Goal: Information Seeking & Learning: Learn about a topic

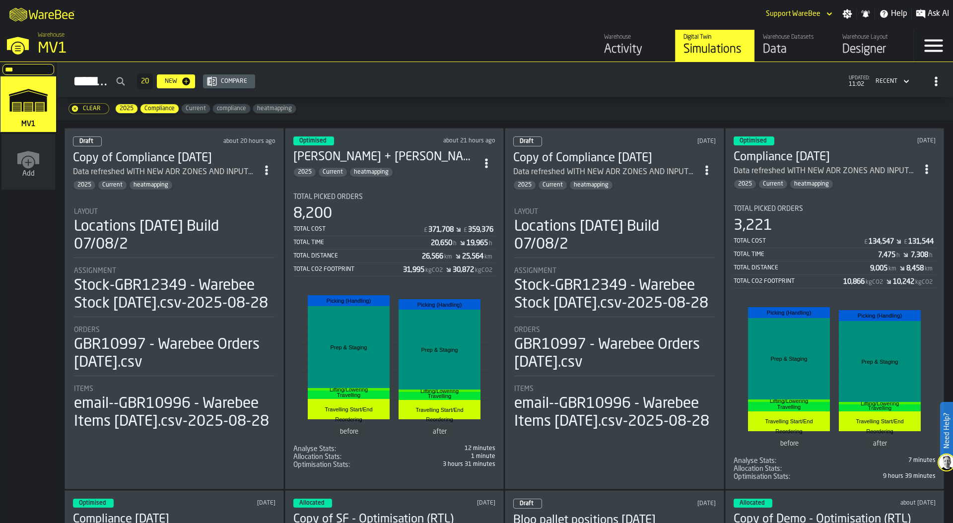
click at [778, 53] on div "Data" at bounding box center [794, 50] width 63 height 16
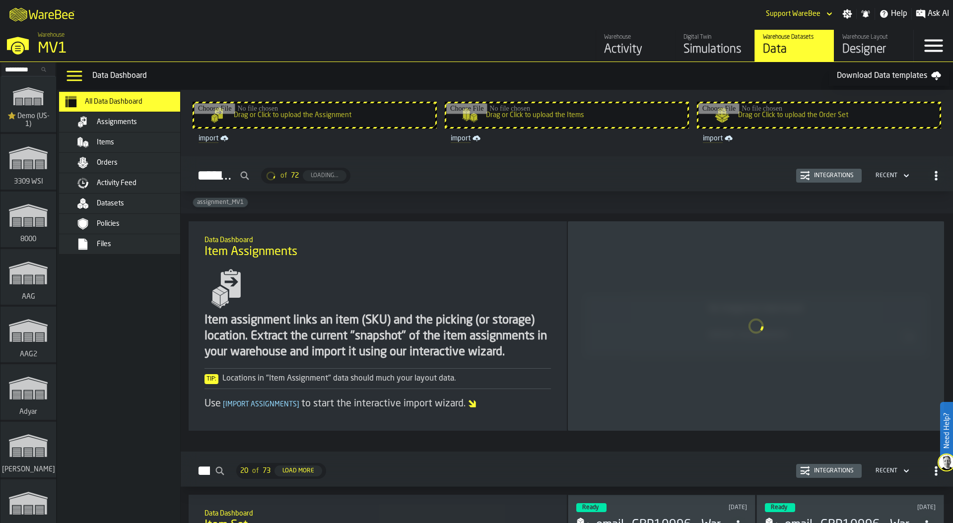
click at [114, 249] on div "Files" at bounding box center [133, 244] width 121 height 12
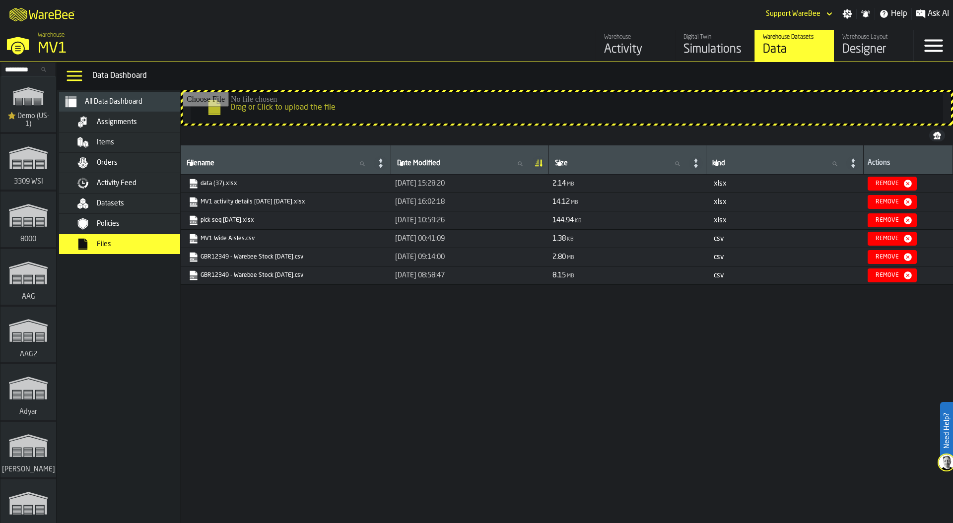
click at [137, 201] on div "Datasets" at bounding box center [145, 203] width 97 height 8
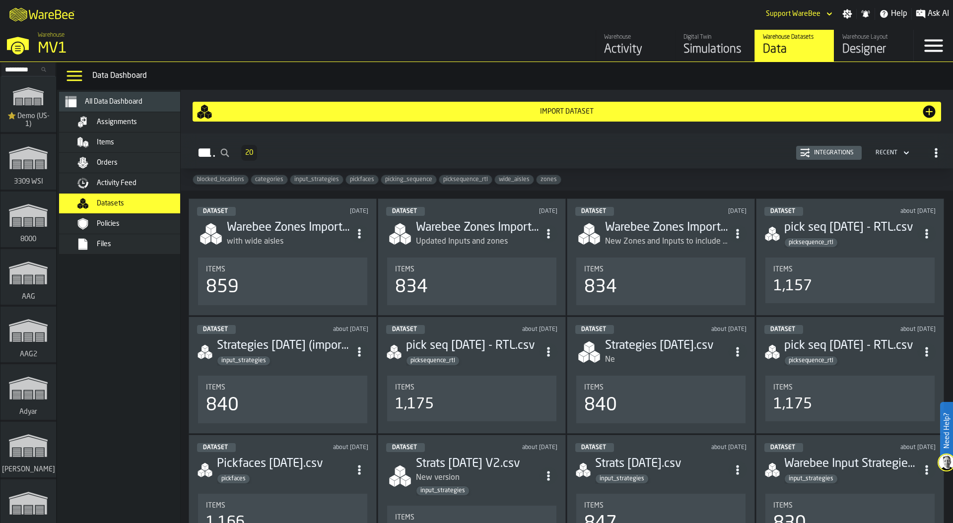
click at [508, 180] on span "wide_aisles" at bounding box center [514, 179] width 39 height 7
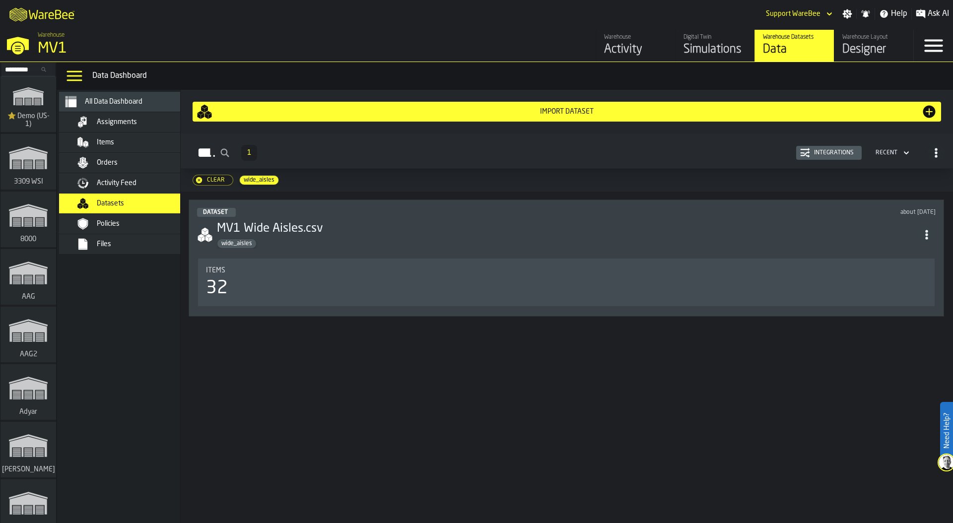
click at [390, 287] on div "32" at bounding box center [566, 288] width 721 height 20
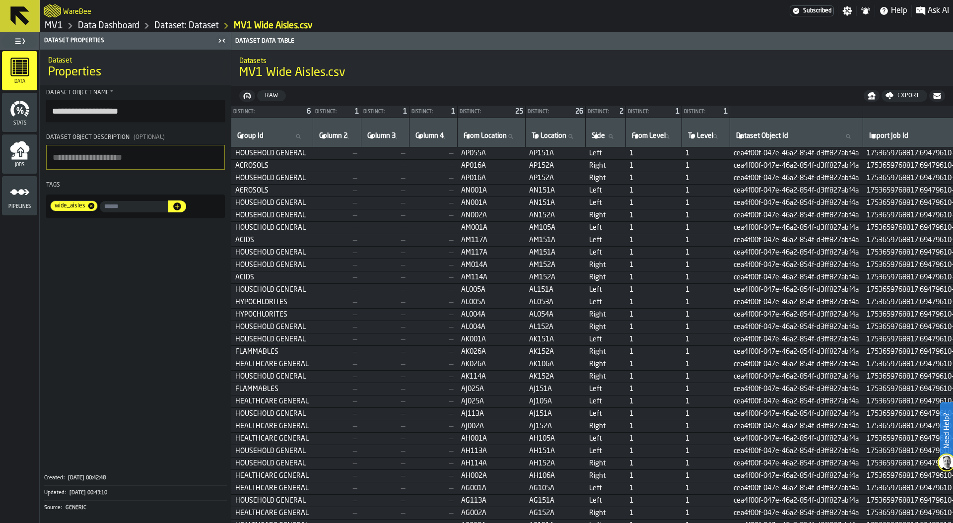
click at [107, 26] on link "Data Dashboard" at bounding box center [109, 25] width 62 height 11
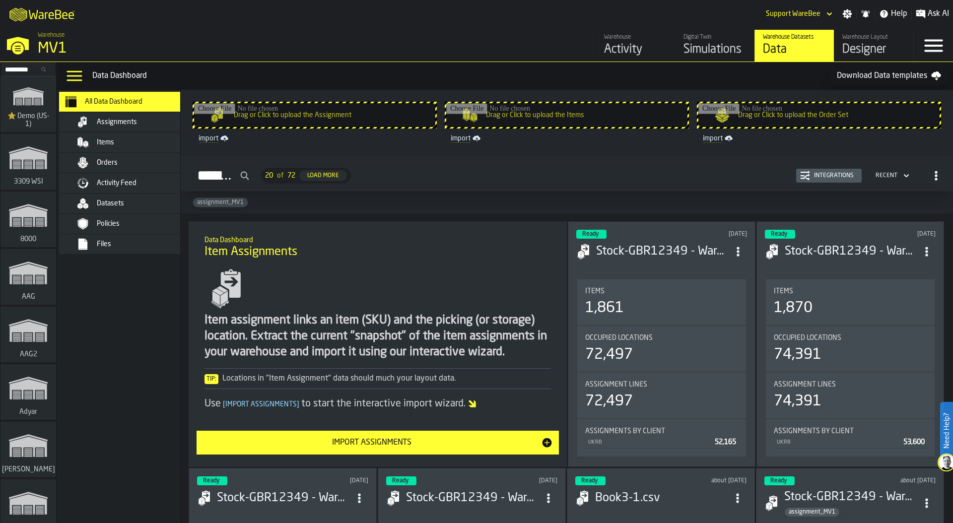
click at [720, 49] on div "Simulations" at bounding box center [714, 50] width 63 height 16
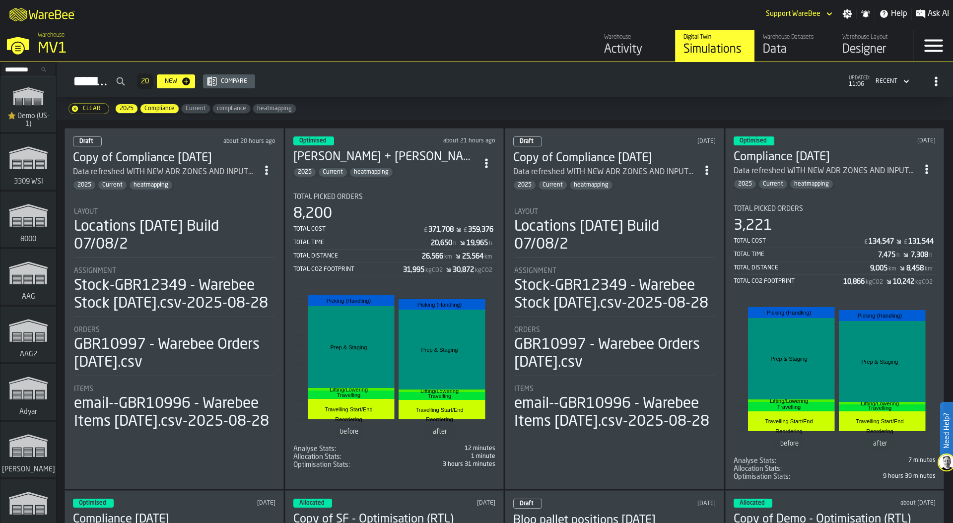
click at [54, 42] on div "MV1" at bounding box center [172, 49] width 268 height 18
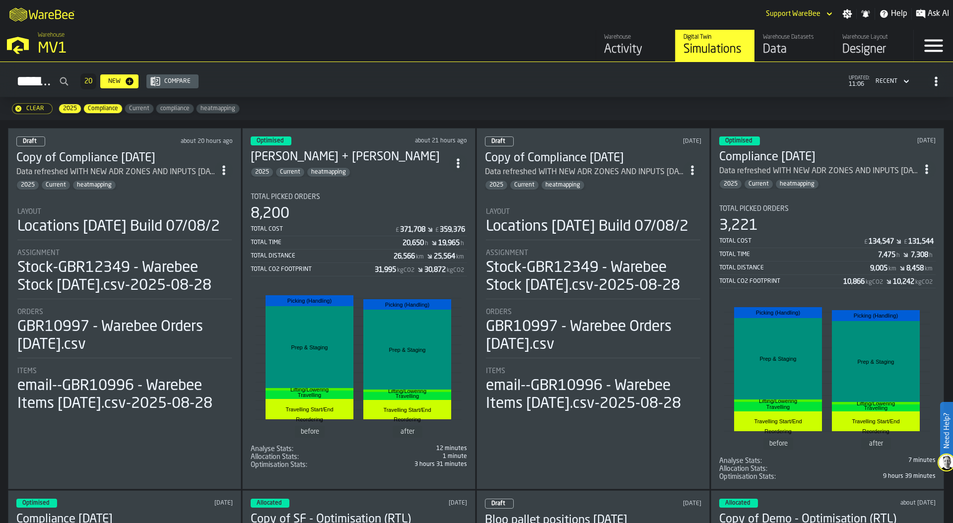
click at [459, 165] on circle "ItemListCard-DashboardItemContainer" at bounding box center [458, 166] width 2 height 2
click at [431, 224] on div "Duplicate" at bounding box center [437, 228] width 52 height 12
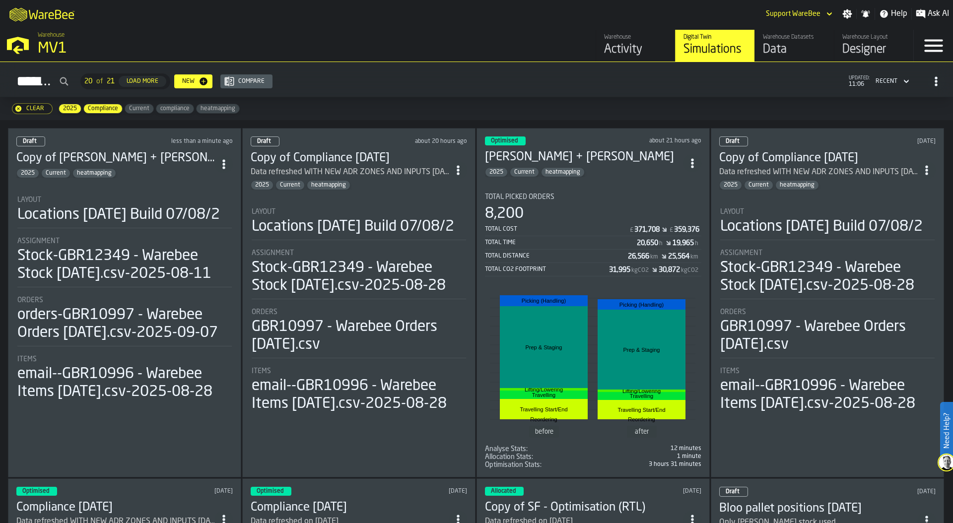
click at [142, 228] on div "Layout Locations 2024-07-15 Build 07/08/2" at bounding box center [124, 212] width 214 height 32
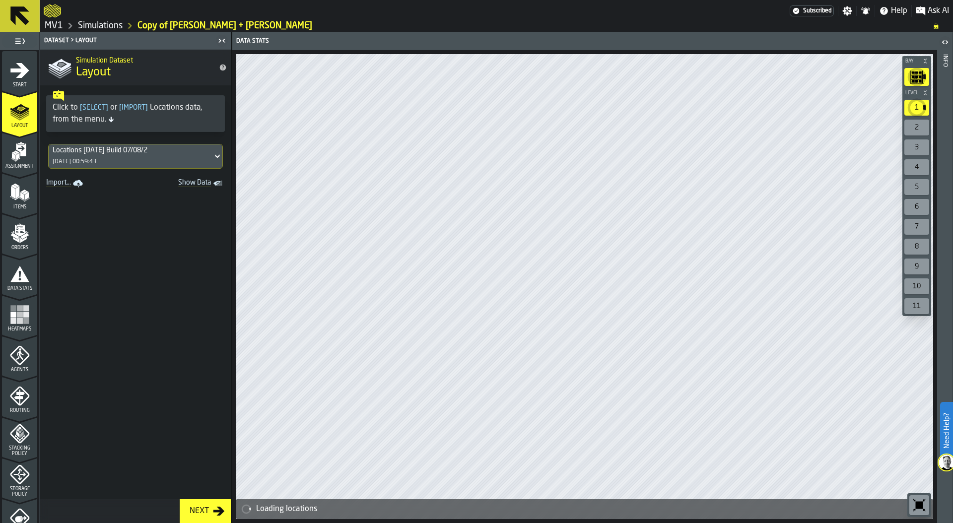
click at [13, 247] on span "Orders" at bounding box center [19, 247] width 35 height 5
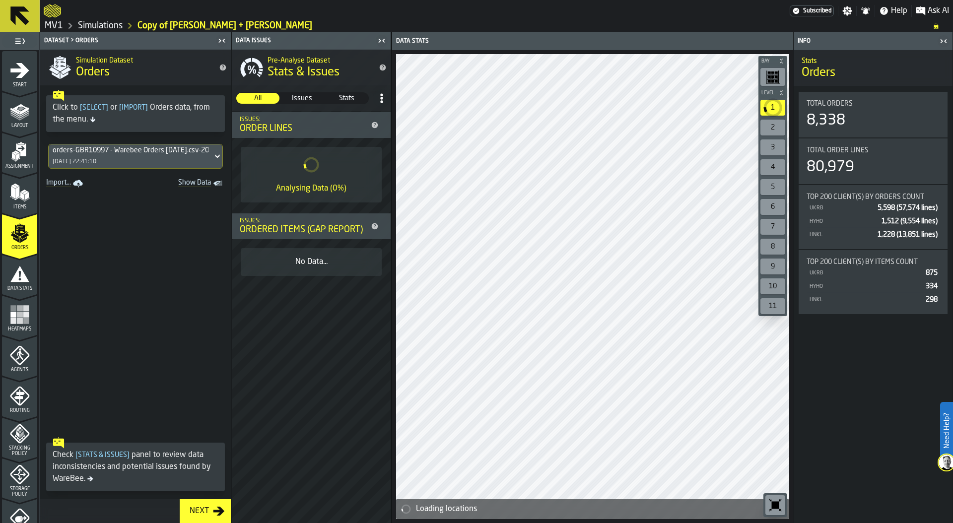
click at [145, 154] on div "orders-GBR10997 - Warebee Orders [DATE].csv-2025-09-07" at bounding box center [131, 150] width 156 height 8
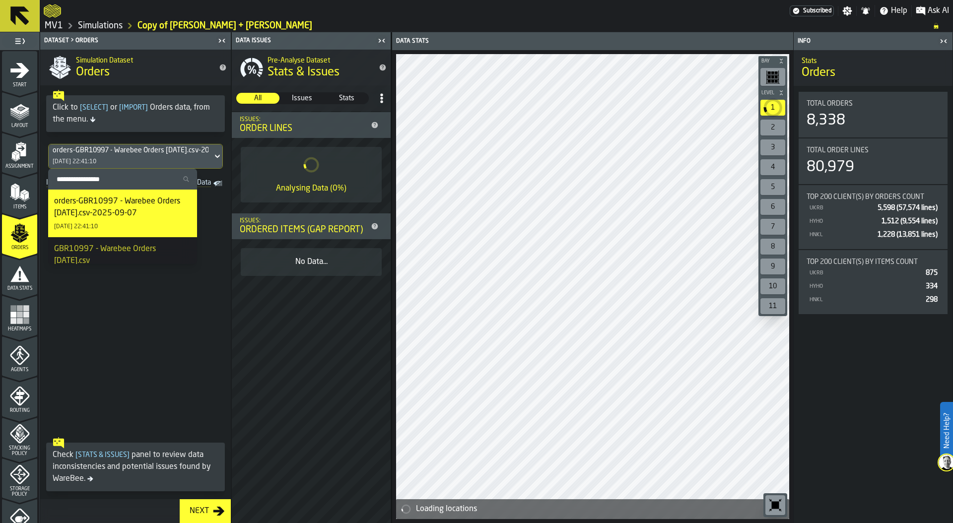
click at [145, 154] on div "orders-GBR10997 - Warebee Orders [DATE].csv-2025-09-07" at bounding box center [131, 150] width 156 height 8
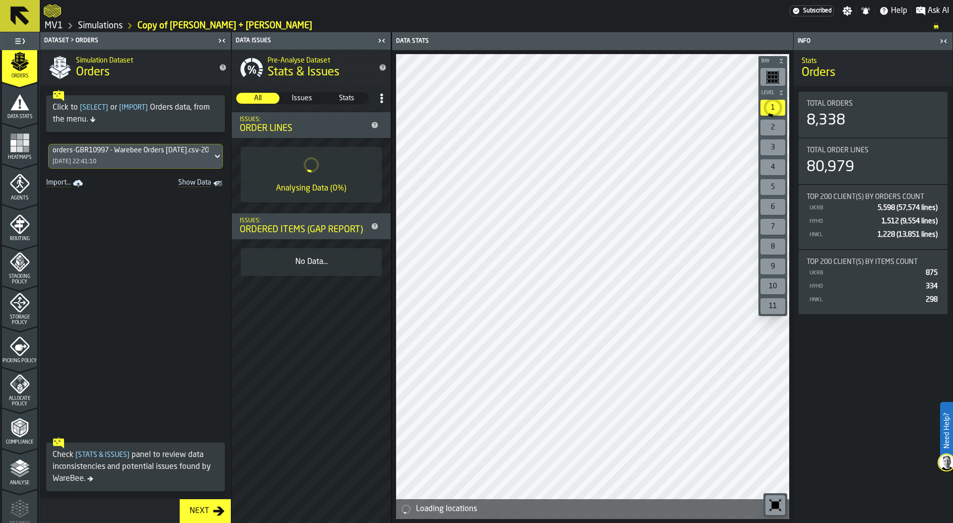
scroll to position [260, 0]
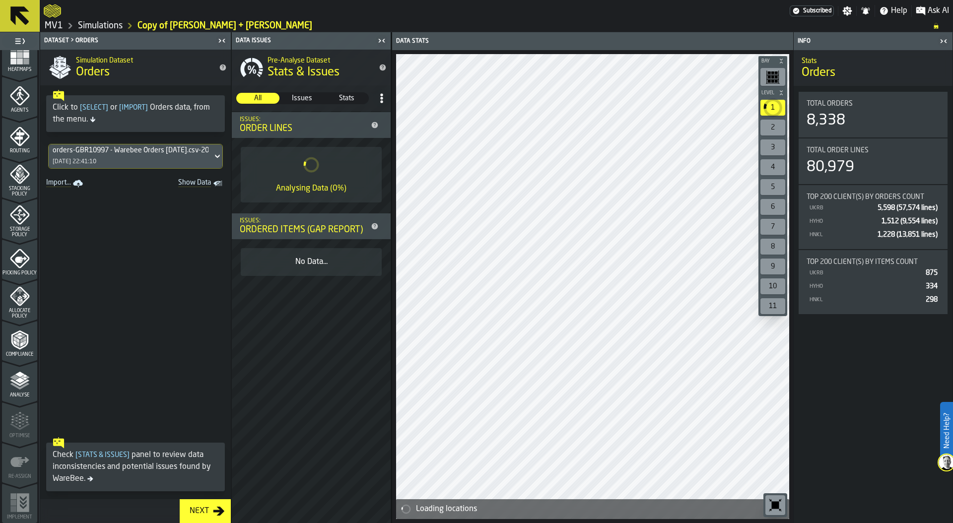
click at [25, 212] on icon "menu Storage Policy" at bounding box center [19, 214] width 19 height 19
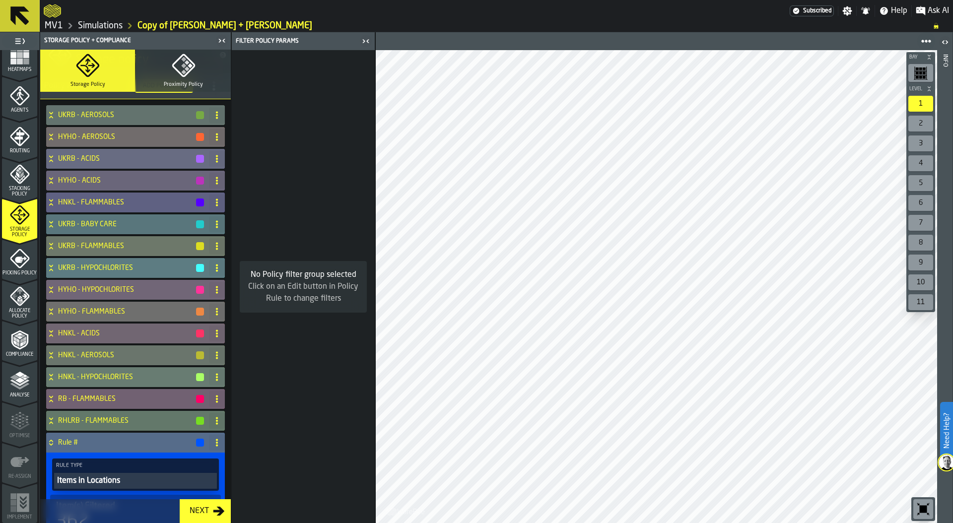
scroll to position [0, 0]
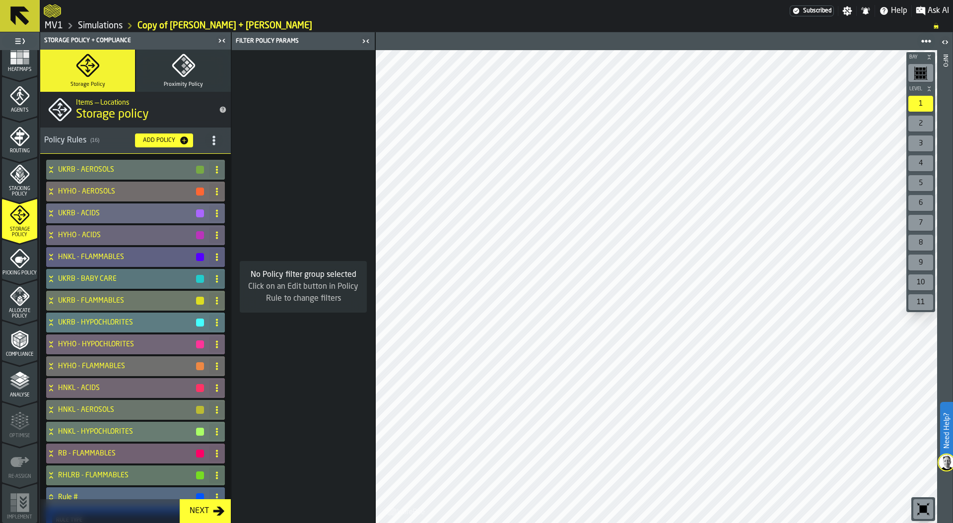
click at [209, 137] on icon "title-section-[object Object]" at bounding box center [214, 140] width 10 height 10
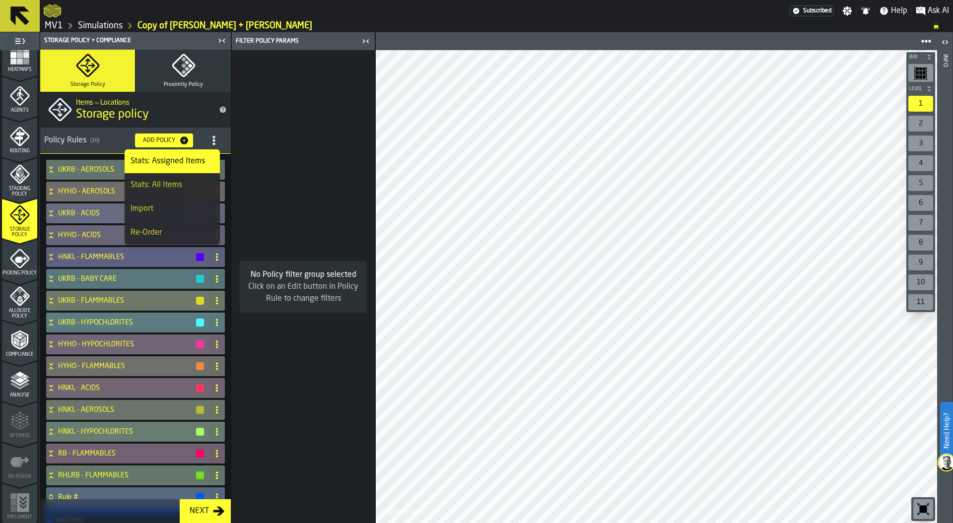
click at [167, 208] on div "Import" at bounding box center [172, 209] width 83 height 12
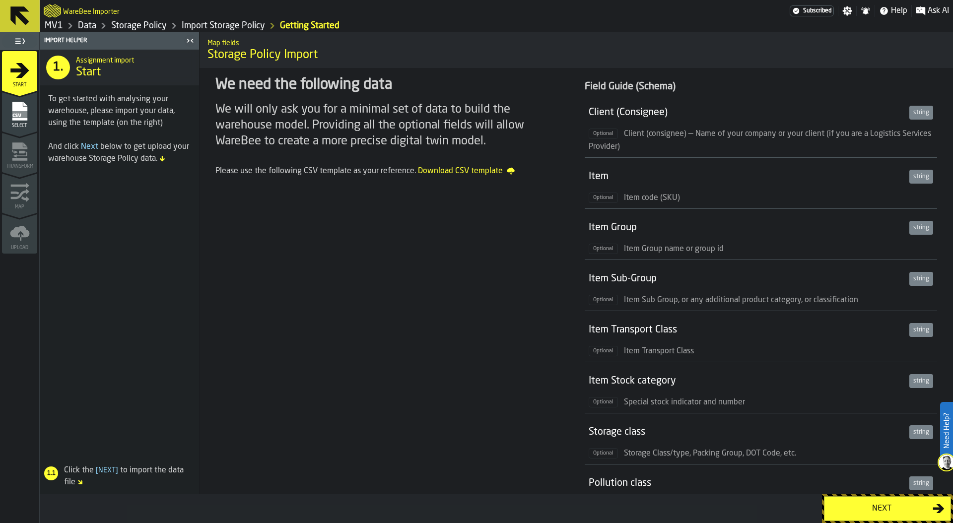
click at [861, 498] on button "Next" at bounding box center [887, 508] width 127 height 25
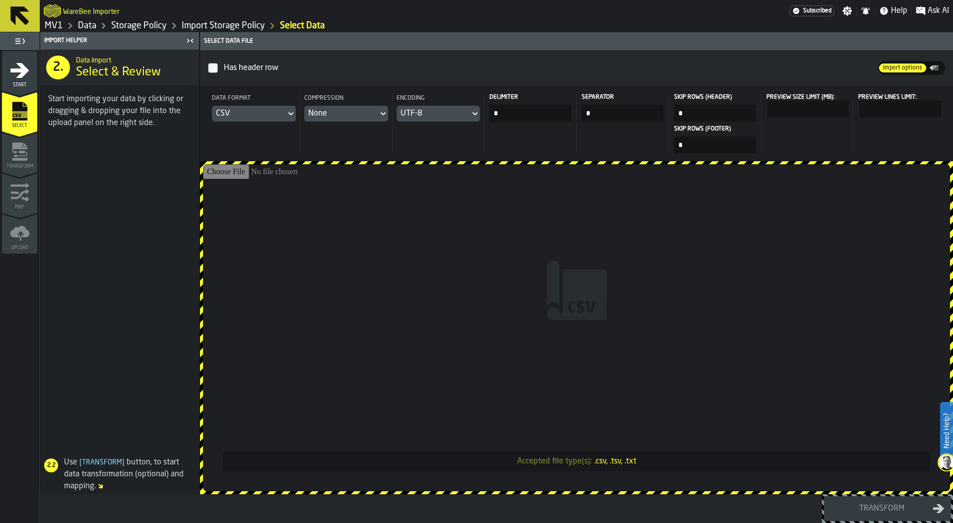
click at [239, 114] on div "CSV" at bounding box center [249, 114] width 66 height 12
click at [261, 181] on div "Dataset" at bounding box center [264, 181] width 52 height 12
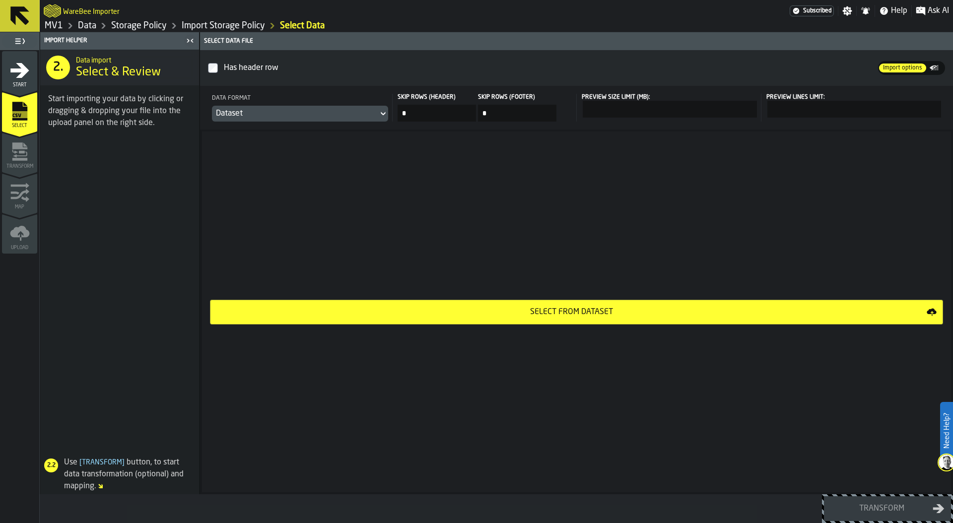
click at [576, 316] on div "Select from Dataset" at bounding box center [571, 312] width 710 height 12
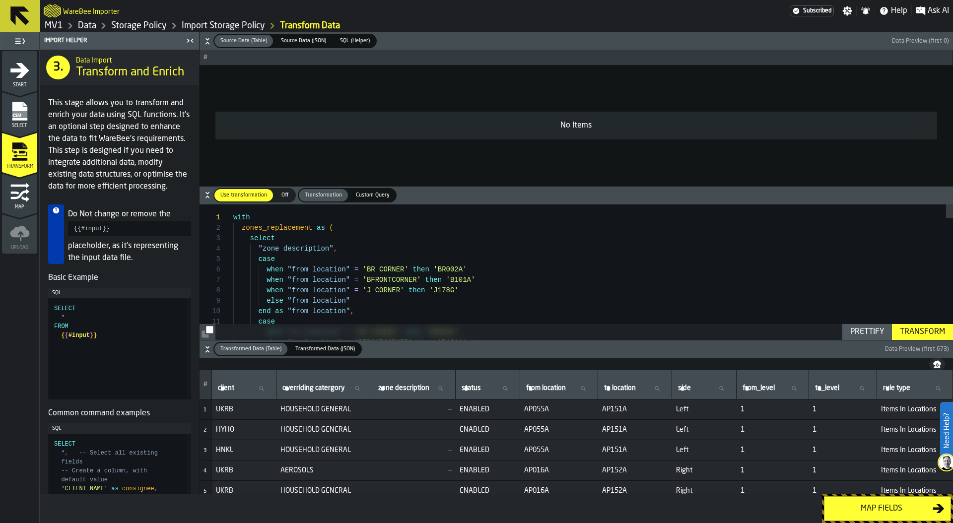
click at [904, 506] on div "Map fields" at bounding box center [881, 509] width 102 height 12
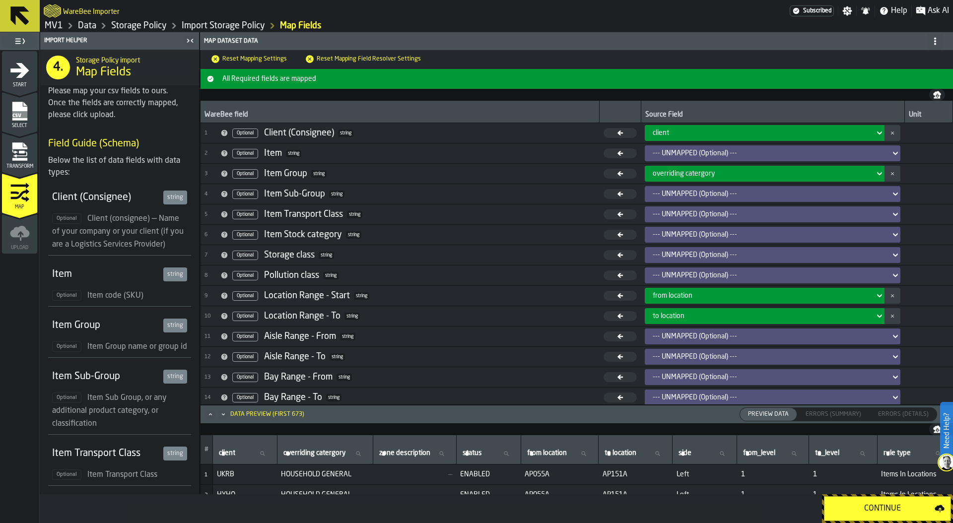
click at [904, 506] on div "Continue" at bounding box center [882, 509] width 104 height 12
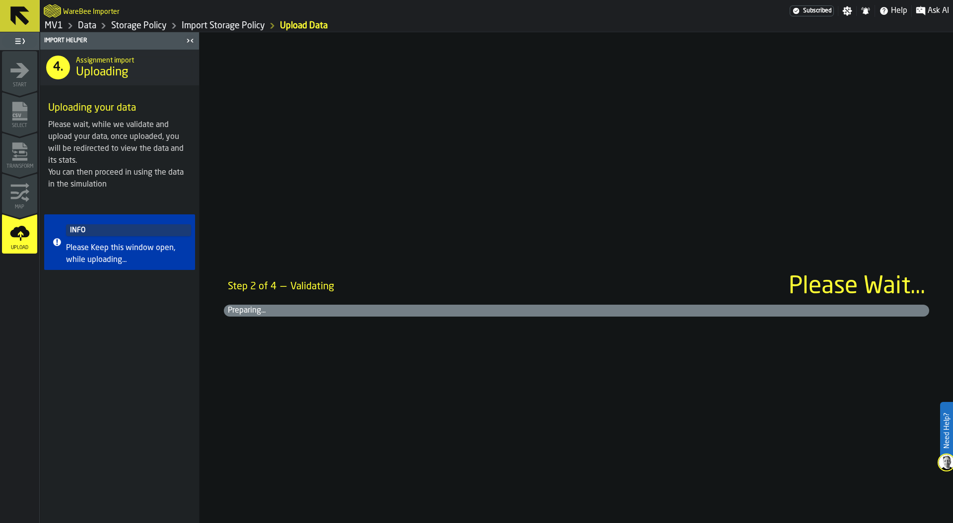
click at [555, 251] on div "Step 2 of 4 — Validating Please Wait... Preparing..." at bounding box center [576, 277] width 753 height 491
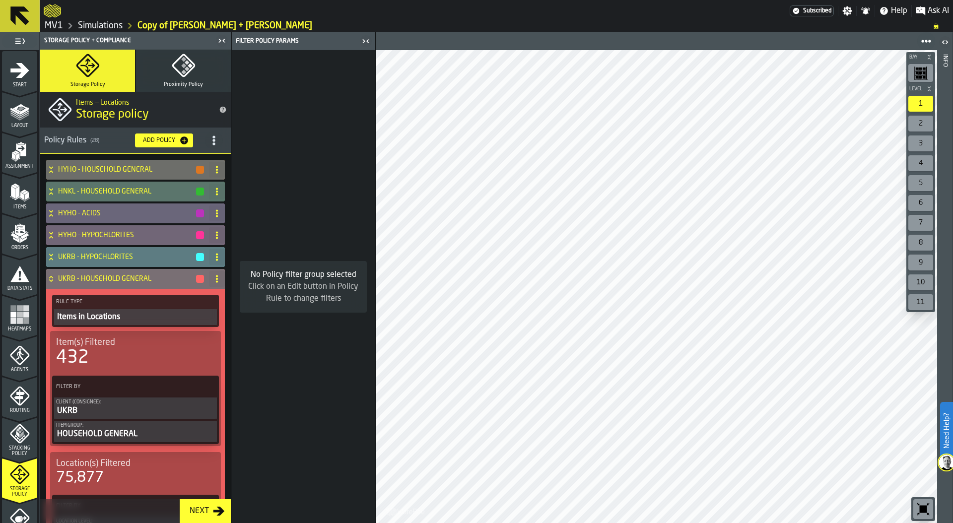
click at [47, 277] on icon at bounding box center [51, 279] width 10 height 8
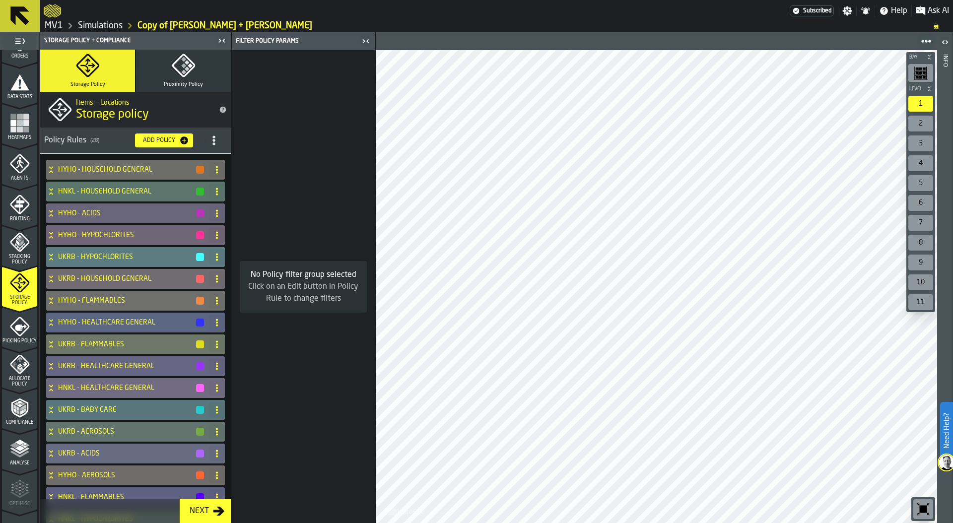
scroll to position [260, 0]
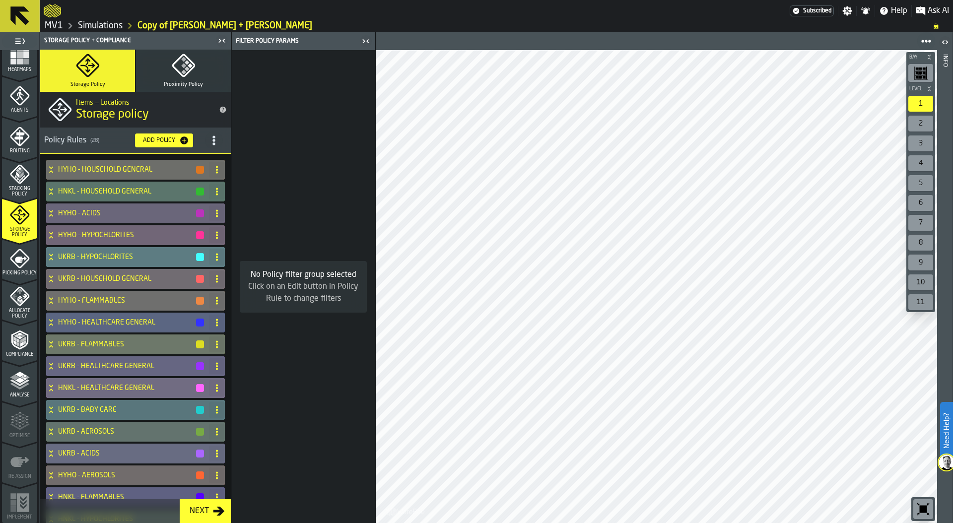
drag, startPoint x: 16, startPoint y: 337, endPoint x: 29, endPoint y: 312, distance: 29.1
click at [16, 338] on icon "menu Compliance" at bounding box center [20, 340] width 20 height 20
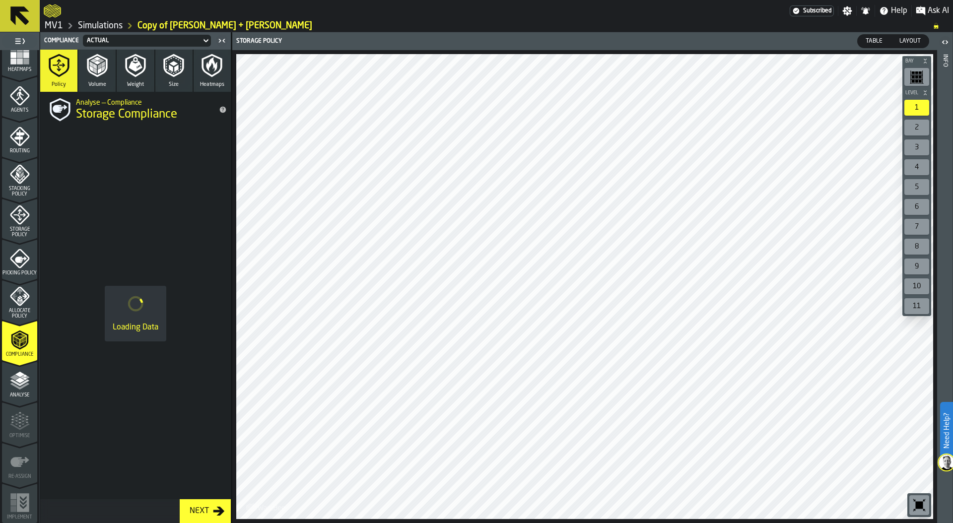
click at [20, 264] on icon "menu Picking Policy" at bounding box center [20, 259] width 20 height 20
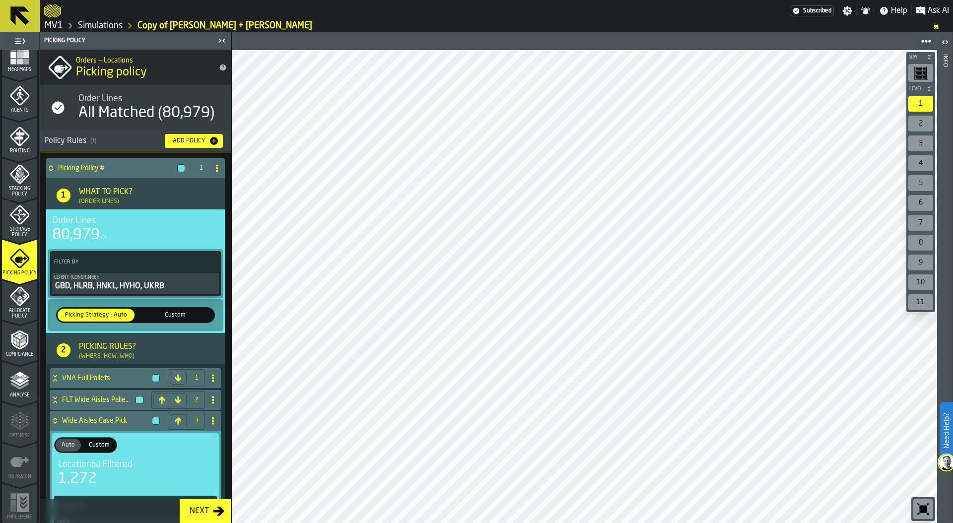
click at [15, 354] on span "Compliance" at bounding box center [19, 354] width 35 height 5
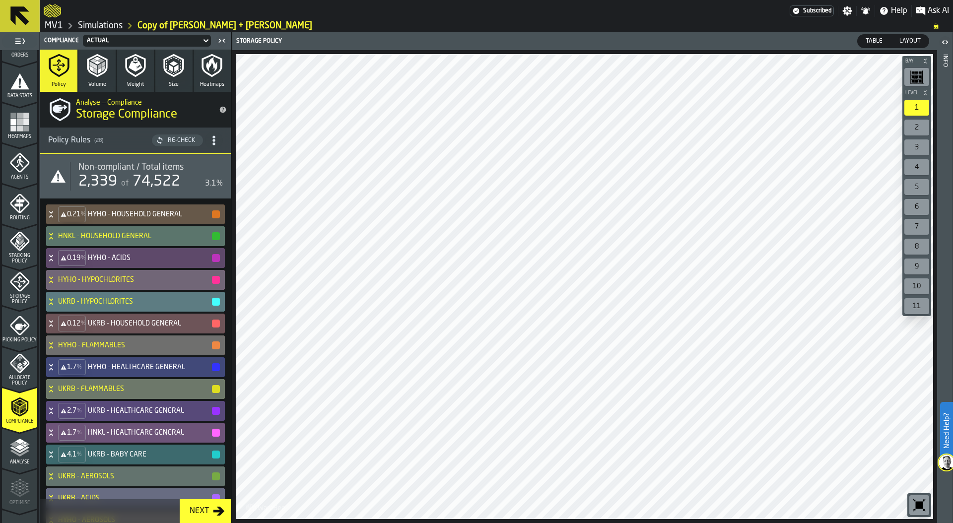
scroll to position [190, 0]
click at [17, 295] on div "Storage Policy" at bounding box center [19, 290] width 35 height 33
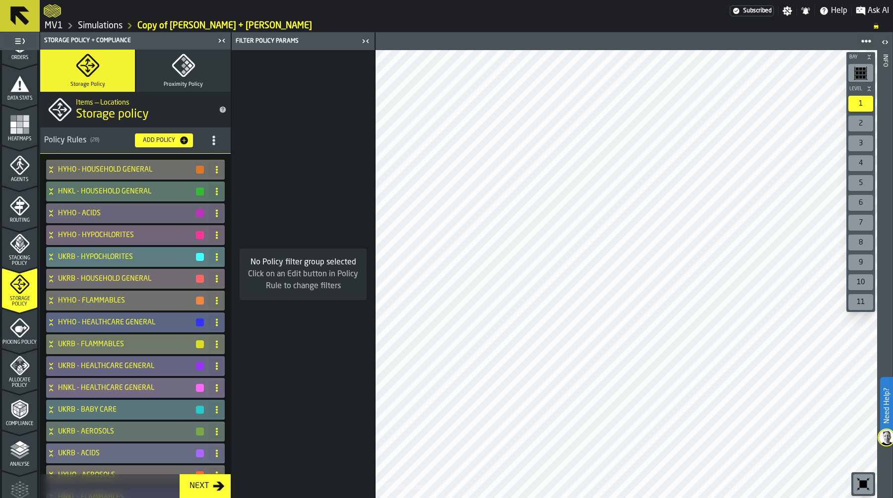
click at [105, 30] on link "Simulations" at bounding box center [100, 25] width 45 height 11
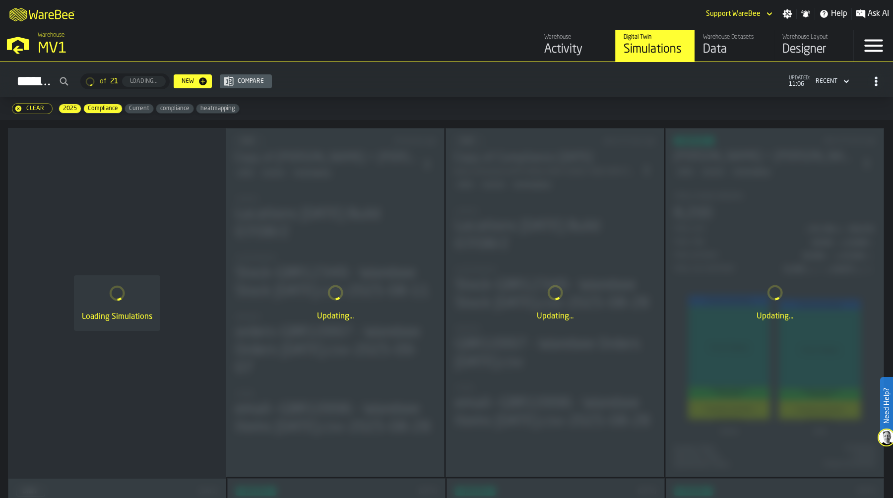
click at [730, 48] on div "Data" at bounding box center [734, 50] width 63 height 16
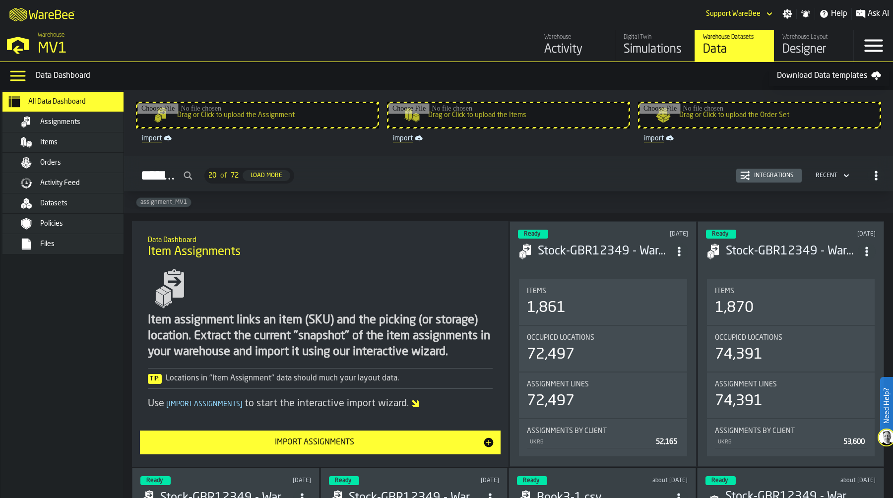
click at [86, 205] on div "Datasets" at bounding box center [88, 203] width 97 height 8
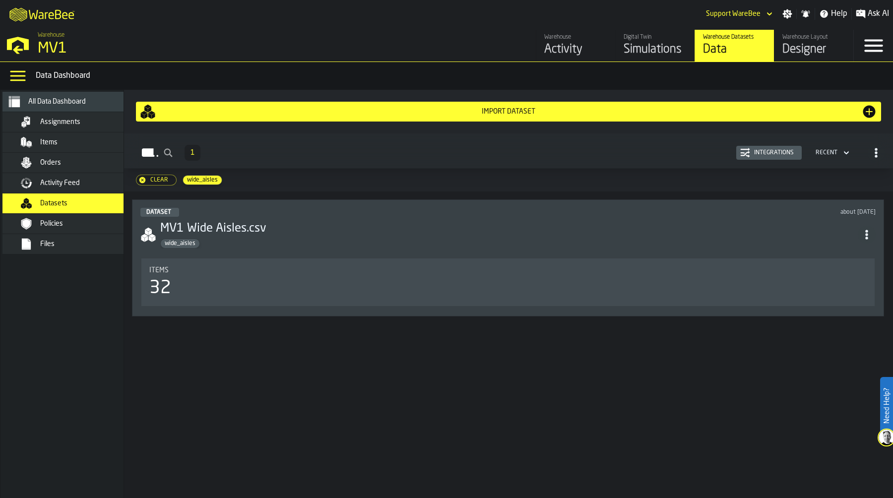
click at [197, 180] on span "wide_aisles" at bounding box center [202, 180] width 39 height 7
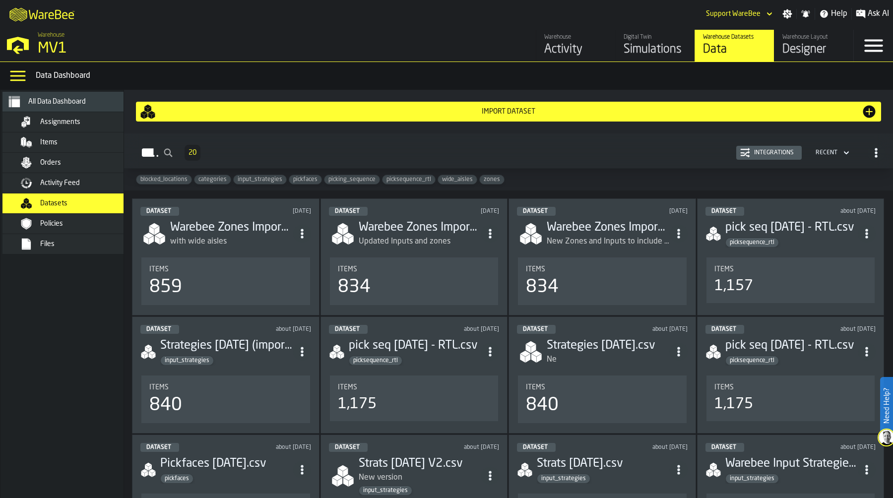
click at [256, 180] on span "input_strategies" at bounding box center [260, 179] width 53 height 7
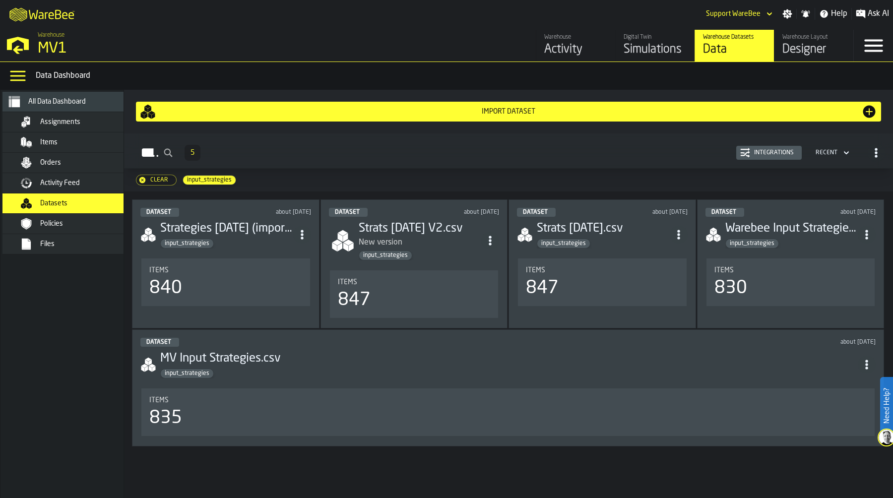
click at [227, 264] on div "Items 840" at bounding box center [225, 283] width 169 height 48
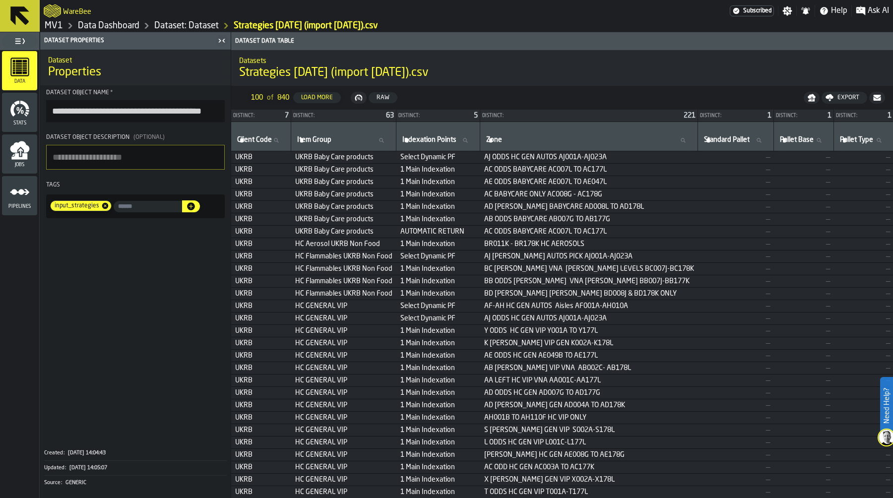
click at [166, 25] on link "Dataset: Dataset" at bounding box center [186, 25] width 65 height 11
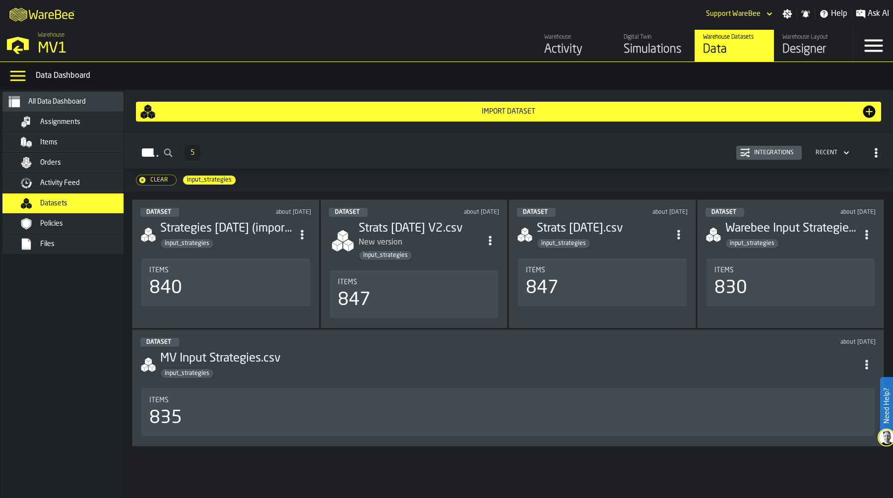
click at [203, 180] on span "input_strategies" at bounding box center [209, 180] width 53 height 7
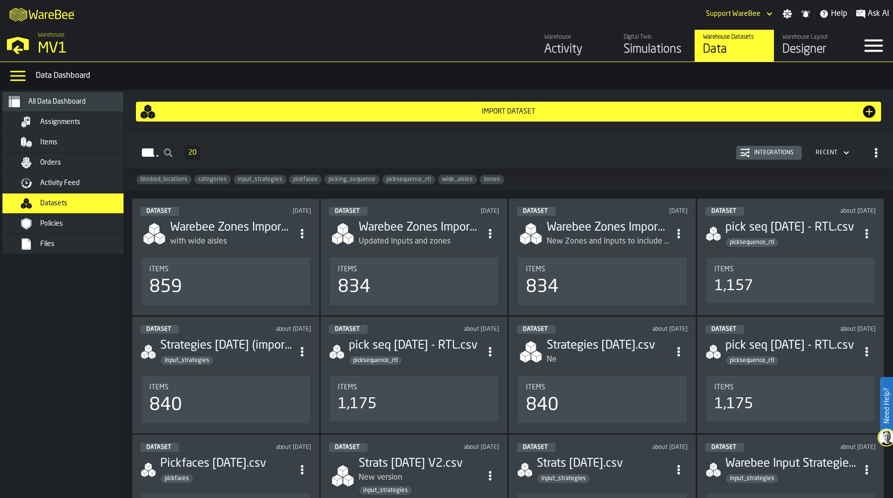
click at [487, 181] on span "zones" at bounding box center [492, 179] width 24 height 7
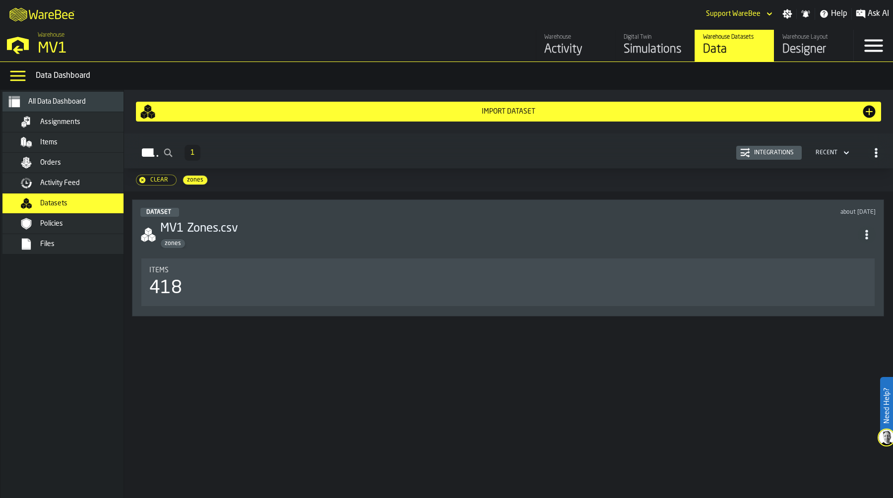
click at [227, 250] on div "Dataset about 1 month ago MV1 Zones.csv zones Items 418" at bounding box center [508, 257] width 752 height 117
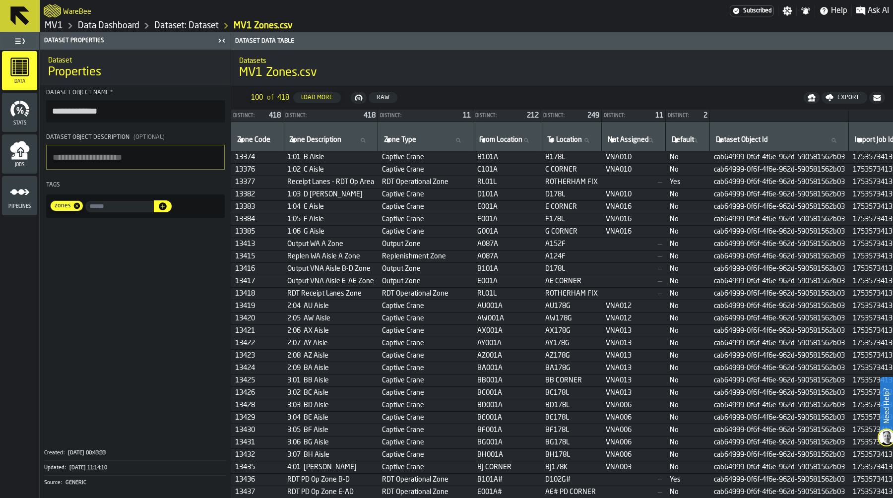
click at [186, 24] on link "Dataset: Dataset" at bounding box center [186, 25] width 65 height 11
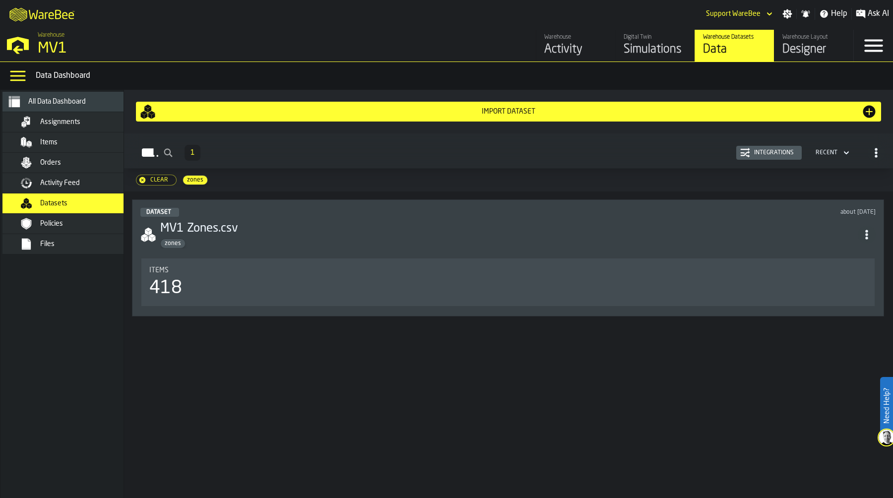
click at [194, 178] on span "zones" at bounding box center [195, 180] width 24 height 7
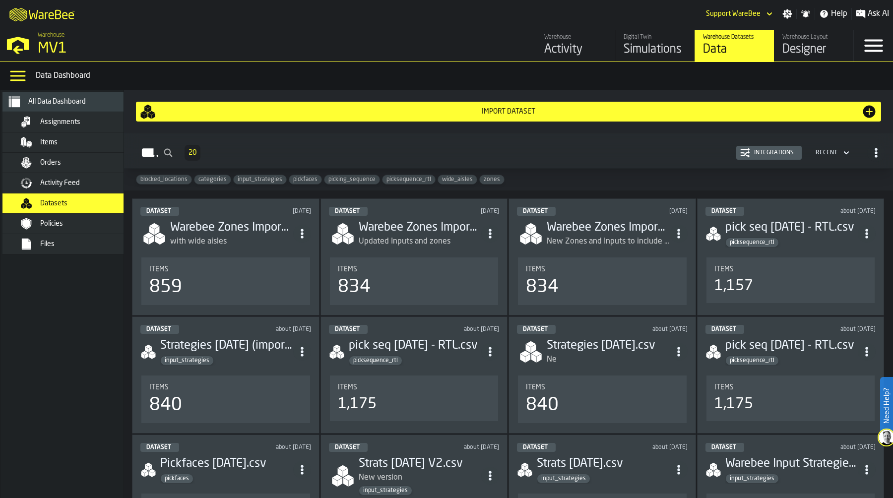
click at [575, 158] on div "Dataset 20 Integrations Recent" at bounding box center [508, 152] width 753 height 23
click at [756, 151] on div "Integrations" at bounding box center [774, 152] width 48 height 7
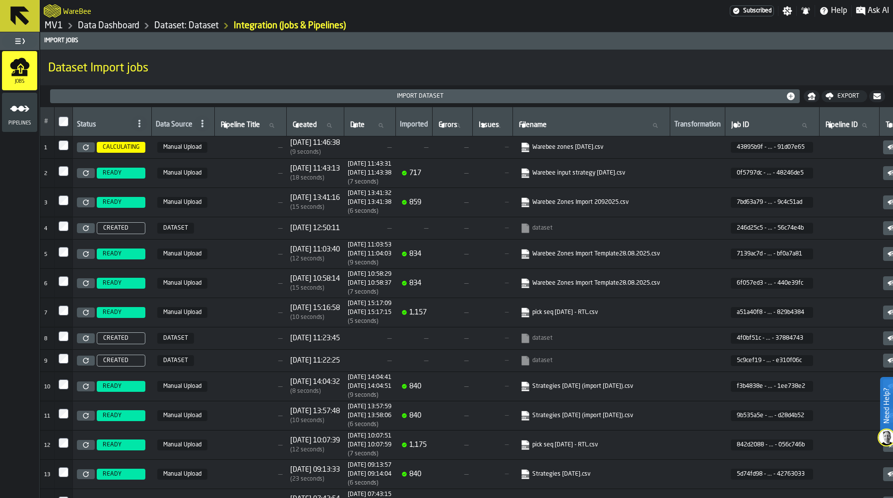
click at [24, 111] on icon "menu Pipelines" at bounding box center [20, 109] width 20 height 20
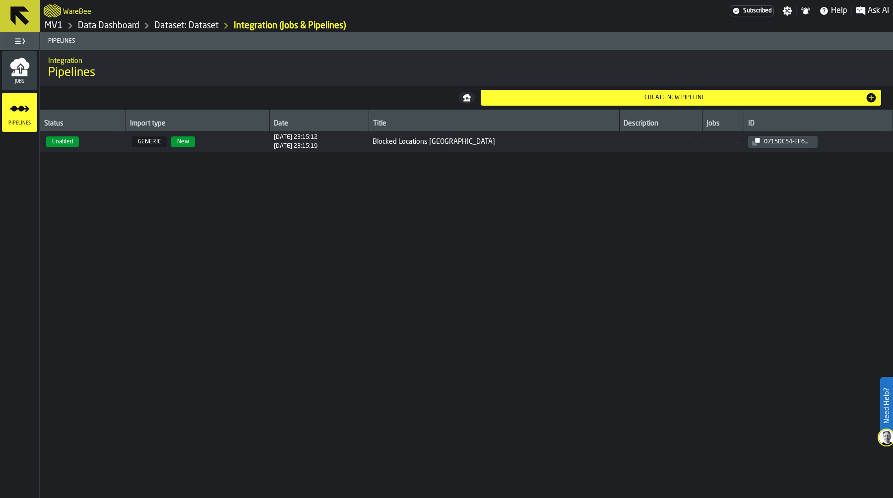
click at [263, 145] on span "GENERIC New" at bounding box center [198, 141] width 136 height 11
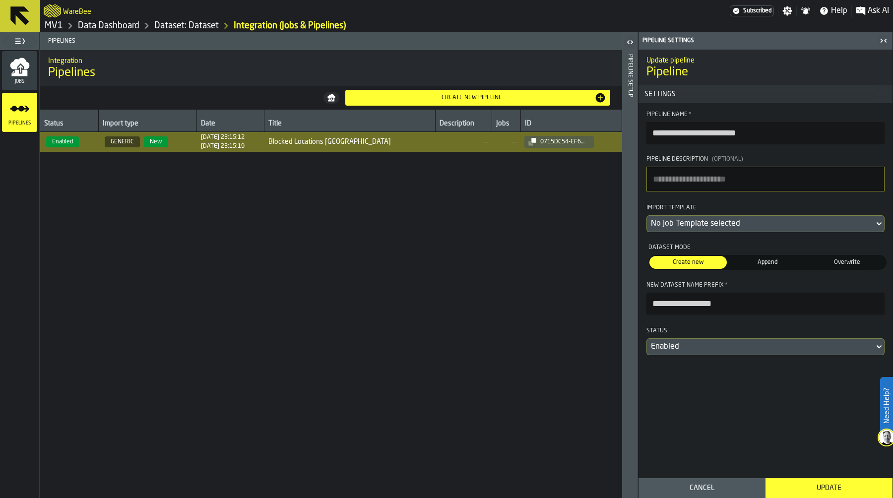
click at [770, 260] on span "Append" at bounding box center [767, 262] width 73 height 9
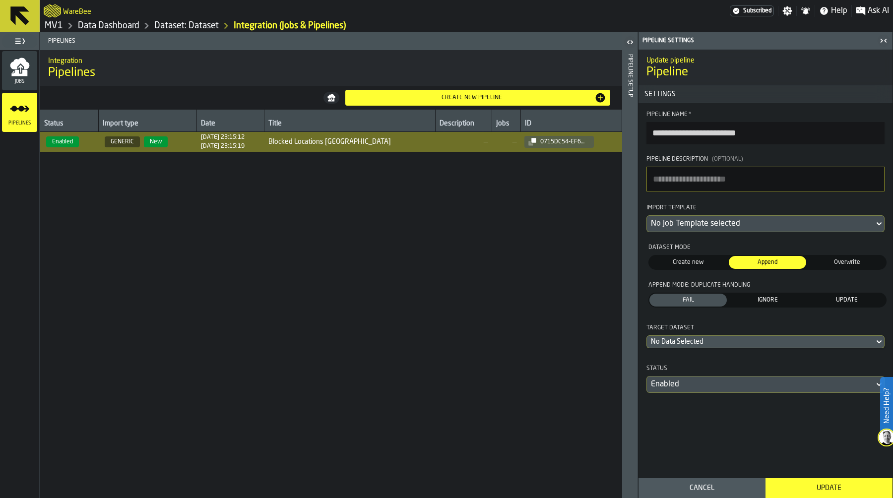
click at [731, 387] on div "Enabled" at bounding box center [760, 385] width 219 height 12
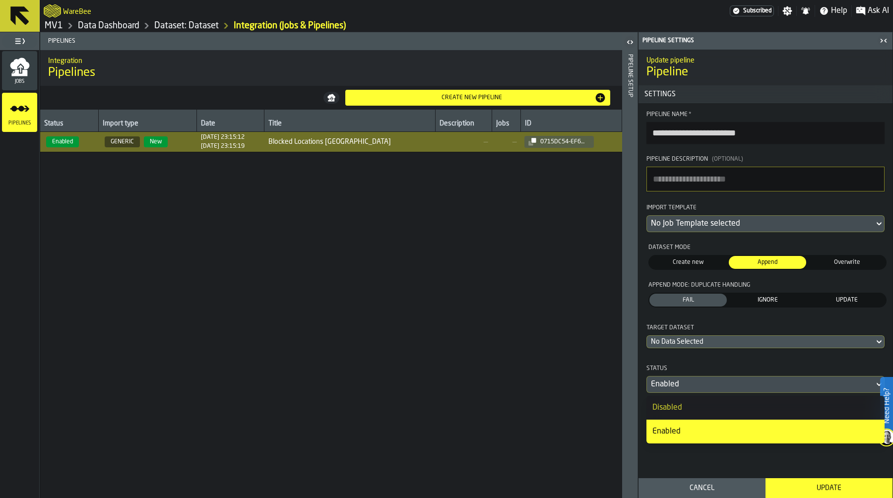
click at [743, 372] on div "Status" at bounding box center [766, 370] width 238 height 12
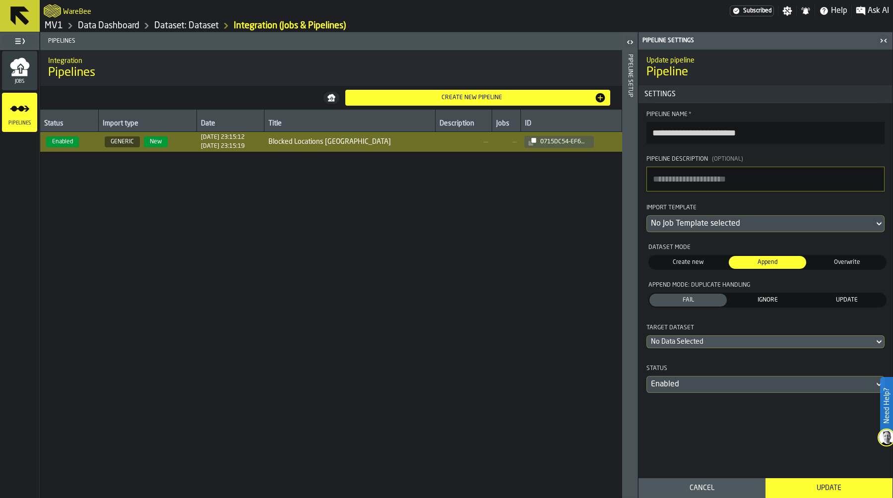
click at [837, 267] on span "Overwrite" at bounding box center [846, 262] width 73 height 9
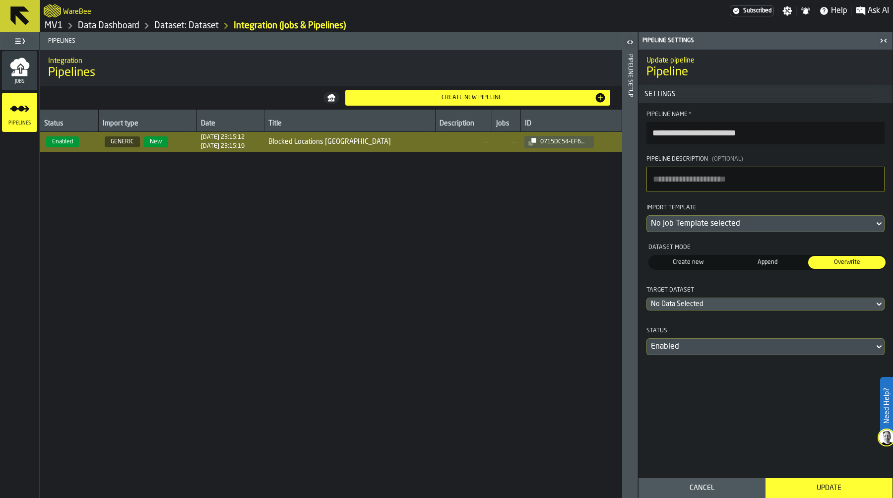
click at [15, 72] on icon "menu Jobs" at bounding box center [19, 73] width 16 height 6
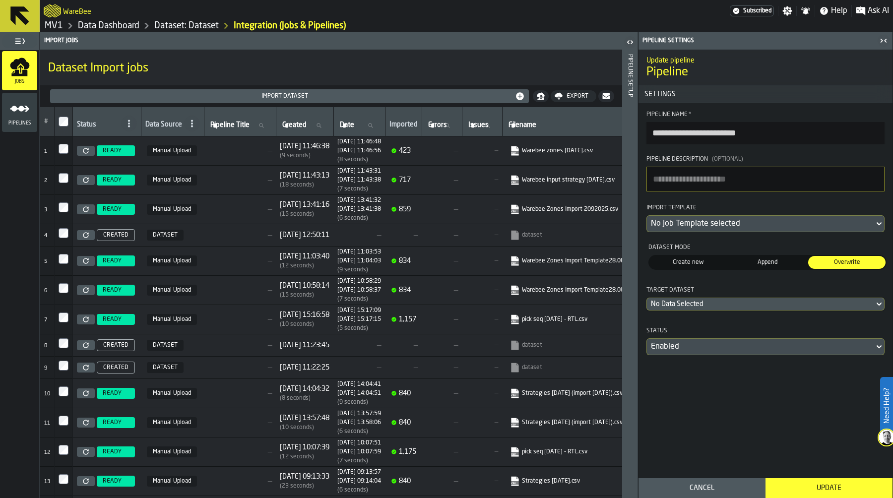
click at [192, 27] on link "Dataset: Dataset" at bounding box center [186, 25] width 65 height 11
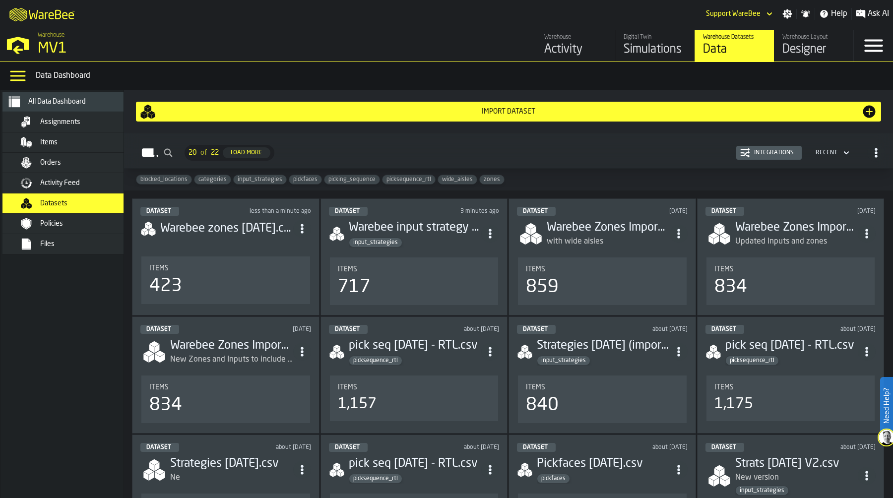
click at [462, 181] on span "wide_aisles" at bounding box center [457, 179] width 39 height 7
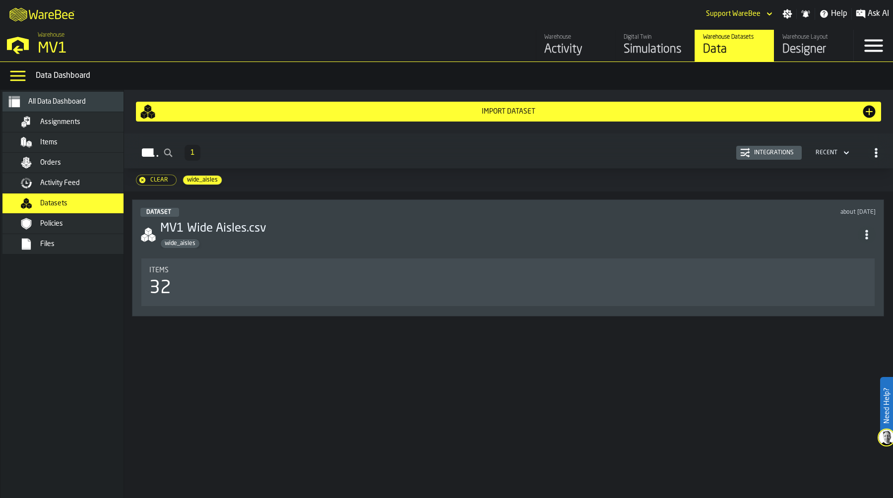
click at [329, 260] on div "Items 32" at bounding box center [507, 283] width 733 height 48
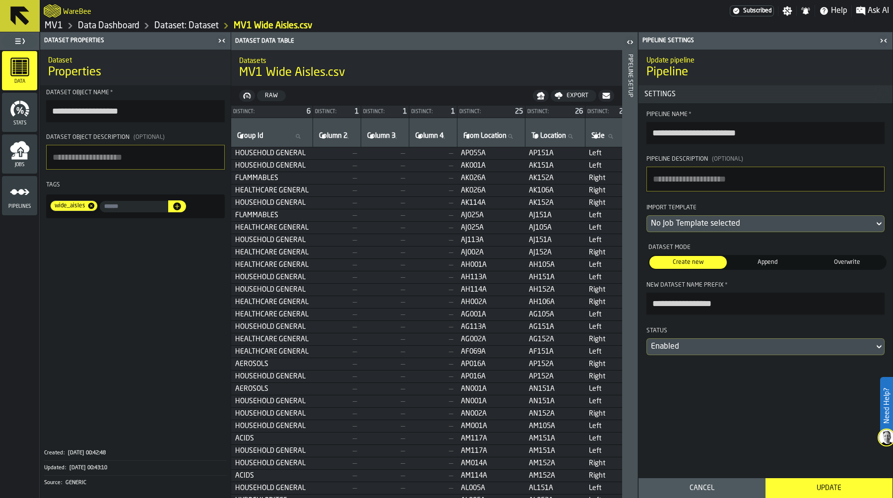
click at [123, 26] on link "Data Dashboard" at bounding box center [109, 25] width 62 height 11
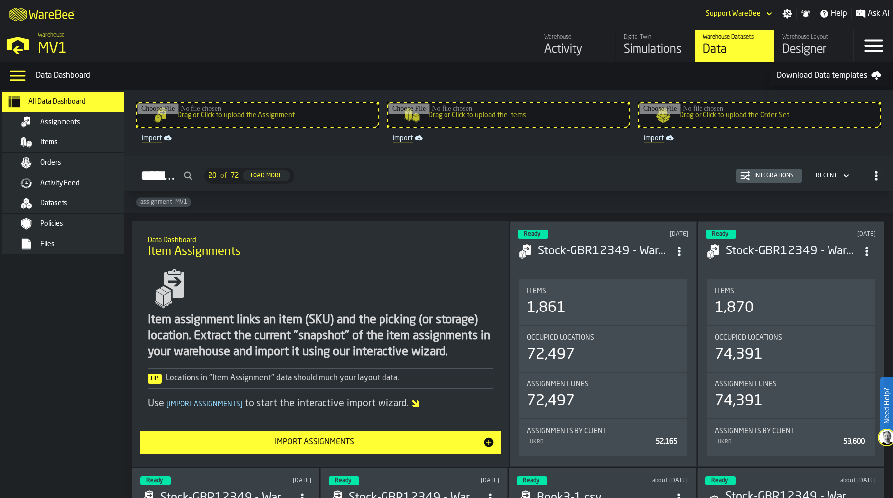
click at [652, 51] on div "Simulations" at bounding box center [655, 50] width 63 height 16
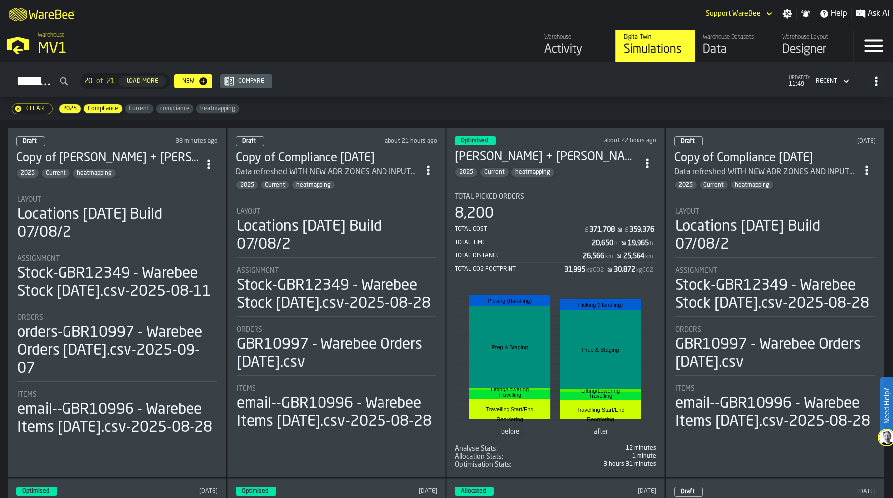
click at [93, 228] on div "Locations [DATE] Build 07/08/2" at bounding box center [116, 224] width 199 height 36
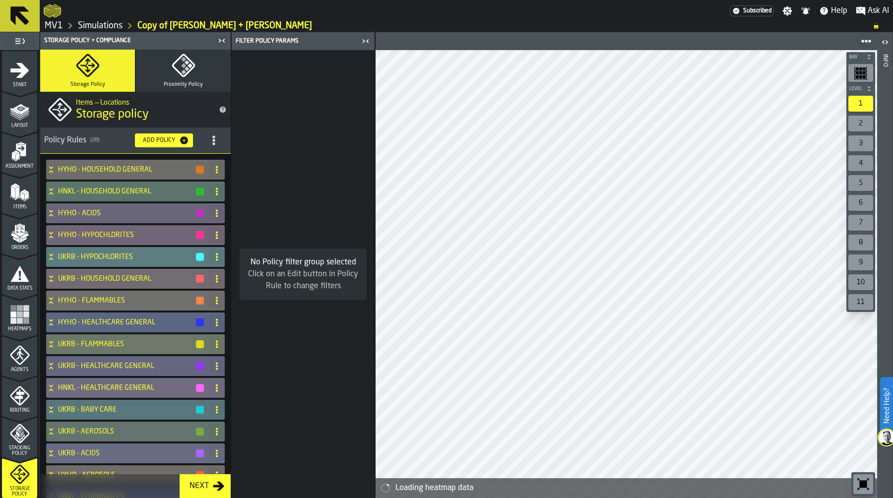
click at [213, 143] on icon "title-section-[object Object]" at bounding box center [214, 140] width 10 height 10
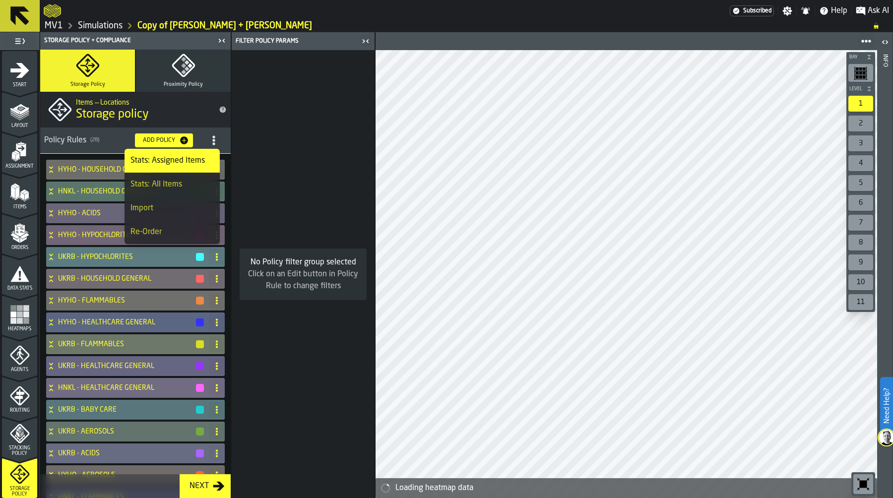
click at [171, 203] on div "Import" at bounding box center [172, 208] width 83 height 12
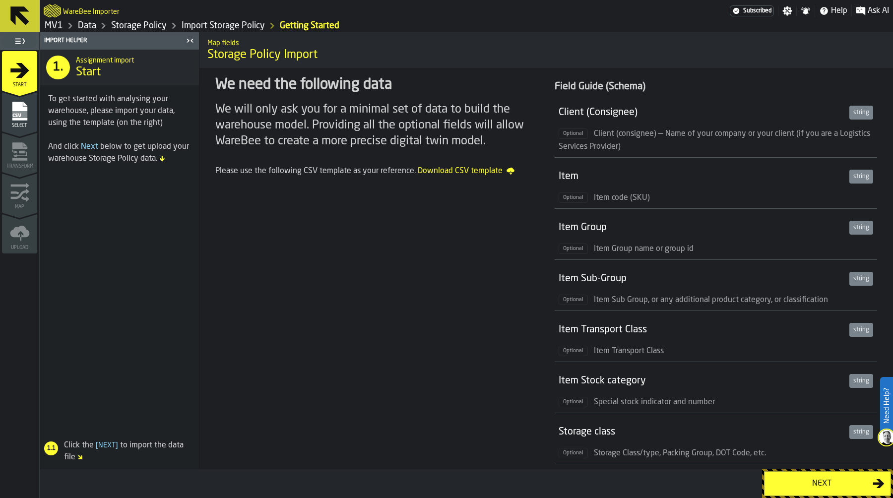
click at [806, 486] on div "Next" at bounding box center [822, 484] width 102 height 12
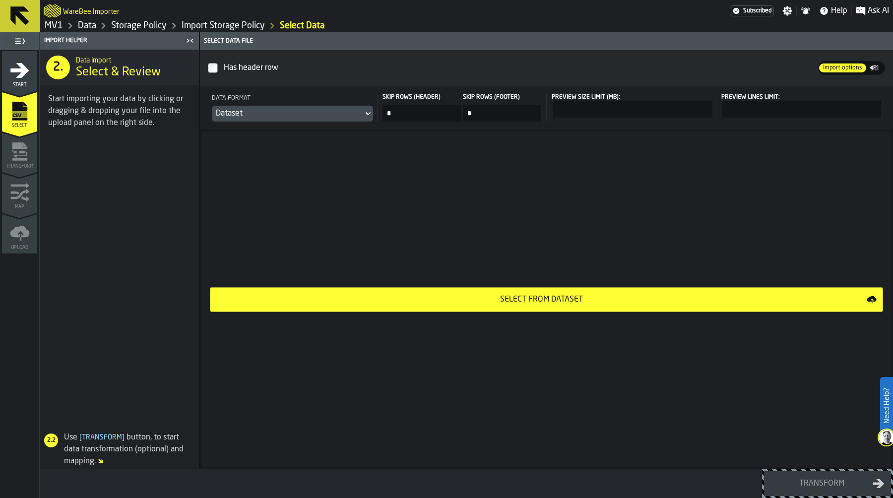
click at [136, 18] on div "WareBee Importer" at bounding box center [387, 11] width 686 height 18
click at [134, 28] on link "Storage Policy" at bounding box center [139, 25] width 56 height 11
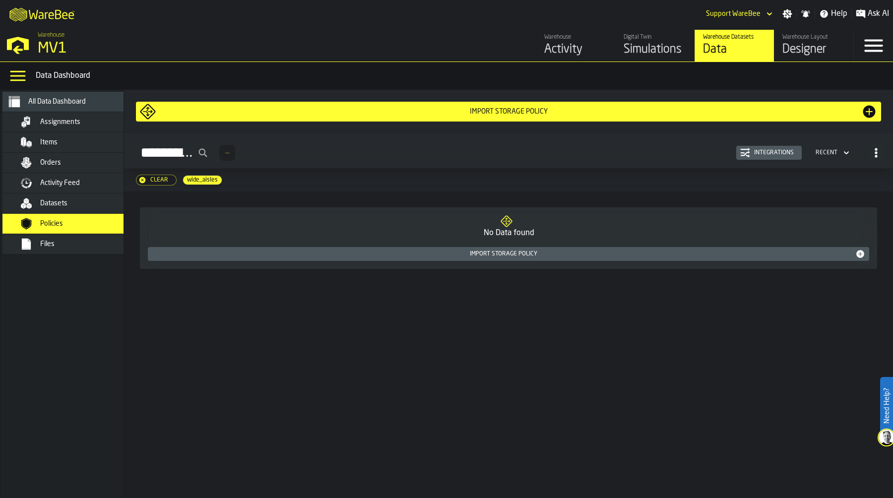
click at [665, 48] on div "Simulations" at bounding box center [655, 50] width 63 height 16
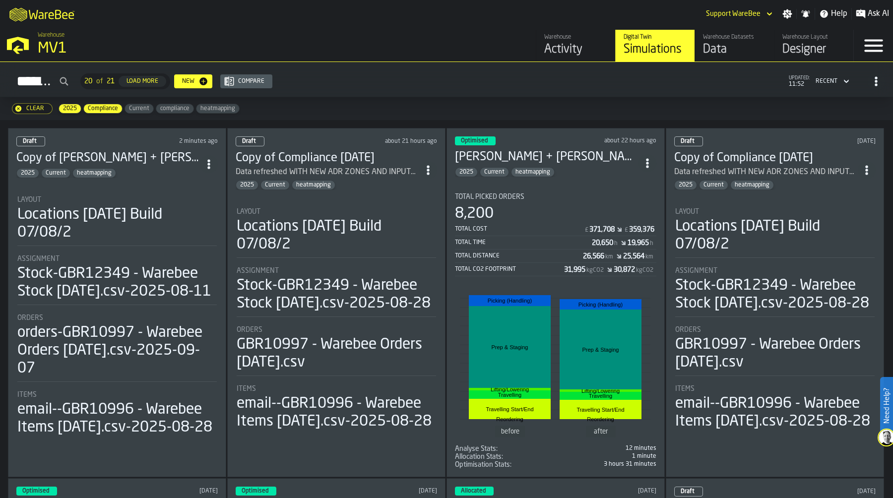
click at [138, 219] on div "Locations [DATE] Build 07/08/2" at bounding box center [116, 224] width 199 height 36
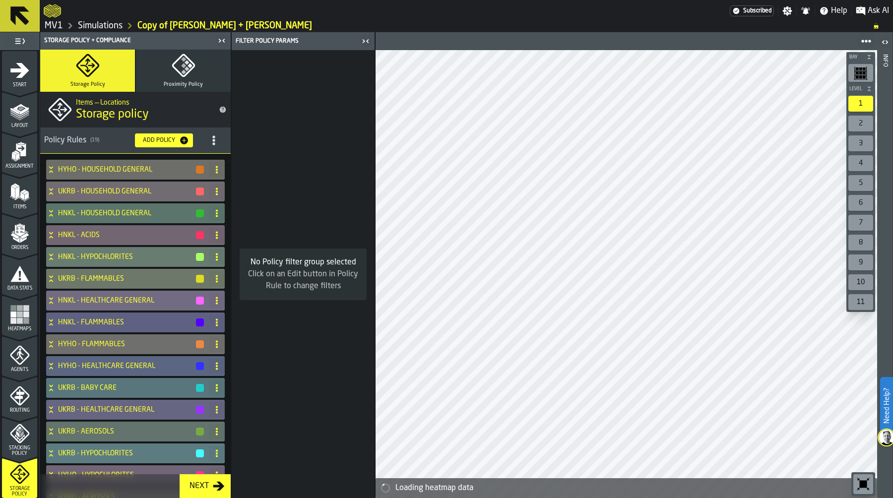
click at [212, 136] on circle "title-section-[object Object]" at bounding box center [213, 136] width 2 height 2
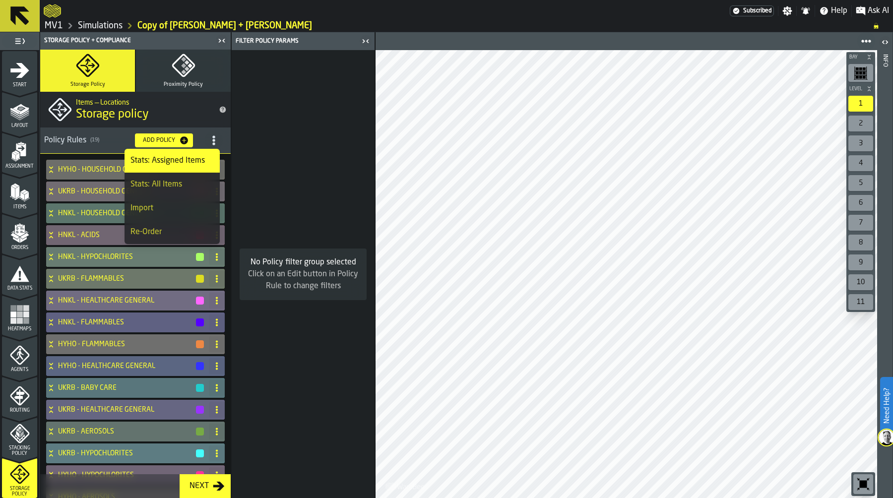
click at [194, 97] on h2 "Items — Locations" at bounding box center [143, 102] width 135 height 10
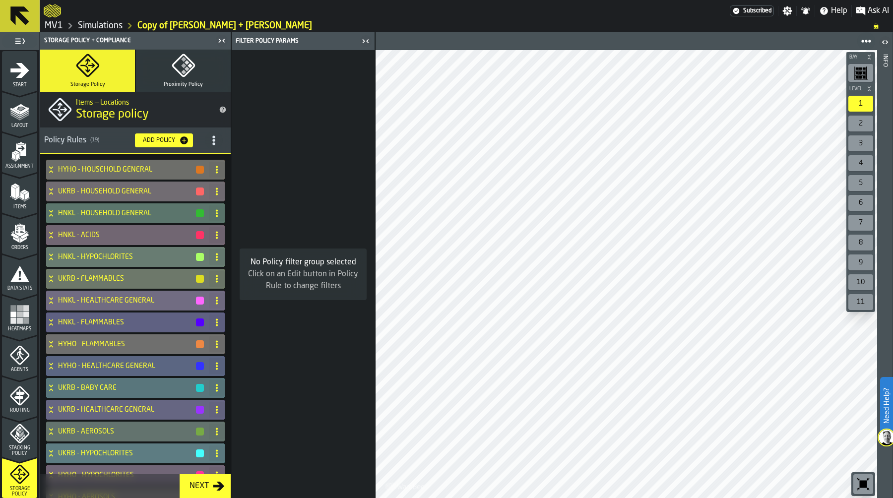
click at [26, 324] on icon "menu Heatmaps" at bounding box center [20, 315] width 20 height 20
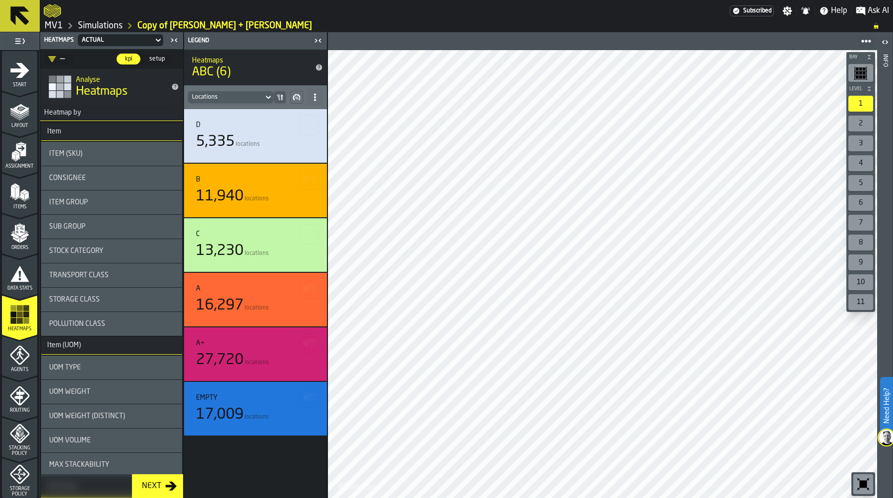
click at [62, 59] on div "—" at bounding box center [56, 59] width 17 height 12
click at [110, 201] on div "Item Group" at bounding box center [111, 202] width 125 height 8
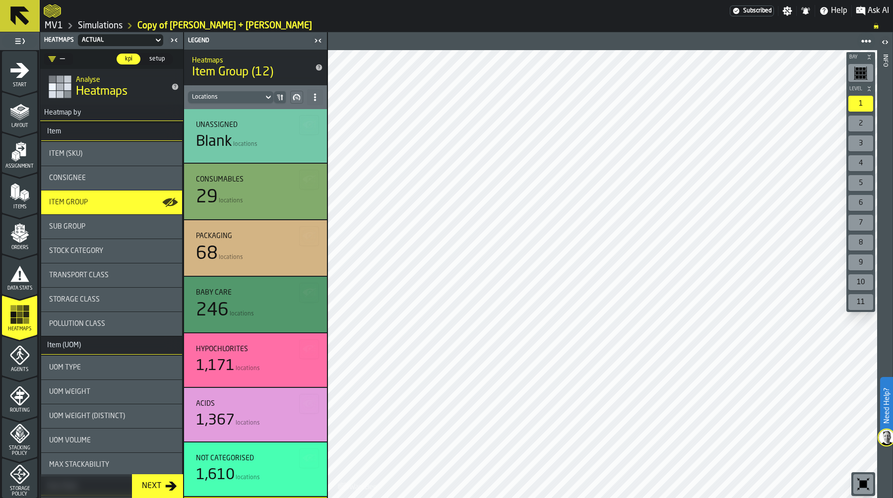
click at [317, 95] on icon at bounding box center [315, 97] width 8 height 8
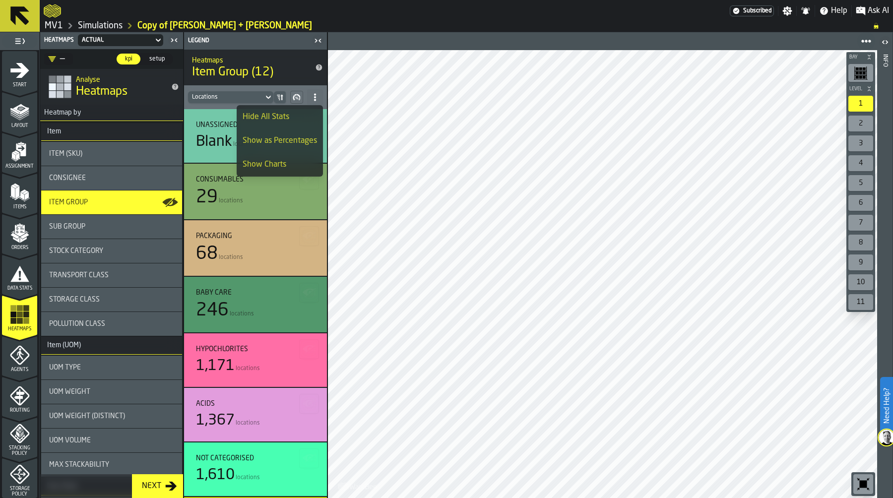
click at [299, 71] on span "Item Group (12)" at bounding box center [247, 73] width 111 height 16
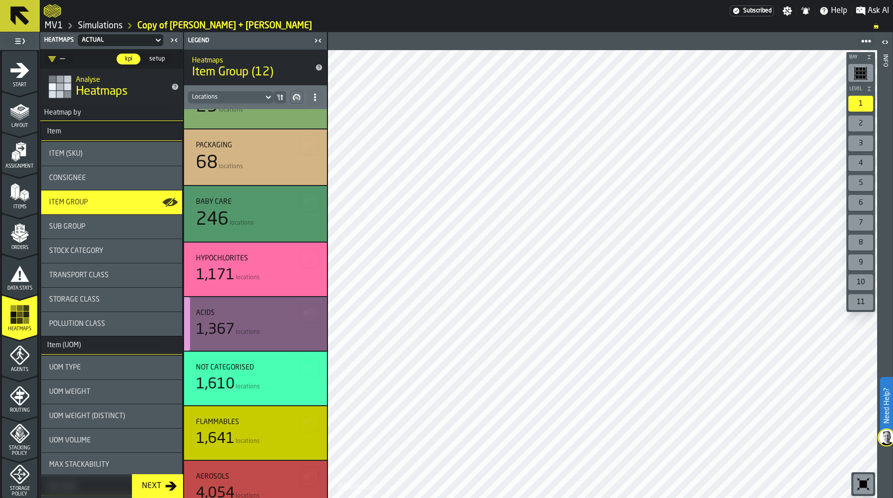
scroll to position [103, 0]
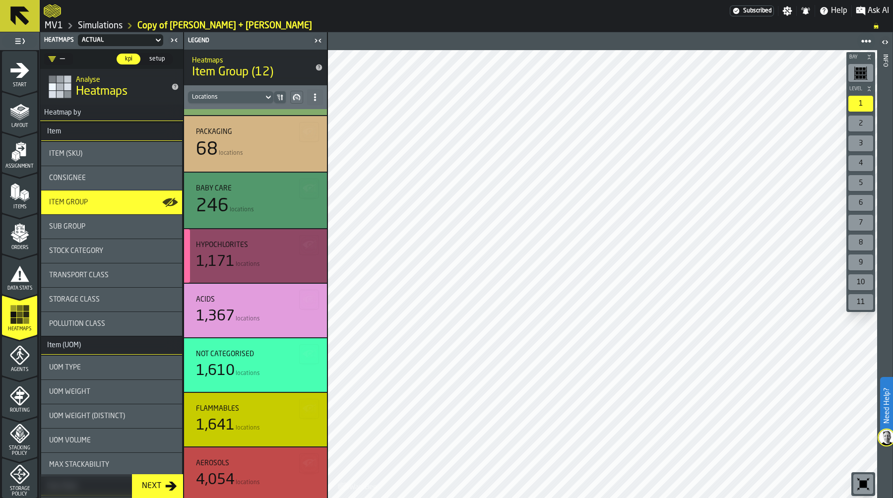
click at [251, 249] on div "HYPOCHLORITES 1,171 locations" at bounding box center [255, 256] width 119 height 30
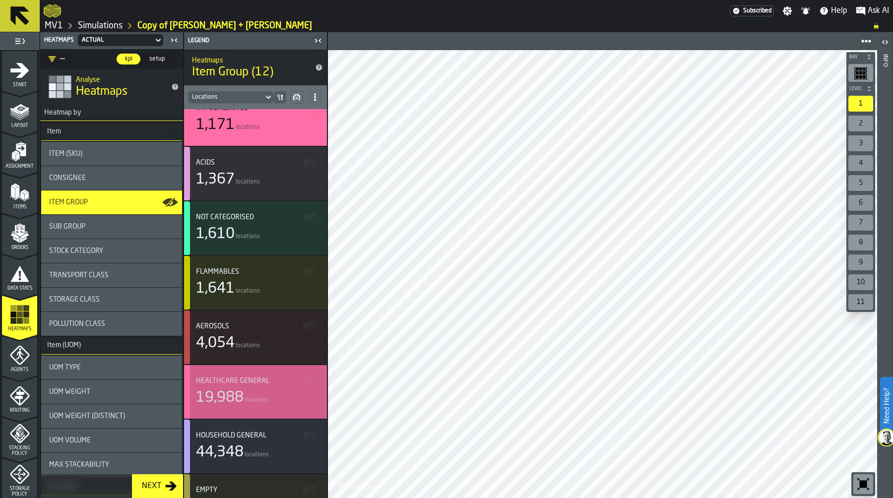
scroll to position [267, 0]
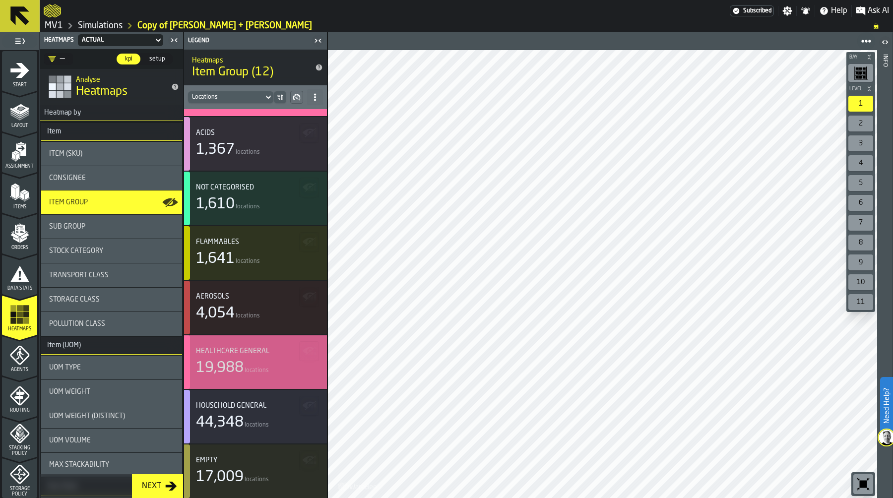
click at [250, 359] on div "19,988 locations" at bounding box center [255, 368] width 119 height 18
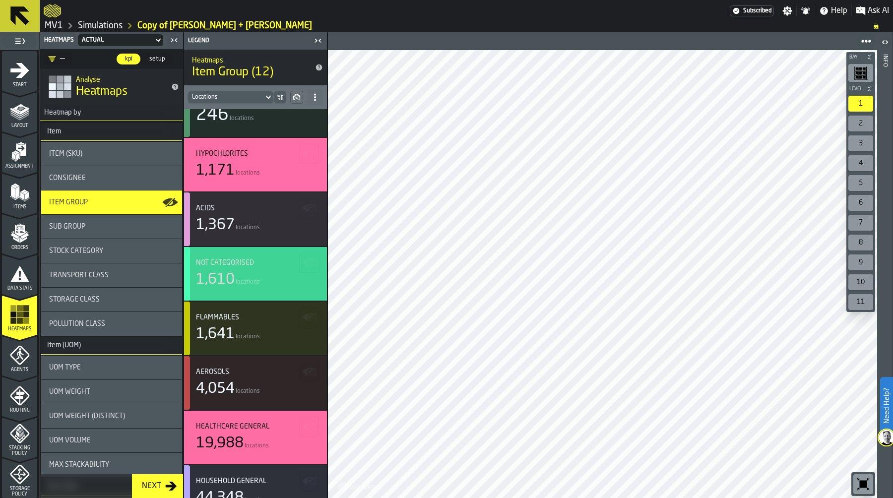
scroll to position [184, 0]
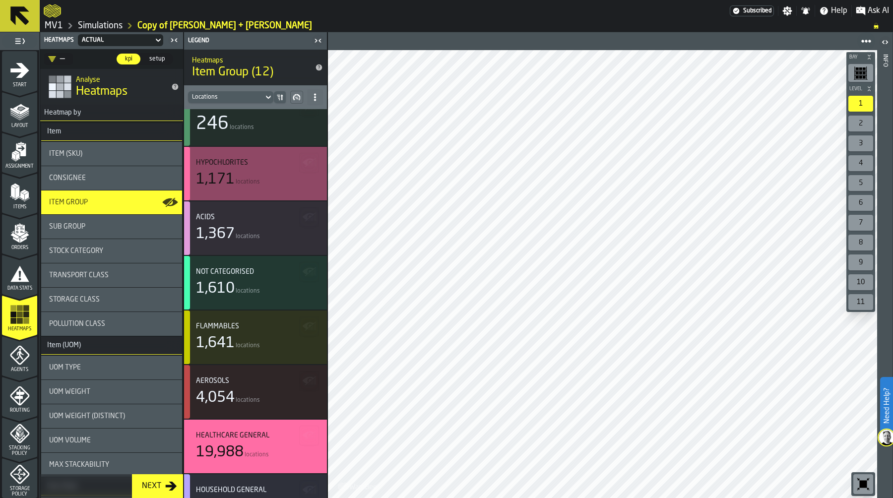
click at [251, 164] on div "HYPOCHLORITES" at bounding box center [255, 163] width 119 height 8
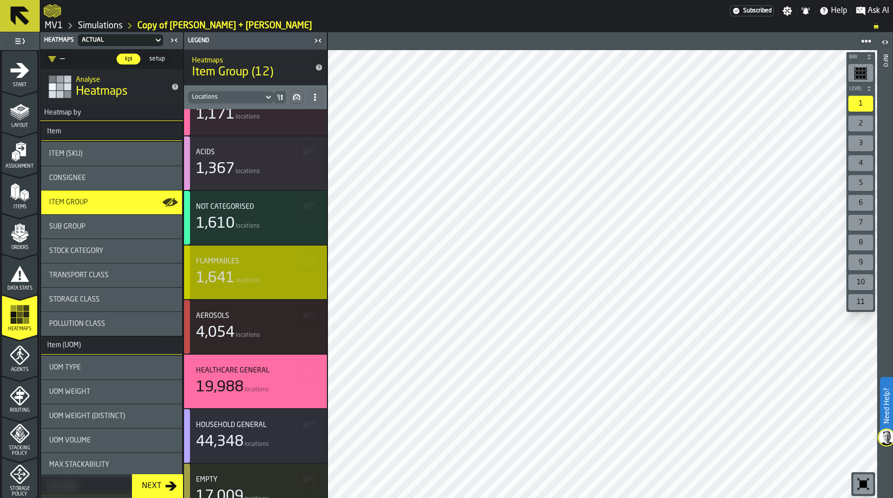
scroll to position [267, 0]
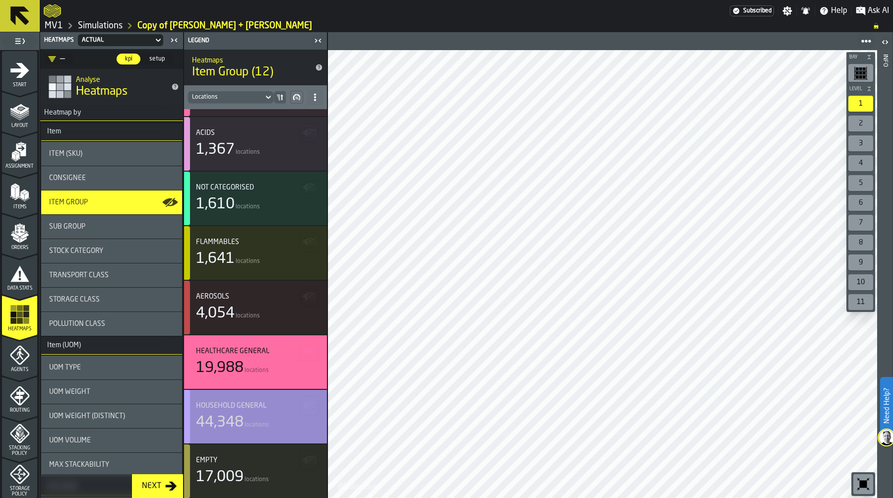
click at [250, 420] on div "44,348 locations" at bounding box center [255, 423] width 119 height 18
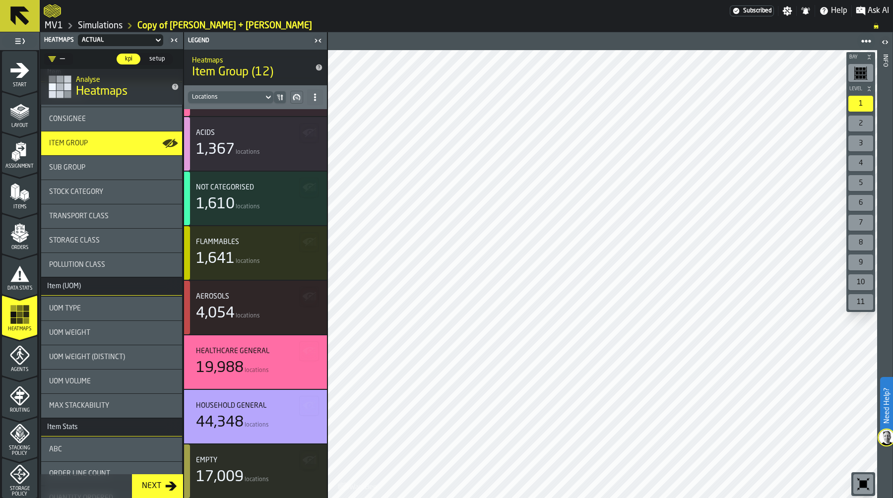
scroll to position [0, 0]
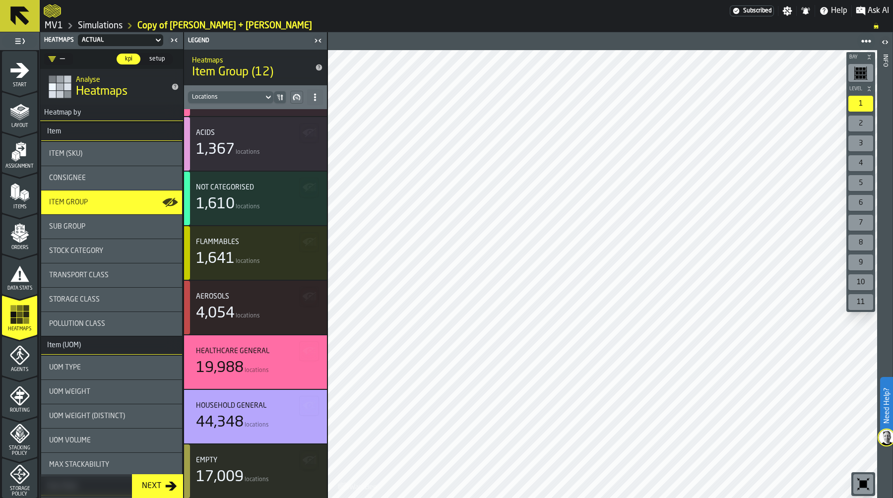
click at [320, 42] on icon "button-toggle-Close me" at bounding box center [320, 40] width 2 height 3
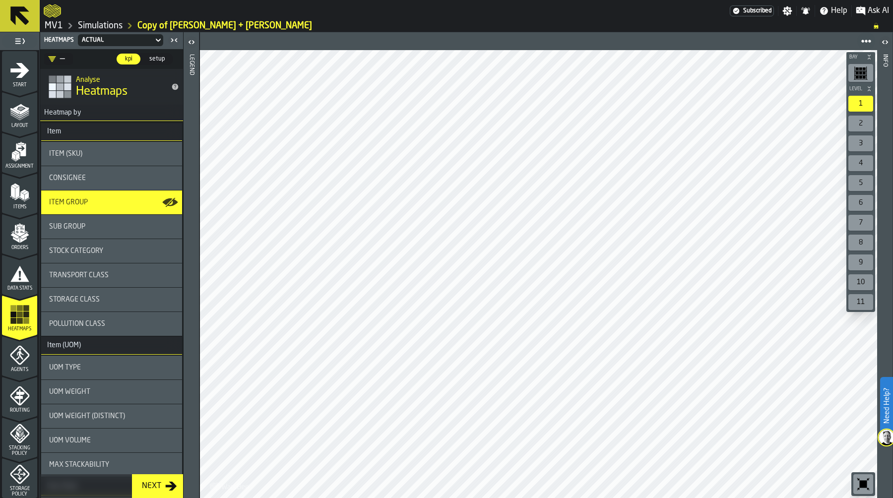
click at [857, 486] on icon "button-toolbar-undefined" at bounding box center [863, 484] width 16 height 16
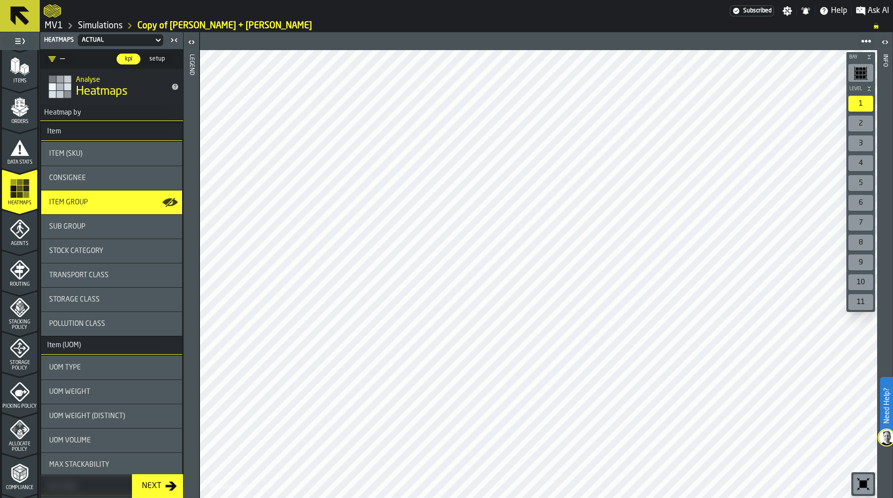
scroll to position [147, 0]
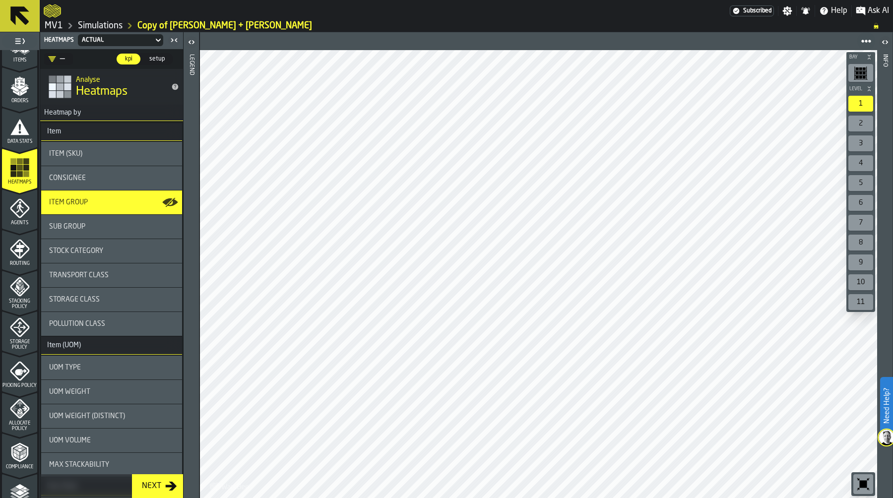
click at [17, 332] on icon "menu Storage Policy" at bounding box center [19, 328] width 12 height 12
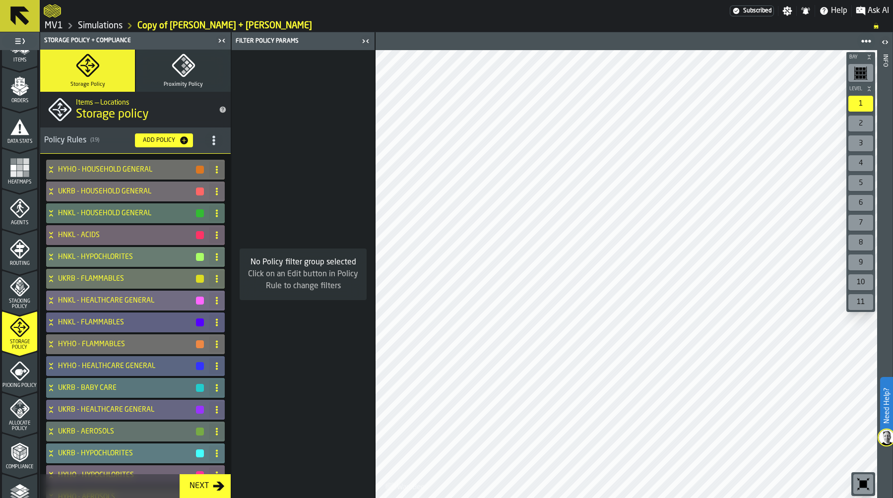
click at [108, 23] on link "Simulations" at bounding box center [100, 25] width 45 height 11
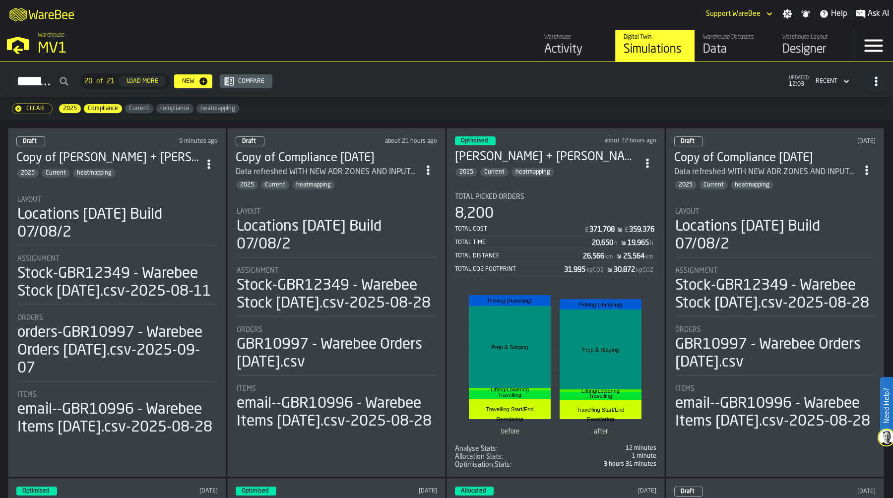
click at [675, 99] on div "Clear 2025 Compliance Current compliance heatmapping" at bounding box center [446, 108] width 893 height 23
click at [727, 46] on div "Data" at bounding box center [734, 50] width 63 height 16
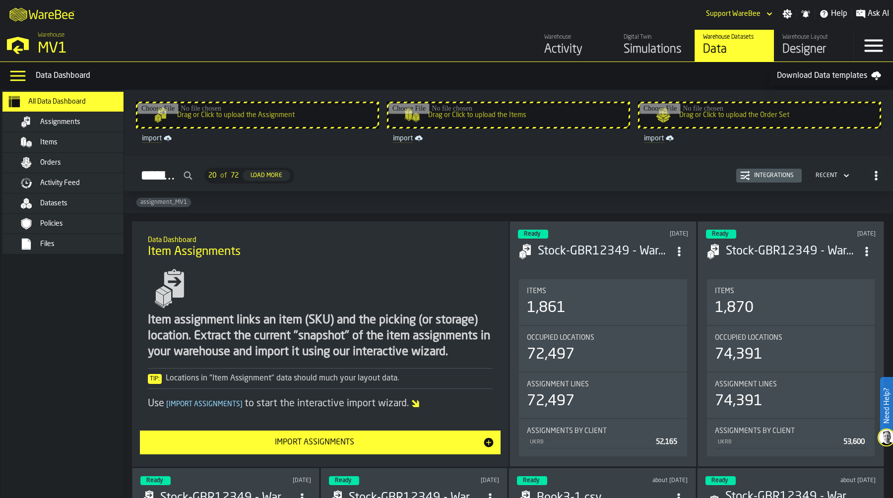
click at [81, 201] on div "Datasets" at bounding box center [88, 203] width 97 height 8
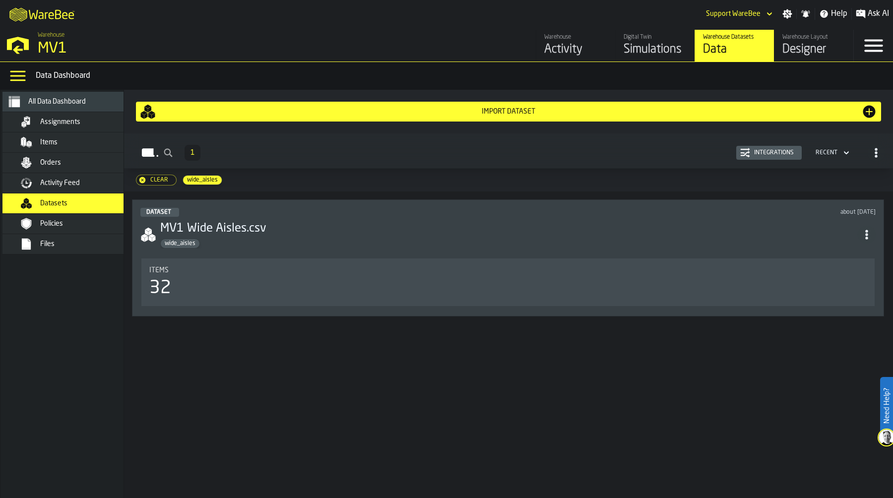
click at [205, 178] on span "wide_aisles" at bounding box center [202, 180] width 39 height 7
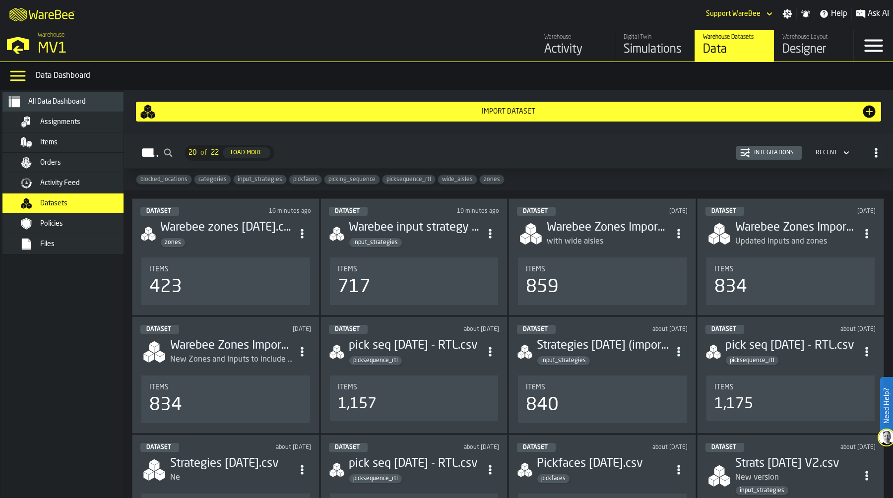
click at [255, 262] on div "Items 423" at bounding box center [225, 282] width 169 height 48
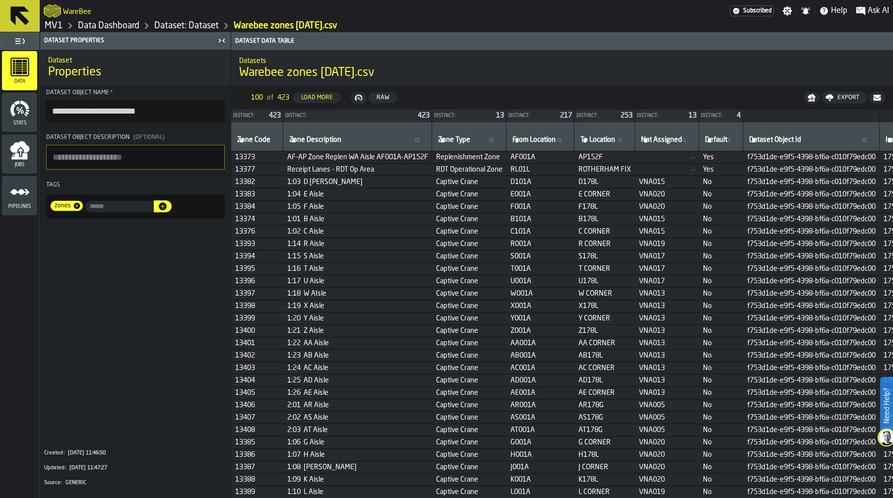
click at [302, 138] on span "Zone Description" at bounding box center [315, 140] width 52 height 8
click at [302, 138] on input "Zone Description Zone Description" at bounding box center [357, 140] width 140 height 13
type input "****"
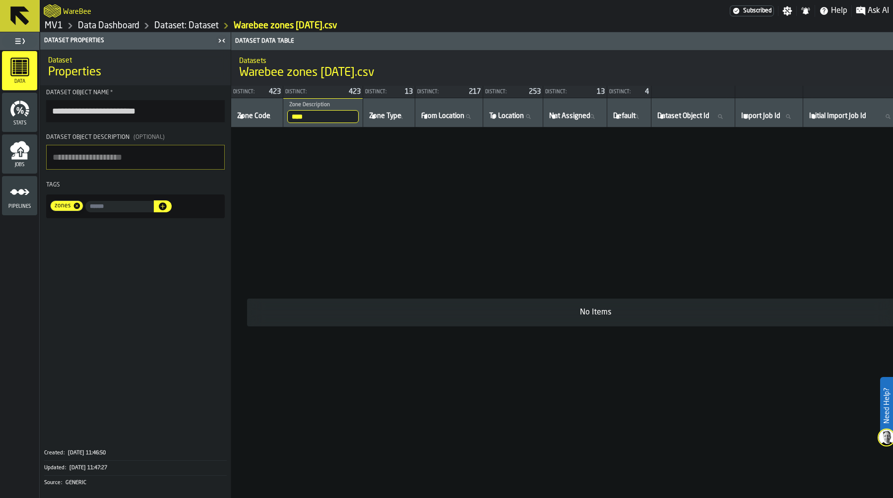
click at [326, 117] on input "****" at bounding box center [322, 116] width 71 height 13
click at [354, 117] on input "****" at bounding box center [322, 116] width 71 height 13
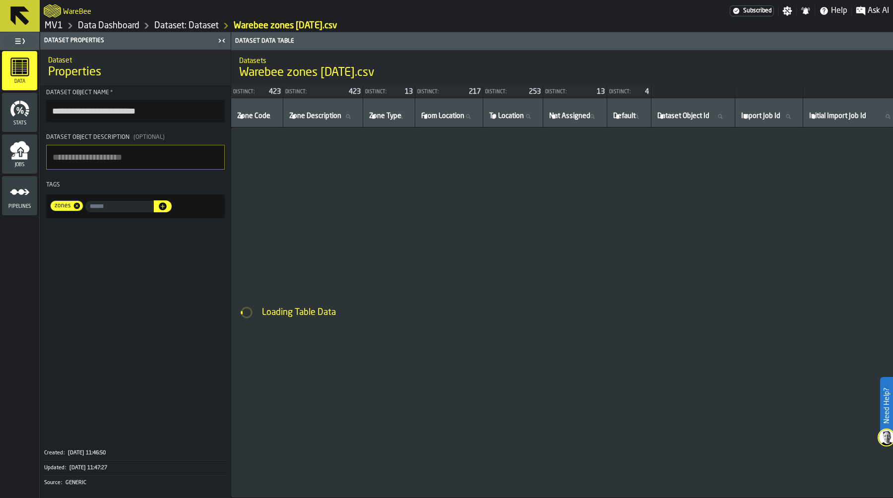
click at [190, 23] on link "Dataset: Dataset" at bounding box center [186, 25] width 65 height 11
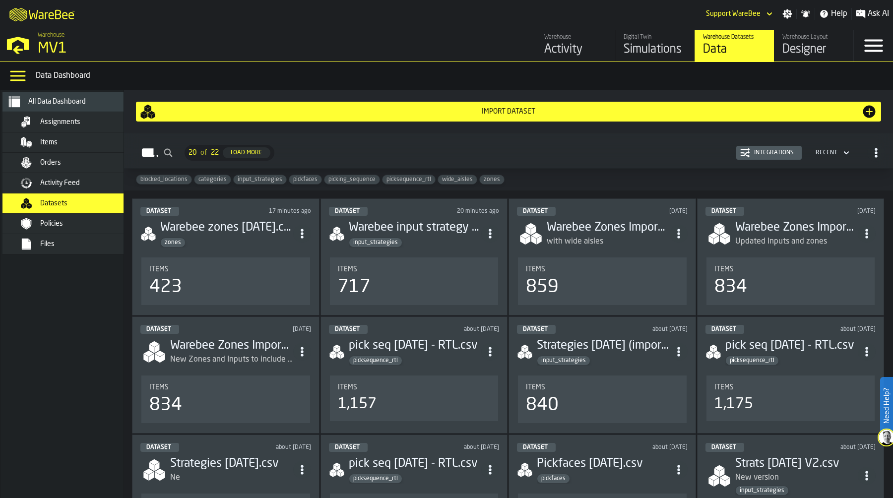
click at [753, 156] on div "Integrations" at bounding box center [774, 152] width 48 height 7
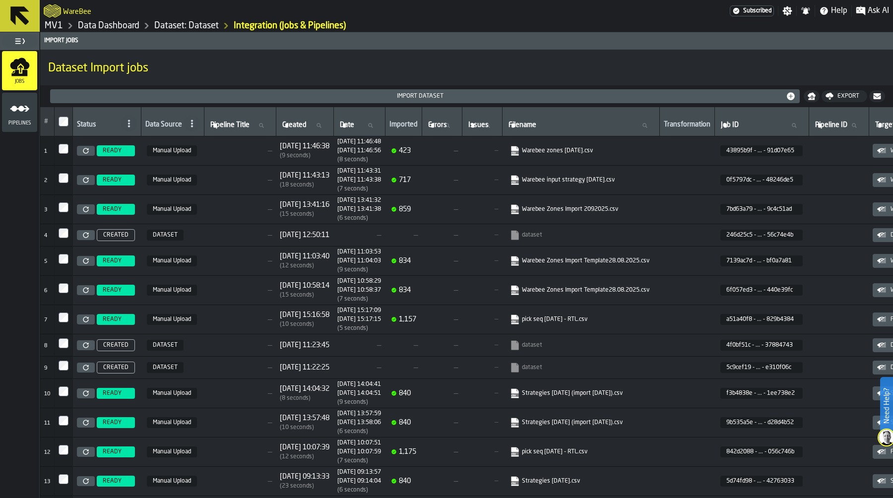
click at [591, 182] on link "Warebee input strategy [DATE].csv" at bounding box center [579, 180] width 139 height 10
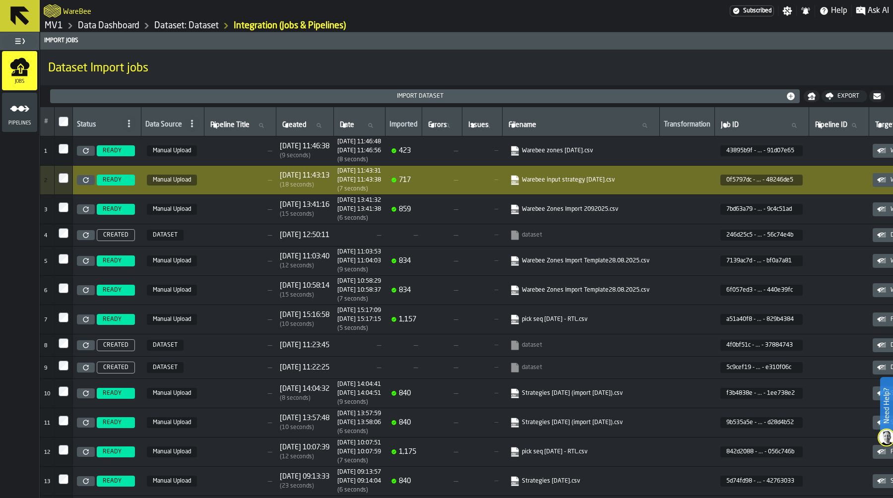
click at [573, 149] on link "Warebee zones [DATE].csv" at bounding box center [579, 151] width 139 height 10
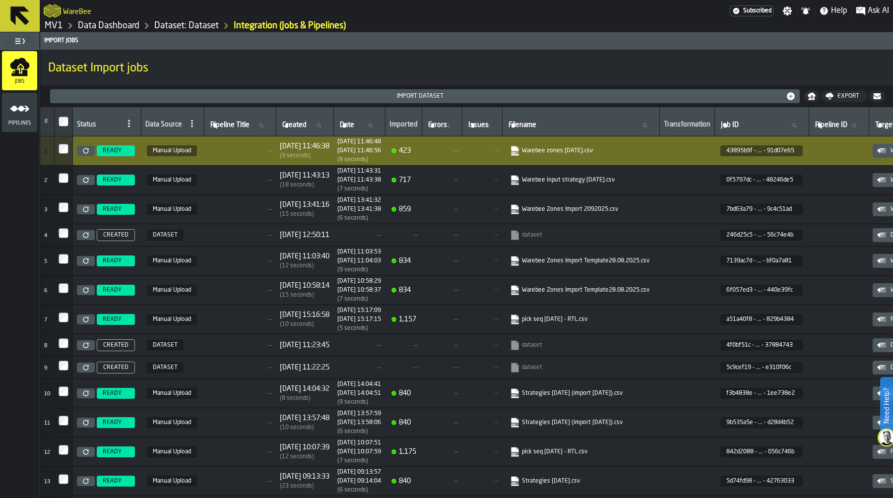
click at [124, 25] on link "Data Dashboard" at bounding box center [109, 25] width 62 height 11
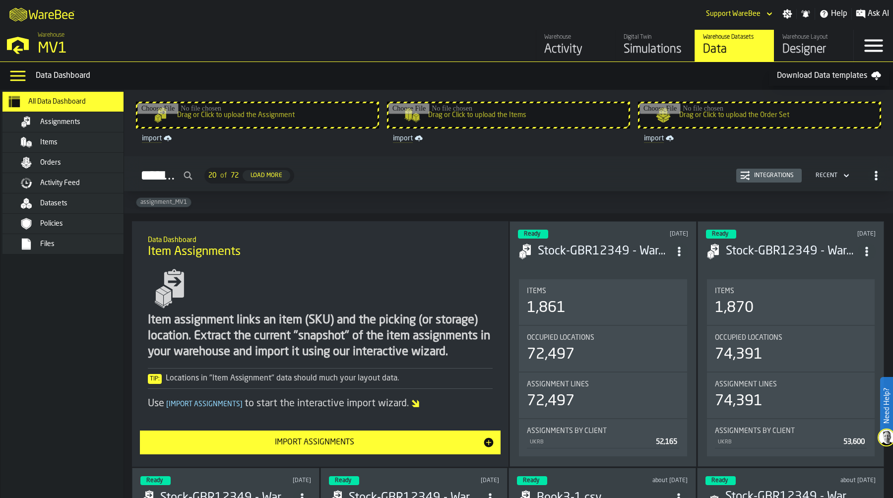
click at [658, 48] on div "Simulations" at bounding box center [655, 50] width 63 height 16
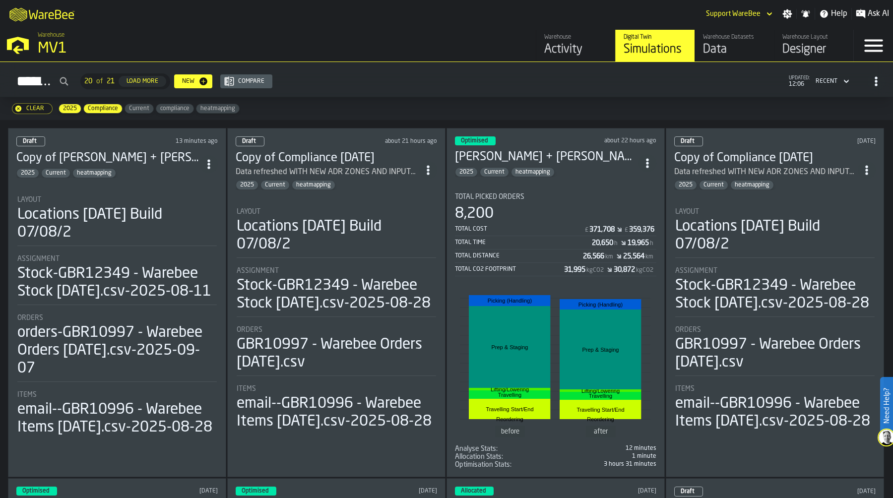
click at [128, 250] on li "Layout Locations [DATE] Build 07/08/2 Assignment Stock-GBR12349 - Warebee Stock…" at bounding box center [116, 312] width 201 height 251
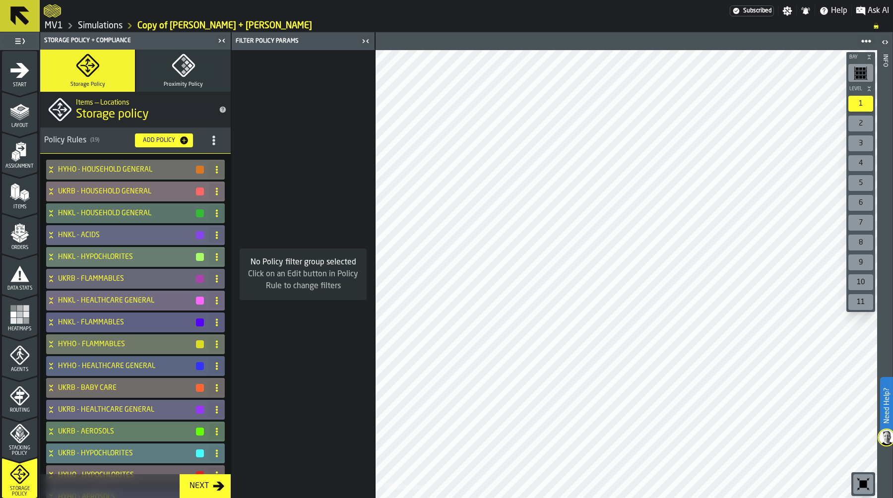
click at [51, 188] on icon at bounding box center [51, 192] width 10 height 8
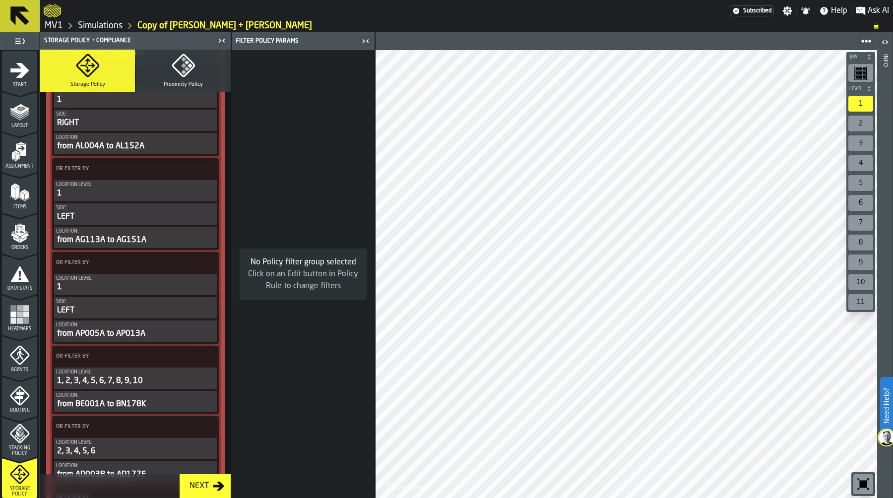
scroll to position [3012, 0]
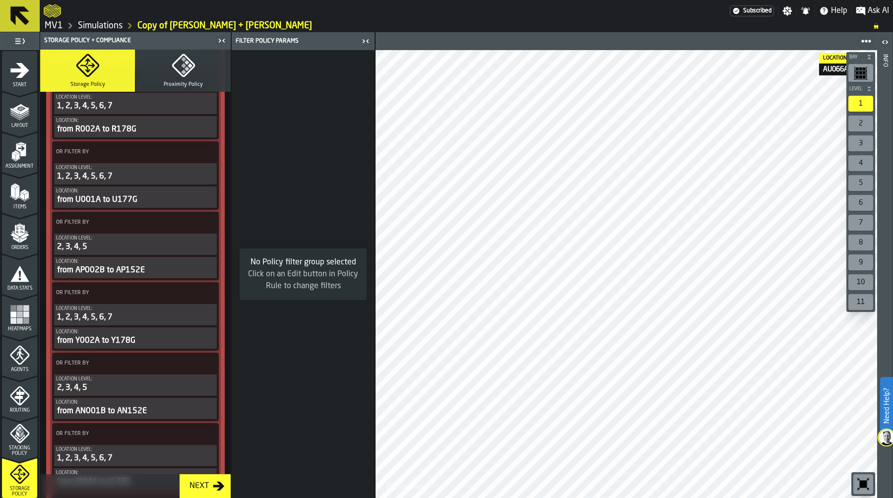
click at [877, 27] on icon "Breadcrumb" at bounding box center [876, 26] width 6 height 6
click at [567, 203] on div at bounding box center [627, 274] width 502 height 448
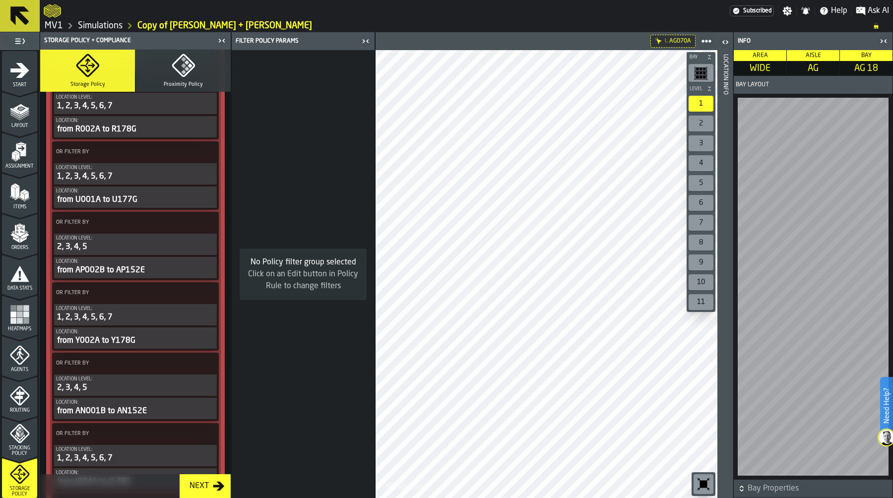
click at [729, 222] on header "Location Info" at bounding box center [725, 265] width 15 height 466
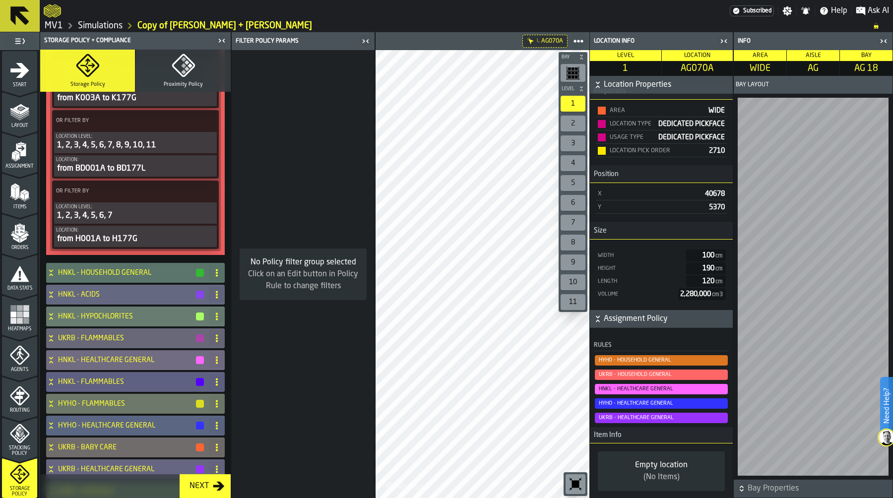
scroll to position [7702, 0]
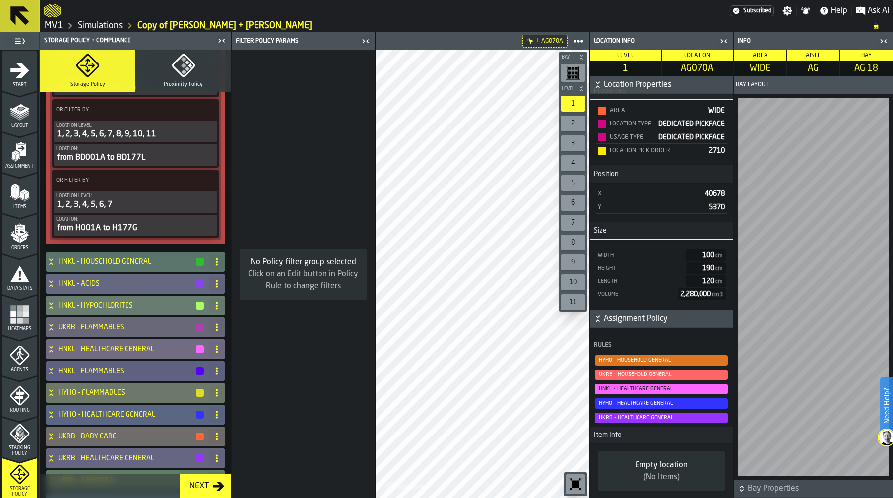
click at [652, 390] on span "HNKL - HEALTHCARE GENERAL" at bounding box center [661, 389] width 133 height 10
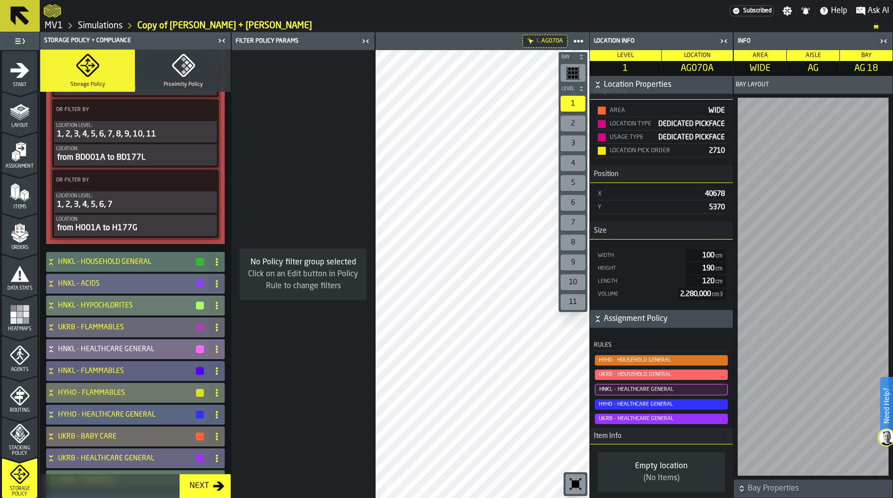
click at [655, 373] on span "UKRB - HOUSEHOLD GENERAL" at bounding box center [661, 375] width 133 height 10
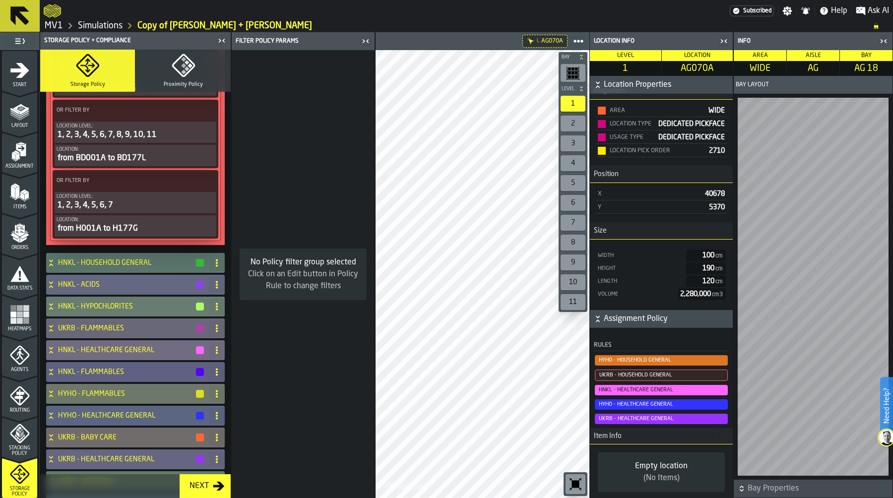
scroll to position [7703, 0]
click at [655, 373] on span "UKRB - HOUSEHOLD GENERAL" at bounding box center [661, 375] width 133 height 11
click at [661, 388] on span "HNKL - HEALTHCARE GENERAL" at bounding box center [661, 390] width 133 height 10
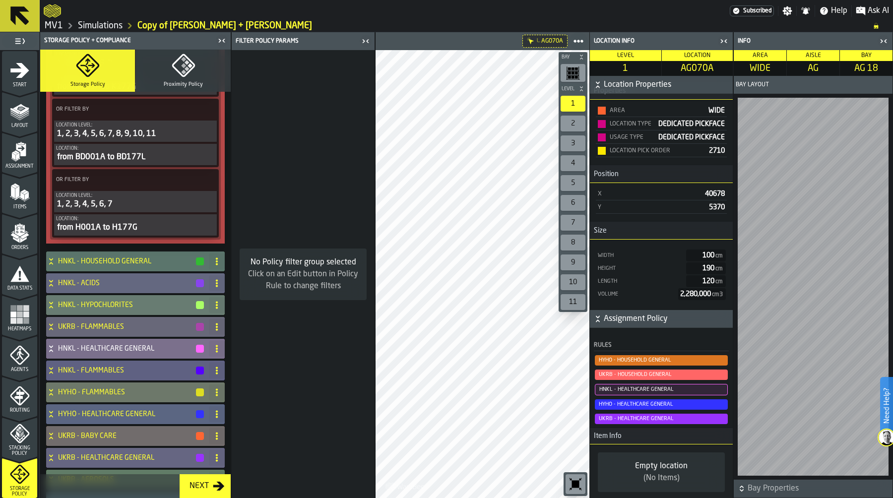
scroll to position [7702, 0]
click at [661, 373] on span "UKRB - HOUSEHOLD GENERAL" at bounding box center [661, 375] width 133 height 10
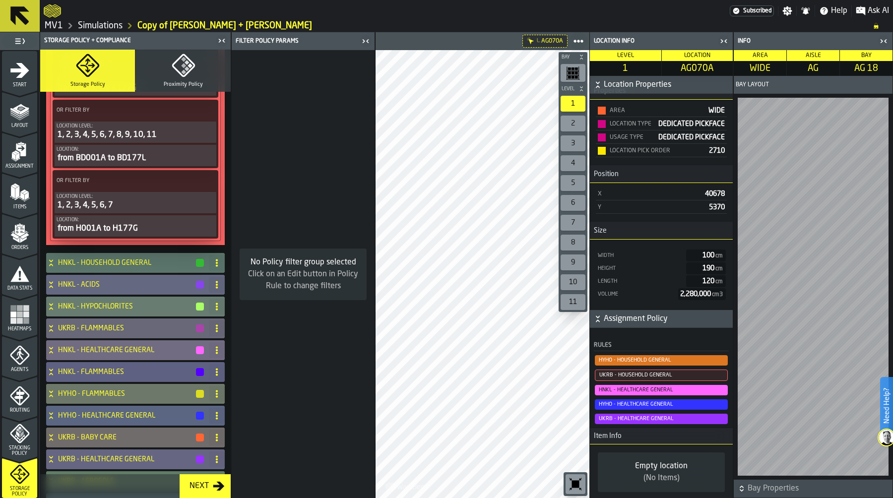
scroll to position [7703, 0]
click at [646, 375] on span "UKRB - HOUSEHOLD GENERAL" at bounding box center [661, 375] width 133 height 11
click at [624, 374] on span "UKRB - HOUSEHOLD GENERAL" at bounding box center [661, 375] width 133 height 11
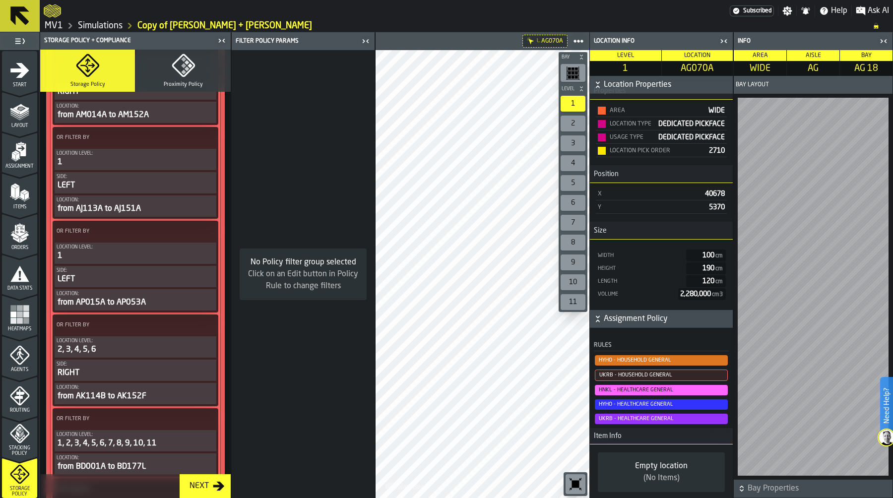
scroll to position [4114, 0]
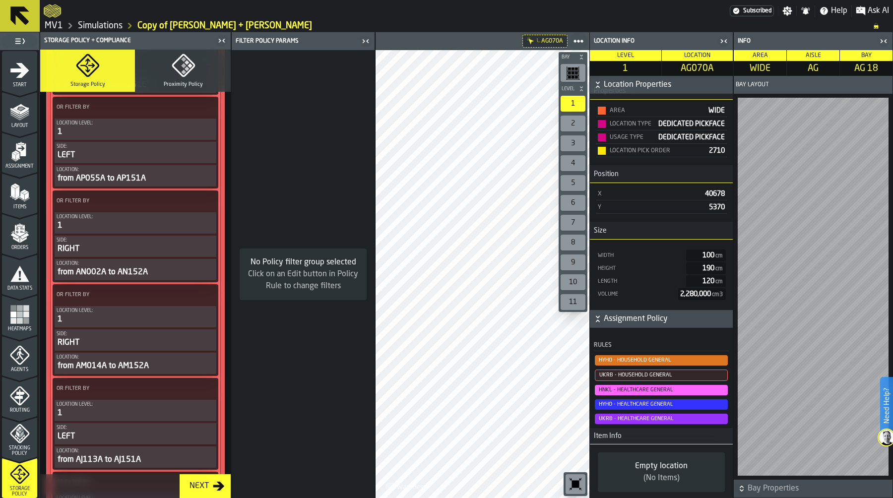
click at [655, 373] on span "UKRB - HOUSEHOLD GENERAL" at bounding box center [661, 375] width 133 height 11
click at [650, 388] on span "HNKL - HEALTHCARE GENERAL" at bounding box center [661, 390] width 133 height 10
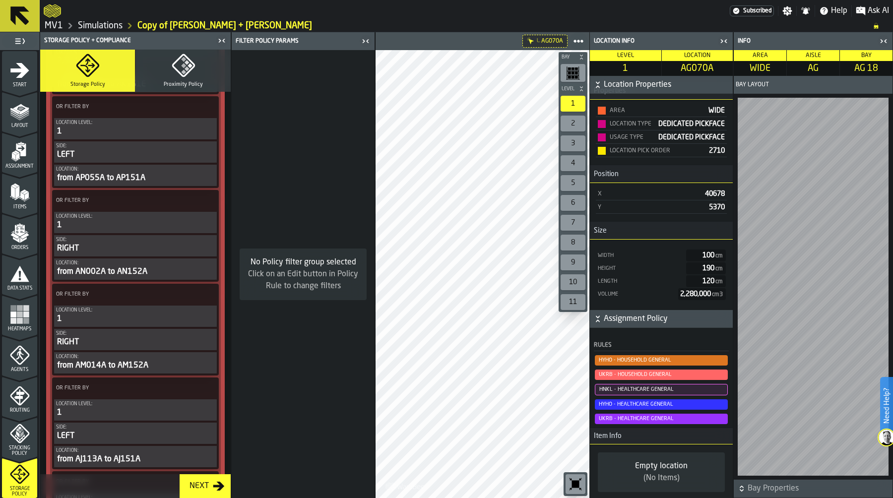
scroll to position [4114, 0]
click at [678, 375] on span "UKRB - HOUSEHOLD GENERAL" at bounding box center [661, 375] width 133 height 10
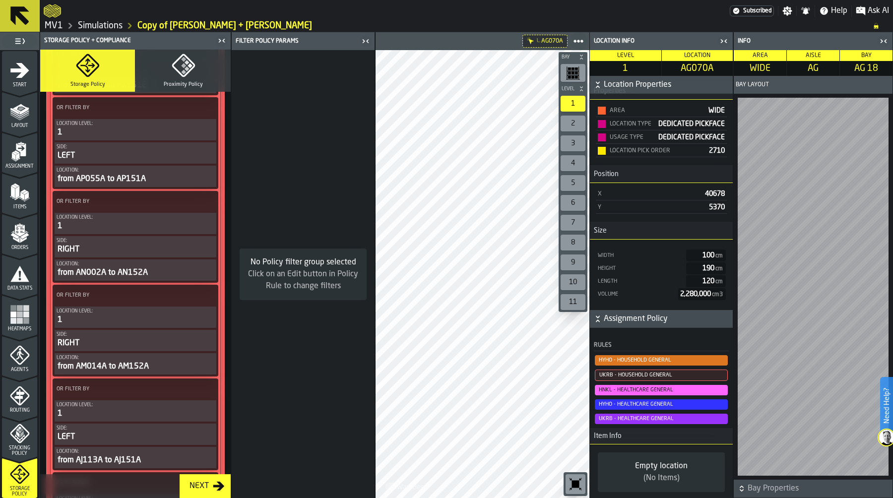
click at [678, 375] on span "UKRB - HOUSEHOLD GENERAL" at bounding box center [661, 375] width 133 height 11
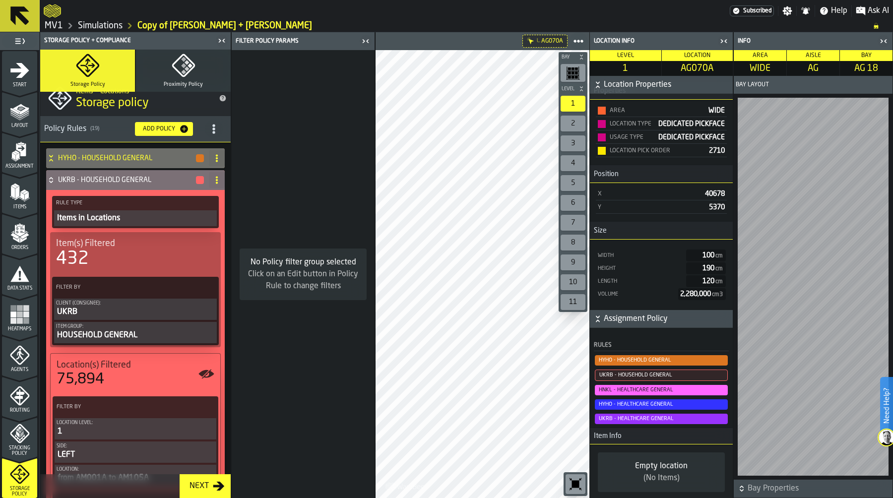
scroll to position [0, 0]
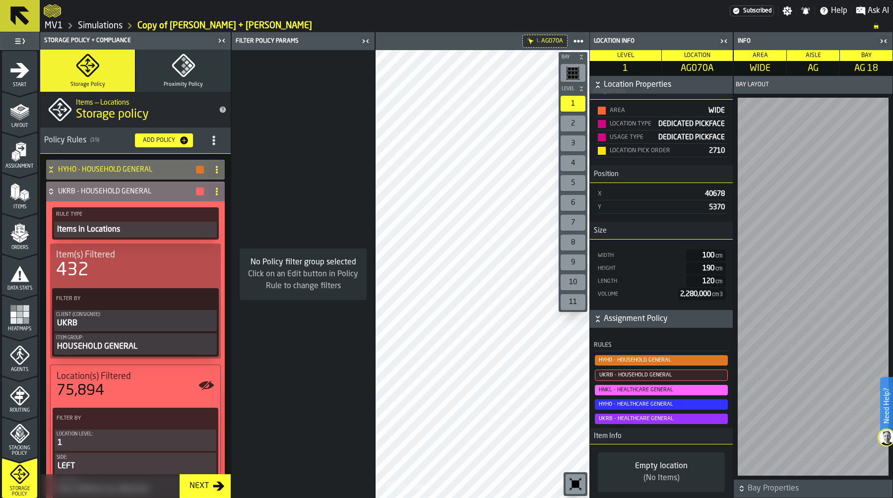
click at [216, 194] on icon at bounding box center [217, 192] width 8 height 8
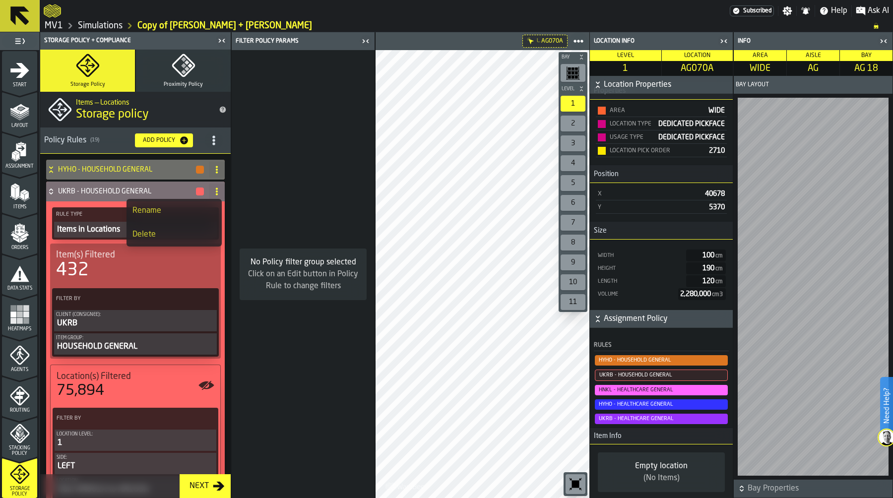
click at [52, 190] on icon at bounding box center [51, 192] width 10 height 8
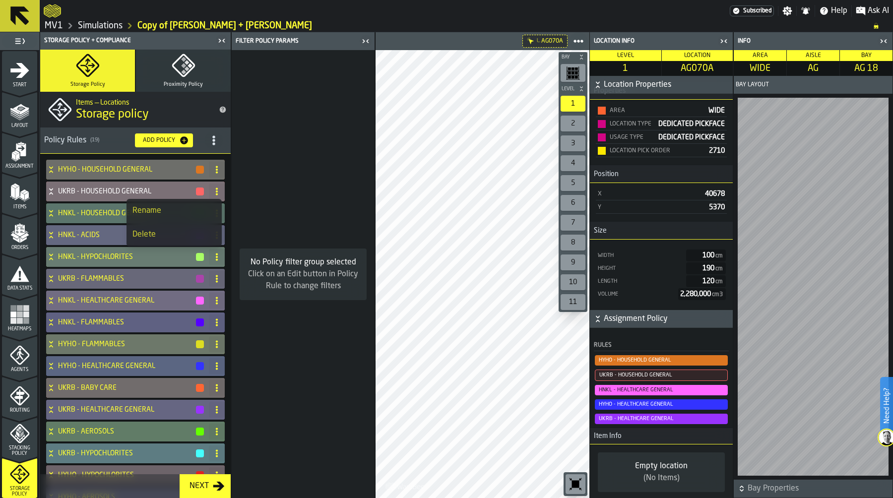
click at [52, 190] on icon at bounding box center [50, 189] width 3 height 2
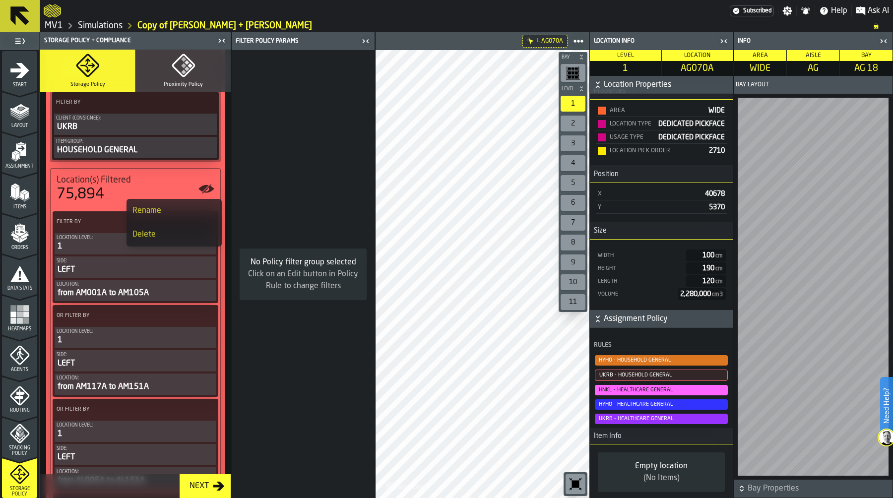
scroll to position [213, 0]
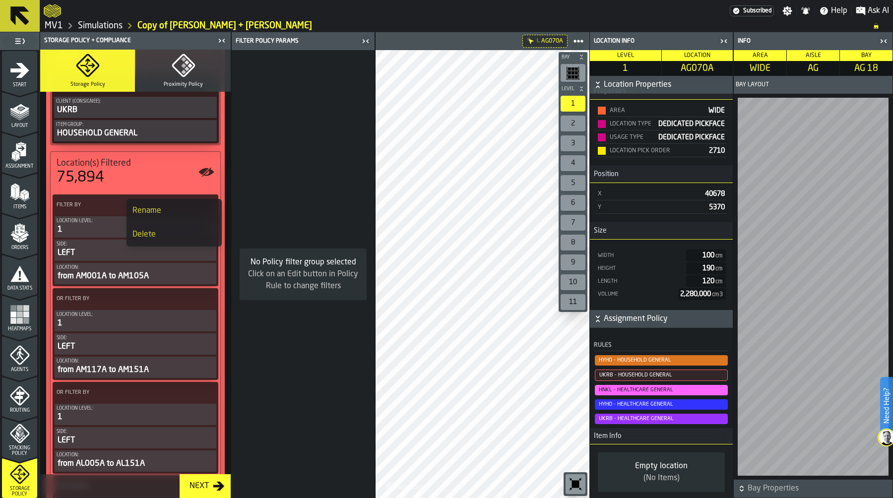
click at [272, 170] on div "No Policy filter group selected Click on an Edit button in Policy Rule to chang…" at bounding box center [303, 274] width 143 height 448
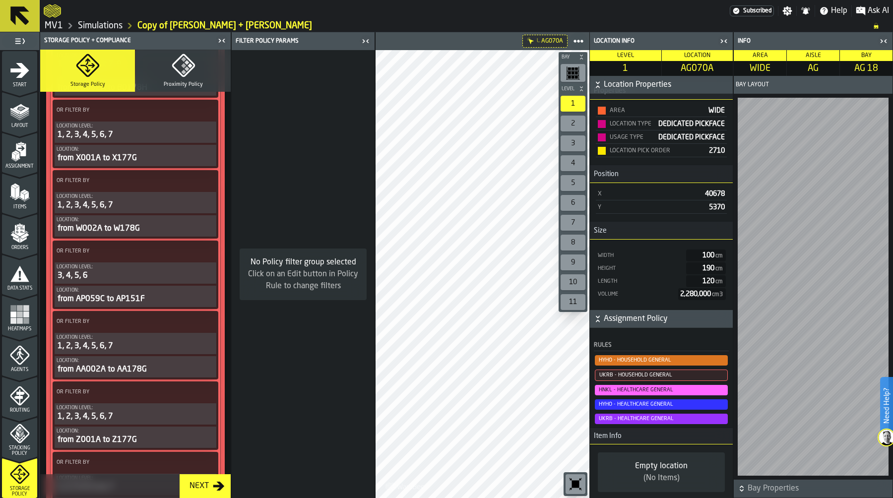
scroll to position [1099, 0]
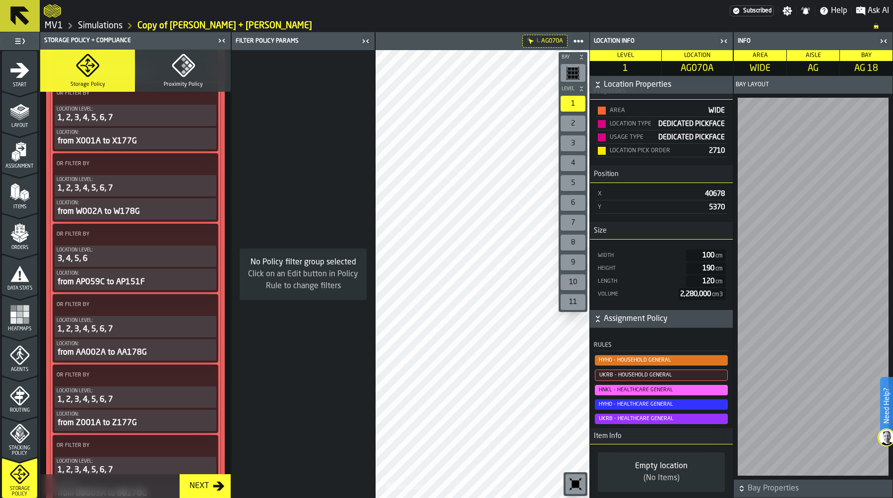
click at [113, 28] on link "Simulations" at bounding box center [100, 25] width 45 height 11
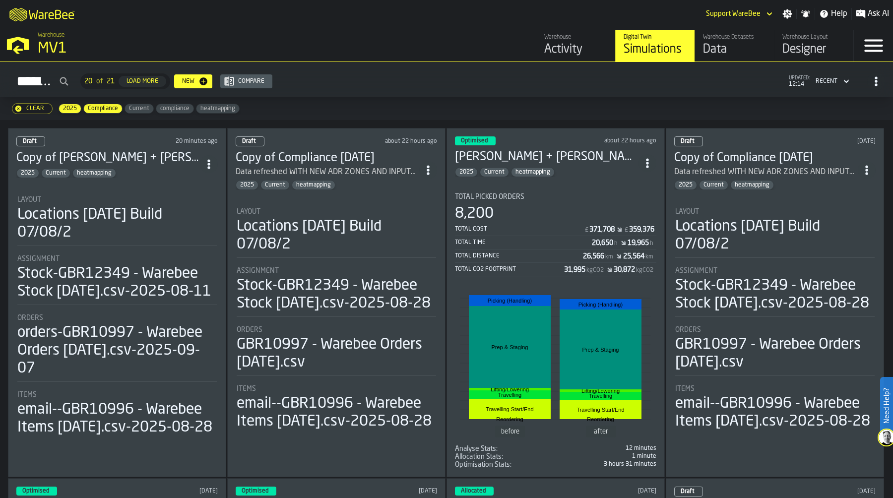
click at [212, 165] on icon "ItemListCard-DashboardItemContainer" at bounding box center [209, 164] width 10 height 10
click at [201, 230] on div "Duplicate" at bounding box center [189, 229] width 52 height 12
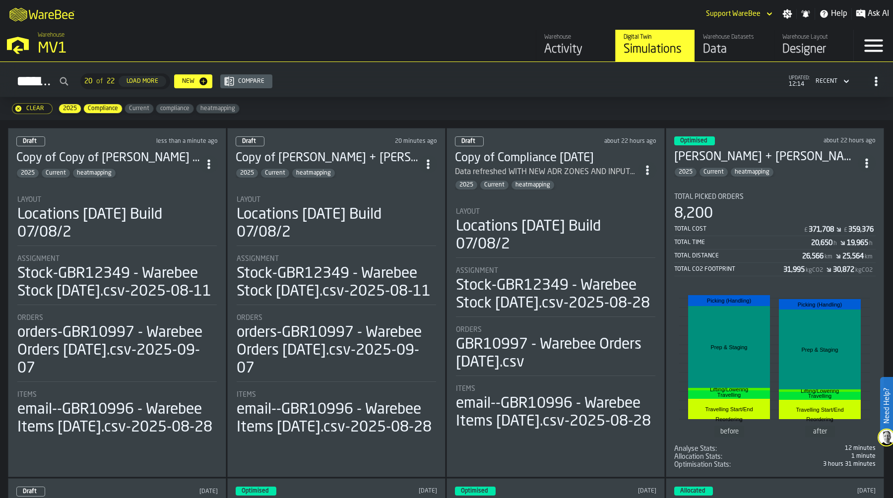
click at [165, 228] on div "Locations [DATE] Build 07/08/2" at bounding box center [116, 224] width 199 height 36
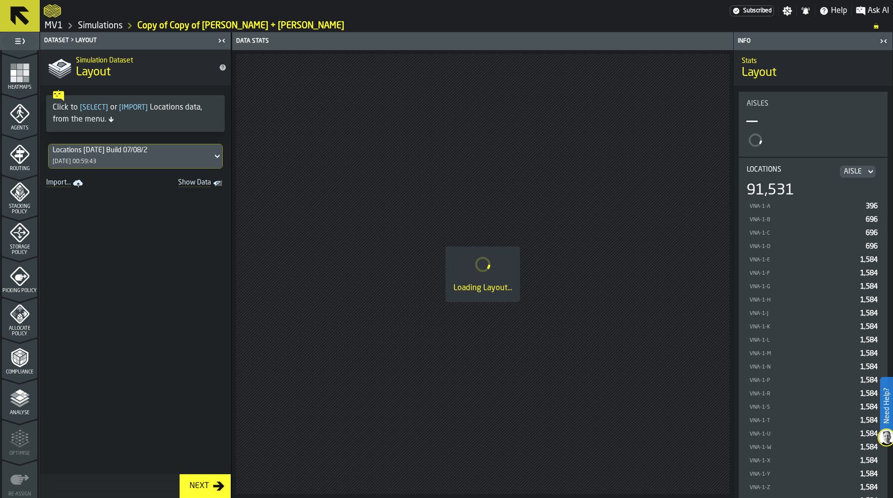
scroll to position [284, 0]
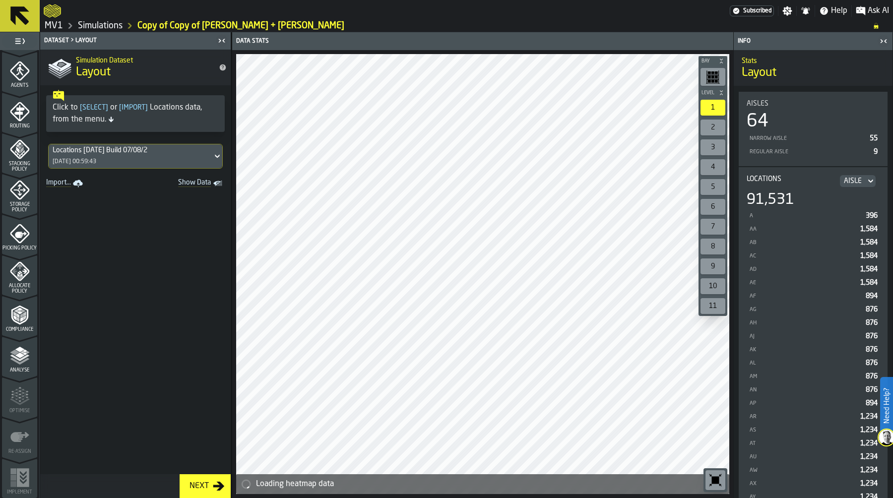
click at [19, 201] on div "Storage Policy" at bounding box center [19, 196] width 35 height 33
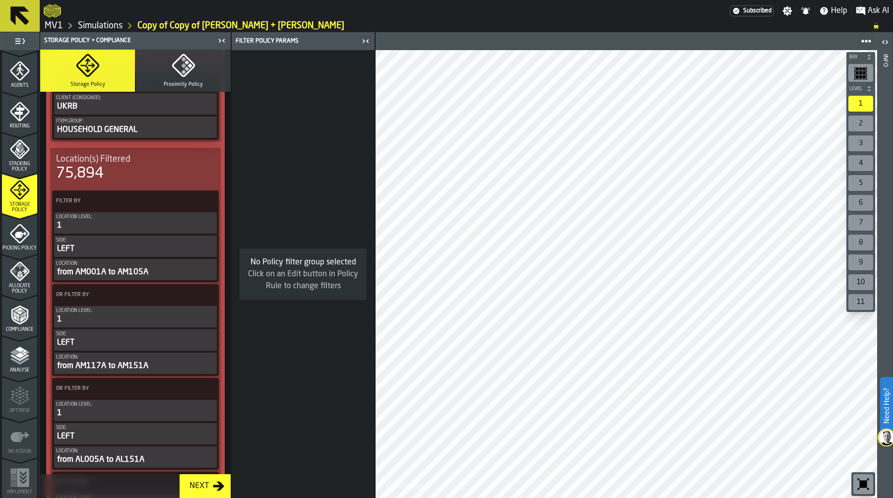
scroll to position [212, 0]
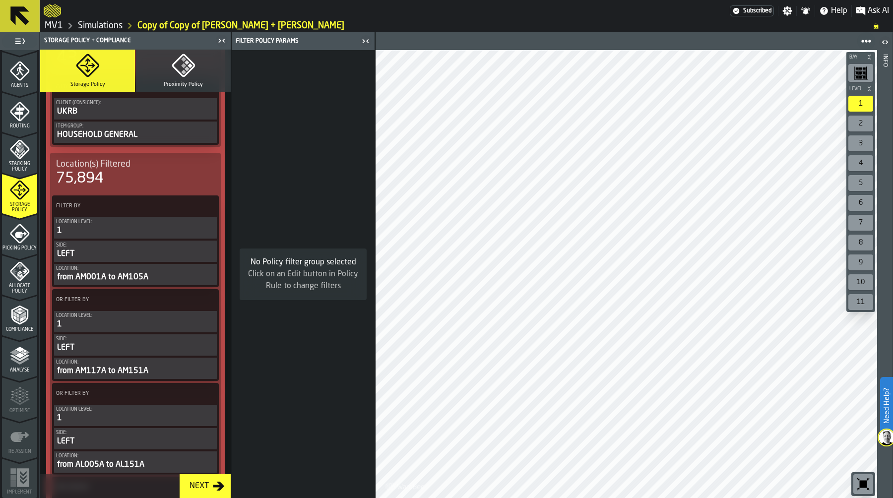
click at [860, 485] on icon "button-toolbar-undefined" at bounding box center [863, 484] width 7 height 7
click at [588, 281] on div at bounding box center [627, 274] width 502 height 448
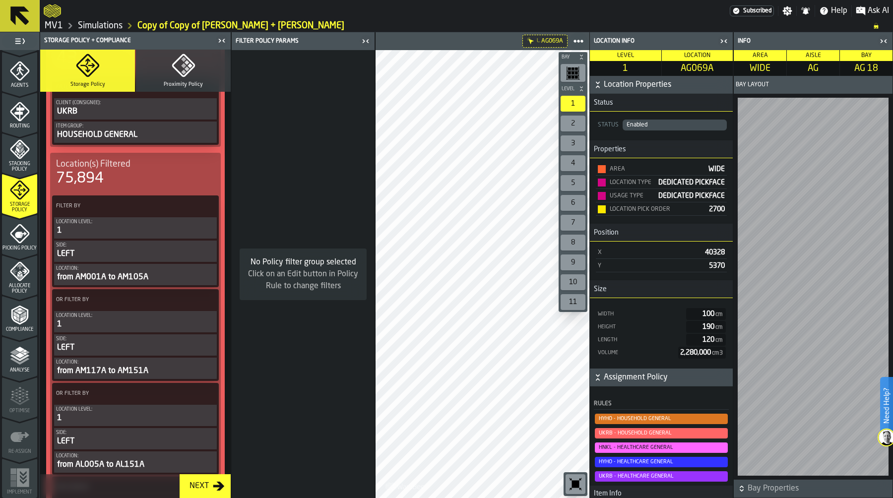
click at [206, 205] on circle at bounding box center [207, 206] width 2 height 2
click at [190, 224] on div "Clear Filter" at bounding box center [182, 227] width 52 height 12
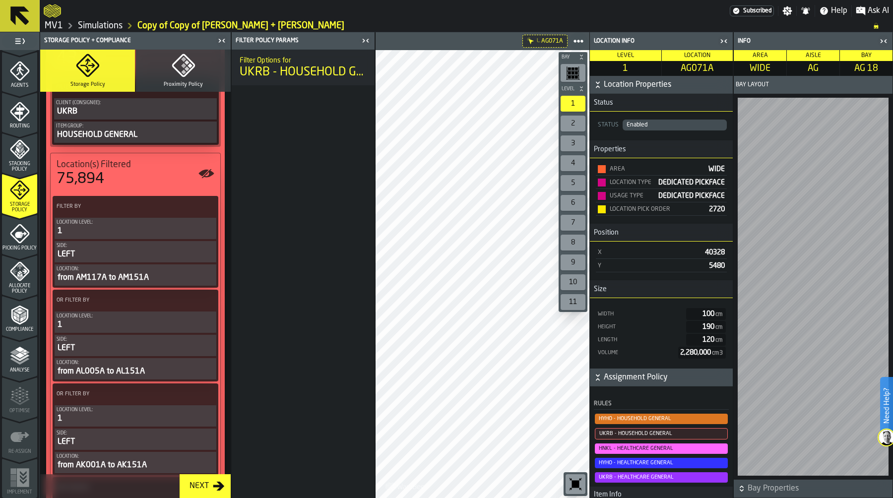
click at [206, 210] on circle at bounding box center [207, 210] width 2 height 2
click at [187, 229] on div "Clear Filter" at bounding box center [182, 228] width 52 height 12
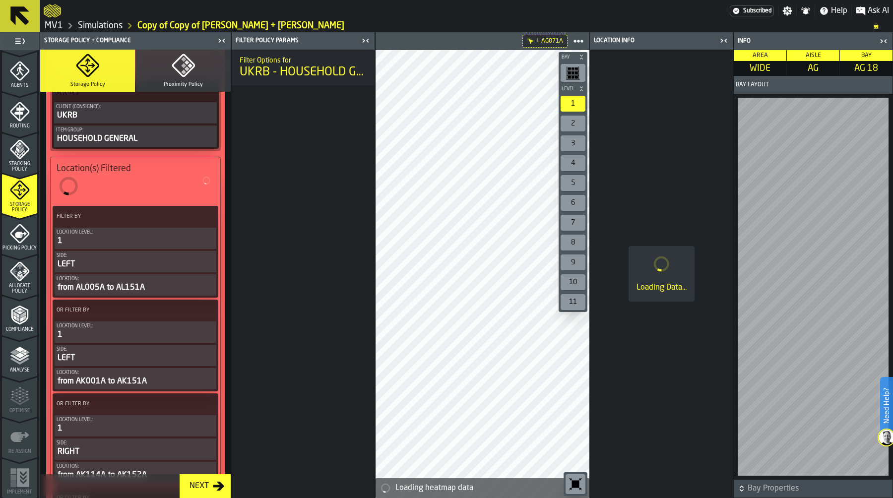
scroll to position [217, 0]
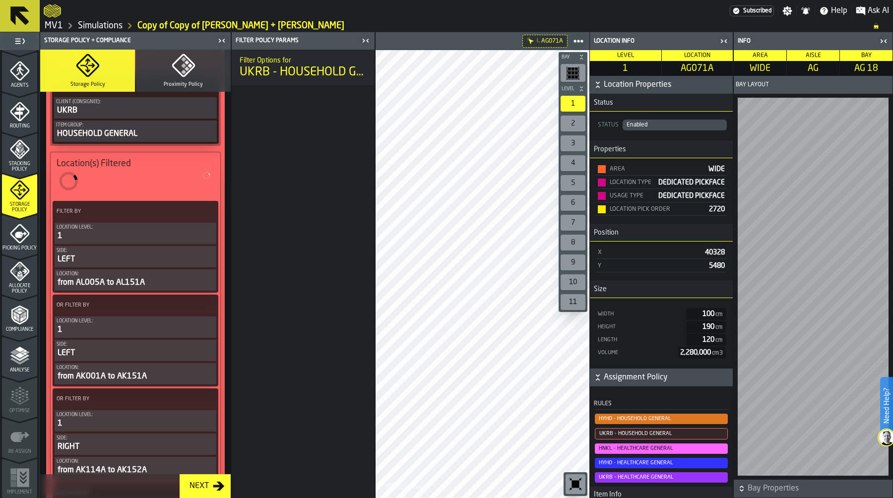
click at [207, 211] on icon at bounding box center [207, 212] width 10 height 10
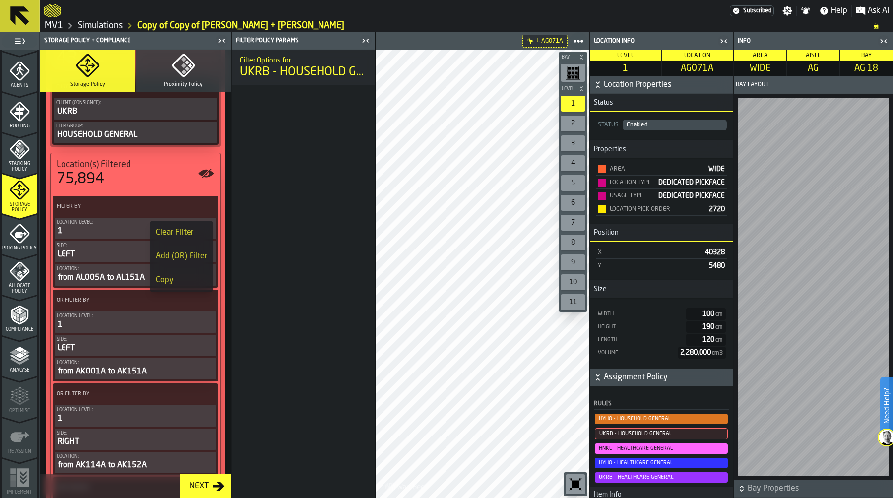
click at [191, 231] on div "Clear Filter" at bounding box center [182, 233] width 52 height 12
click at [206, 210] on circle at bounding box center [207, 210] width 2 height 2
click at [197, 224] on div "Clear Filter" at bounding box center [182, 228] width 52 height 12
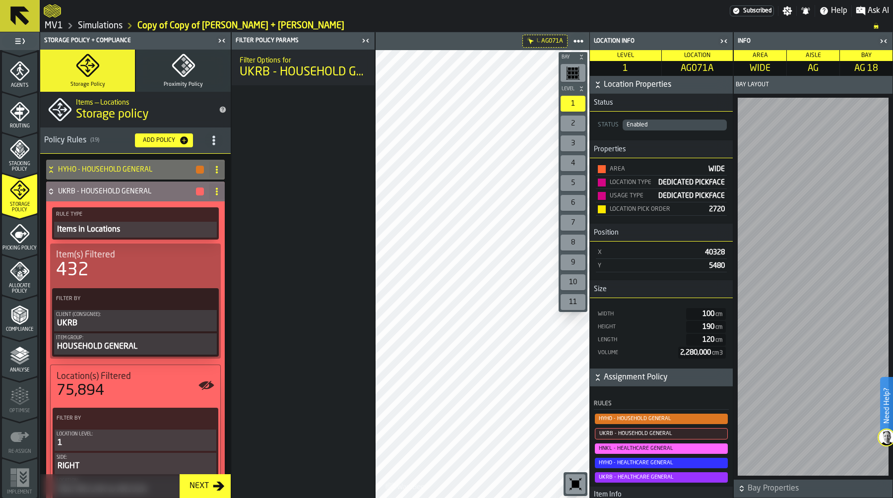
scroll to position [2051, 0]
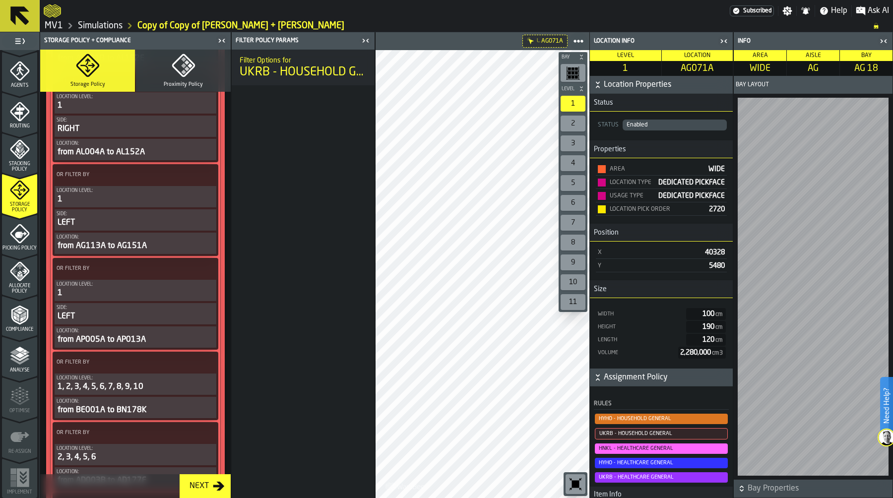
click at [207, 180] on icon at bounding box center [207, 175] width 10 height 10
click at [192, 222] on div "Clear Filter" at bounding box center [182, 222] width 52 height 12
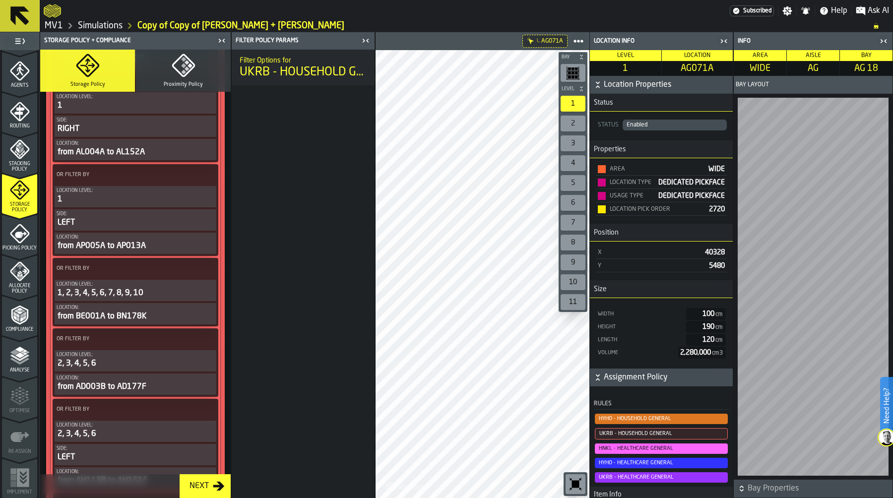
click at [629, 434] on span "UKRB - HOUSEHOLD GENERAL" at bounding box center [661, 433] width 133 height 11
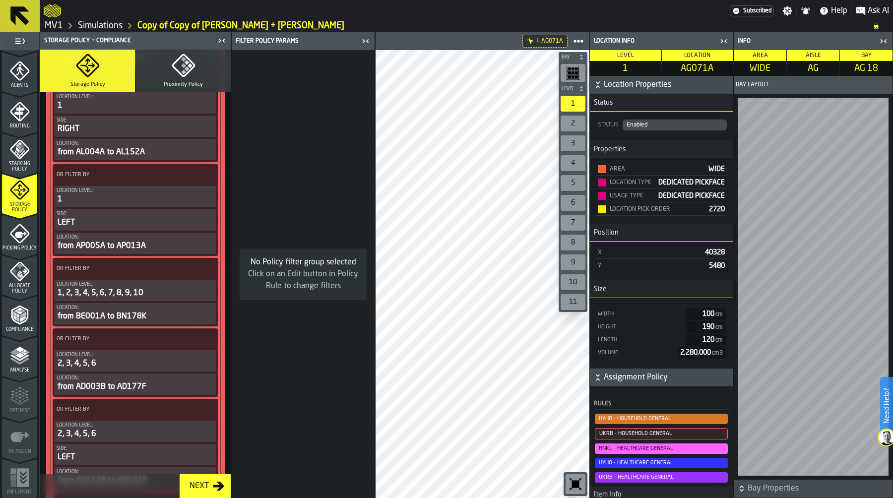
scroll to position [5743, 0]
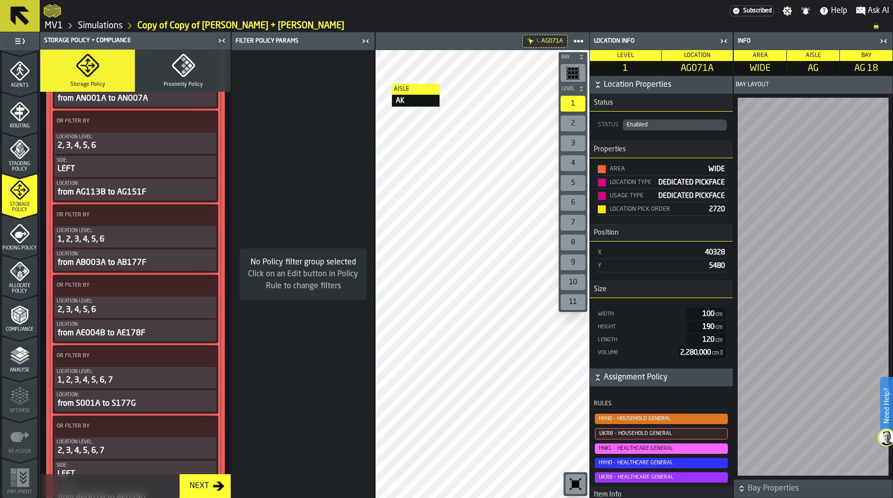
click at [207, 127] on icon at bounding box center [207, 122] width 10 height 10
click at [187, 222] on div "Clear Filter" at bounding box center [182, 222] width 52 height 12
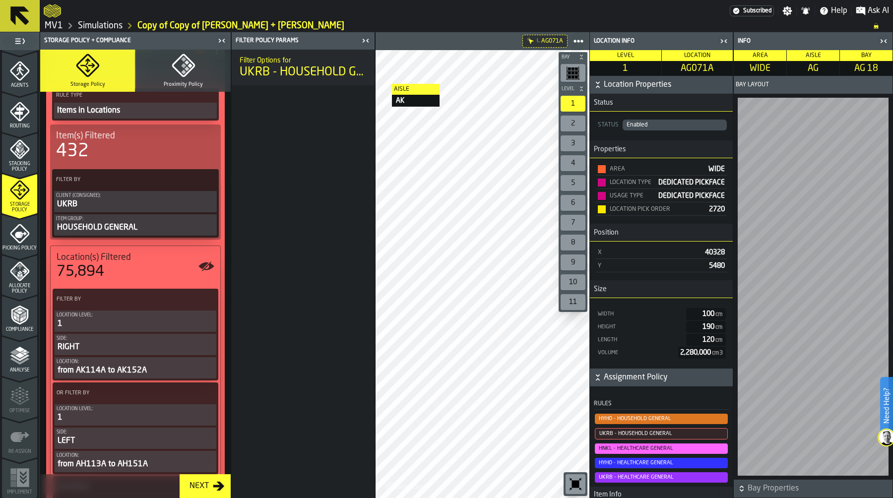
scroll to position [95, 0]
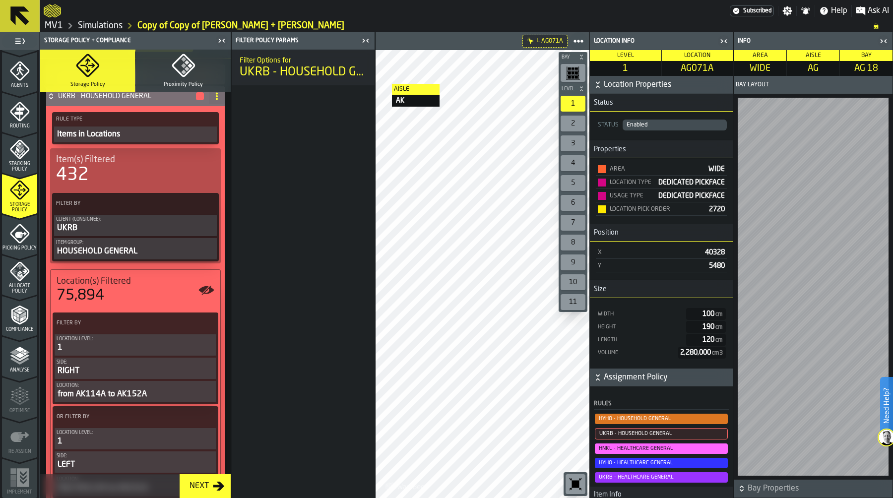
click at [206, 324] on circle at bounding box center [207, 323] width 2 height 2
click at [190, 343] on div "Clear Filter" at bounding box center [182, 344] width 52 height 12
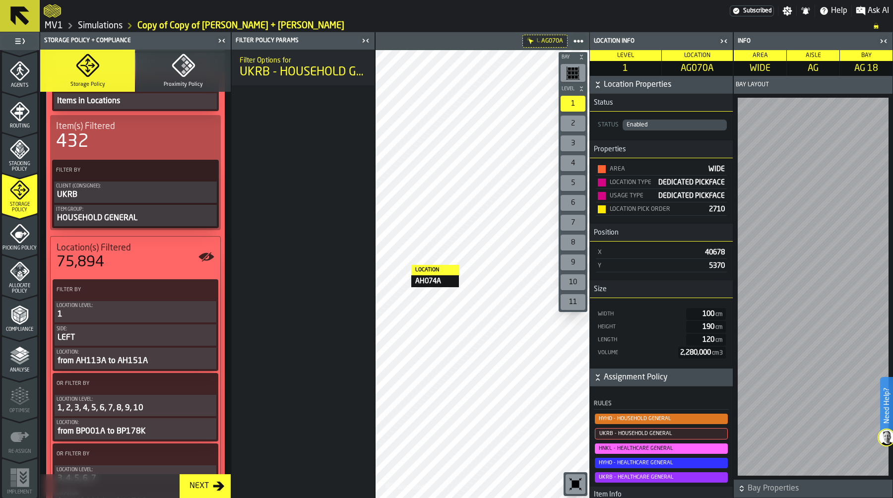
scroll to position [145, 0]
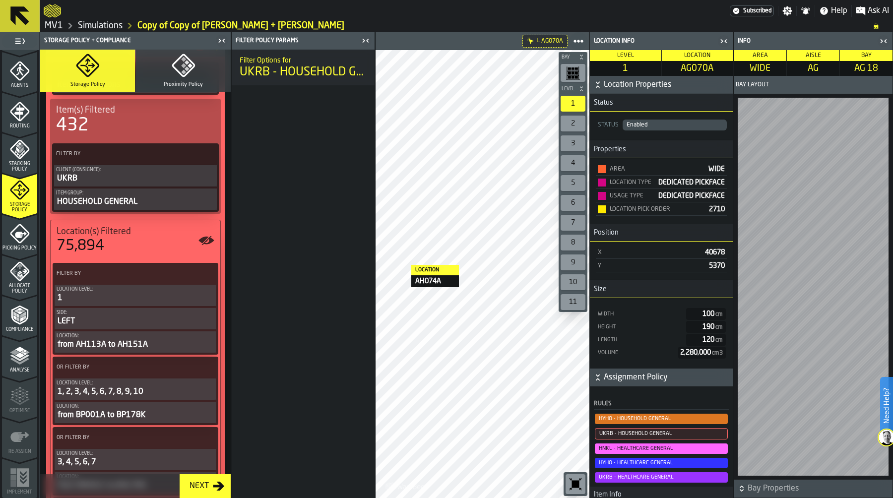
click at [206, 273] on icon at bounding box center [207, 274] width 10 height 10
click at [187, 298] on div "Clear Filter" at bounding box center [182, 295] width 52 height 12
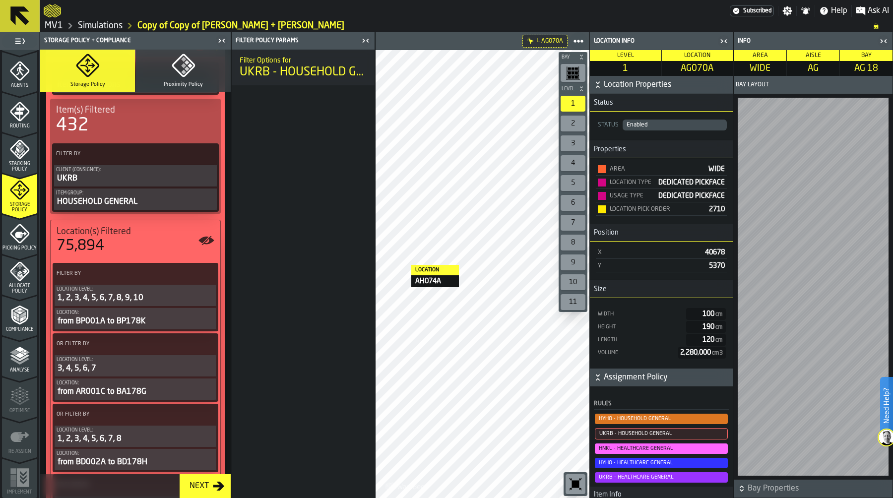
click at [206, 281] on span at bounding box center [207, 274] width 18 height 18
click at [199, 295] on div "Clear Filter" at bounding box center [182, 295] width 52 height 12
click at [205, 352] on span at bounding box center [207, 344] width 18 height 18
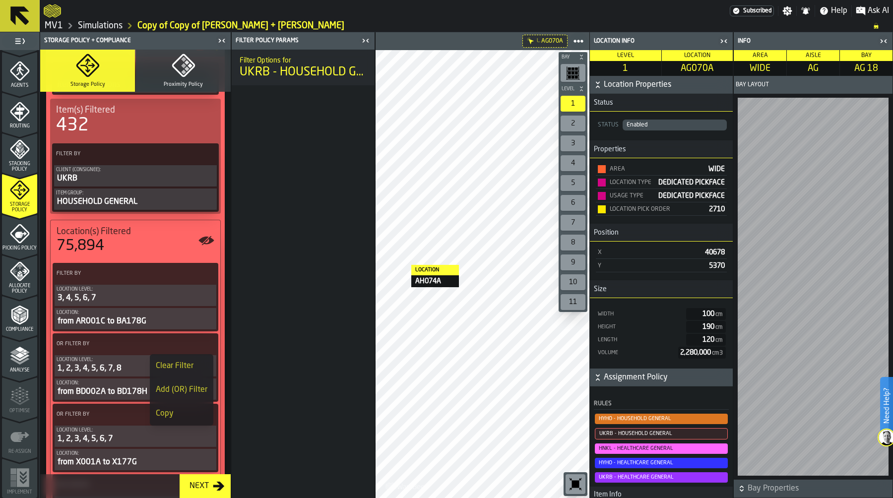
click at [193, 363] on div "Clear Filter" at bounding box center [182, 366] width 52 height 12
click at [0, 0] on button "PolicyFilterItem-Location level" at bounding box center [0, 0] width 0 height 0
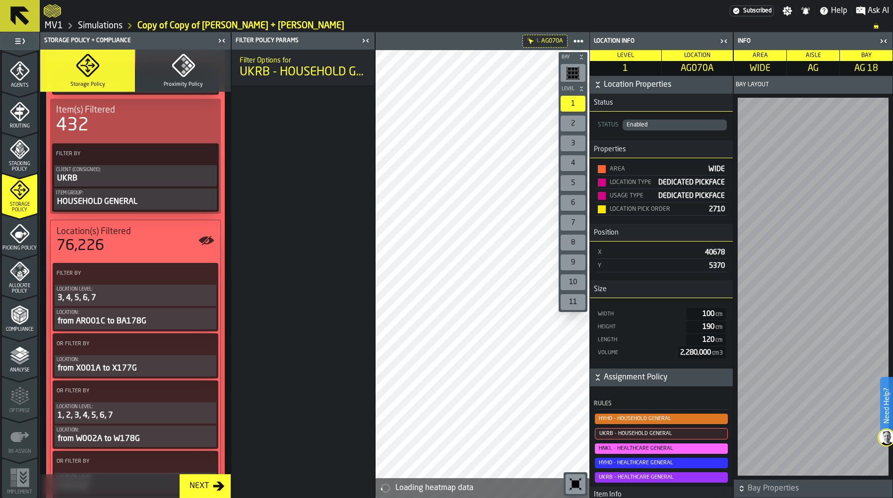
click at [208, 353] on span at bounding box center [207, 344] width 18 height 18
click at [189, 365] on div "Clear Filter" at bounding box center [182, 366] width 52 height 12
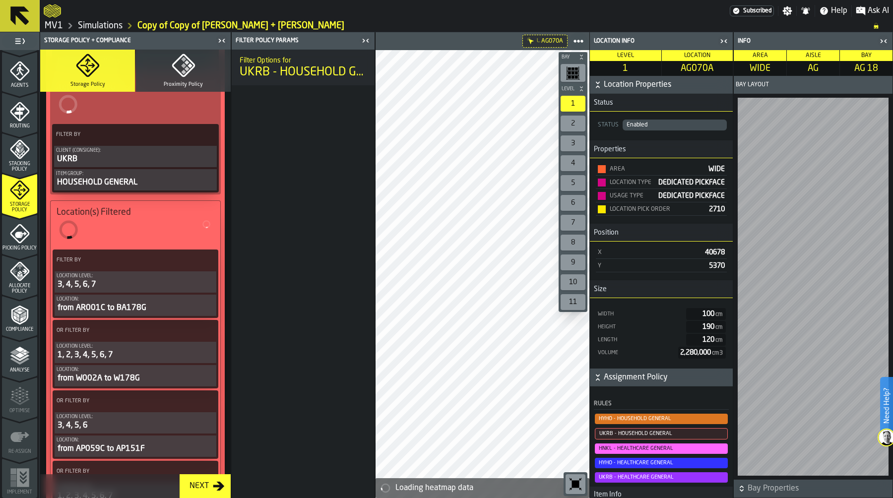
scroll to position [171, 0]
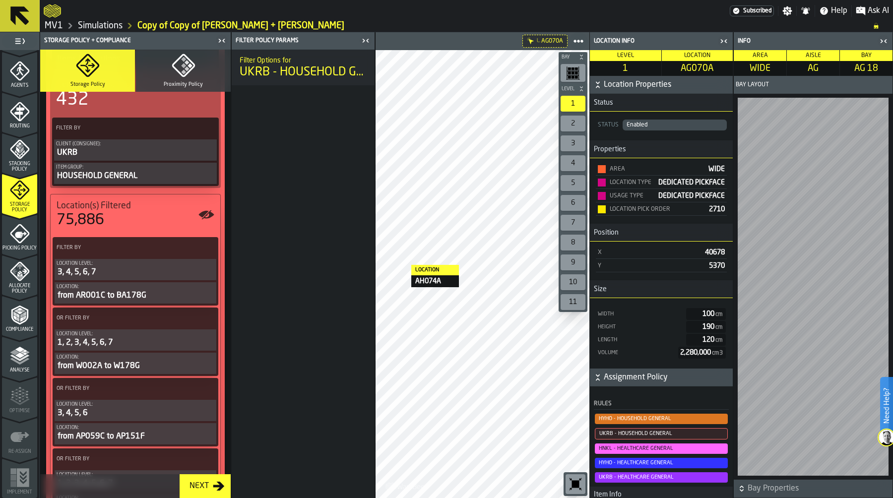
click at [205, 317] on icon at bounding box center [207, 319] width 10 height 10
click at [186, 337] on div "Clear Filter" at bounding box center [182, 340] width 52 height 12
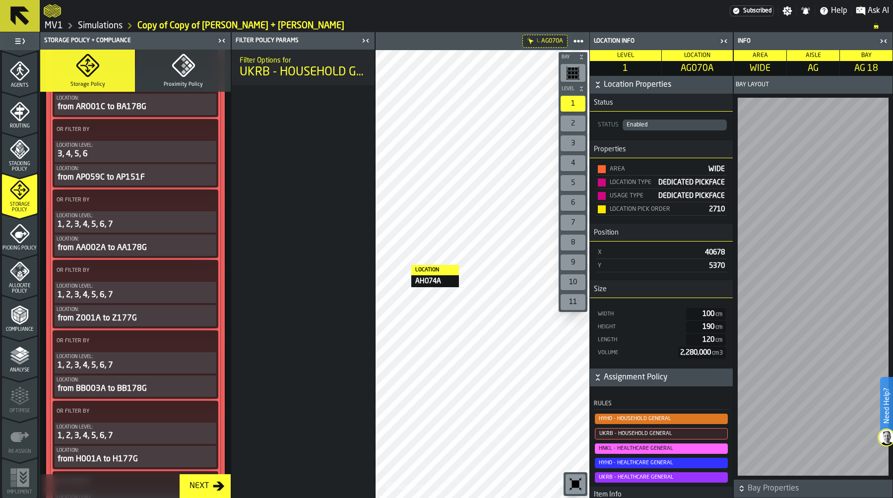
scroll to position [359, 0]
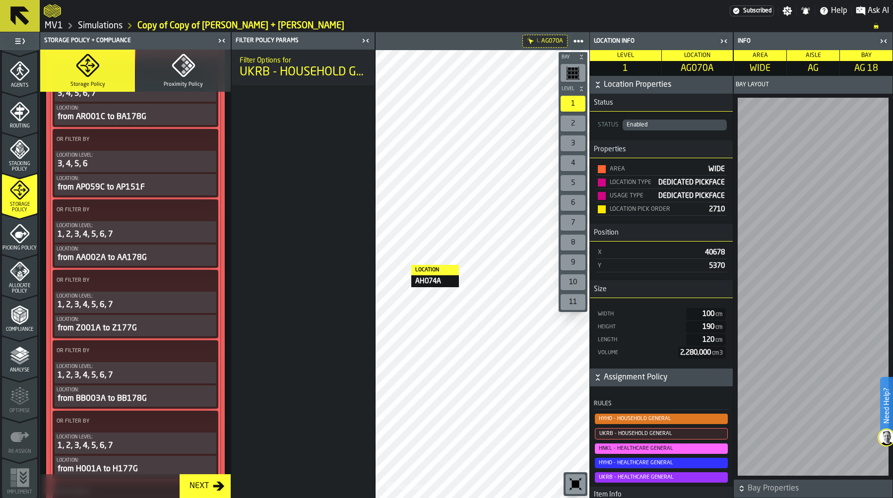
click at [206, 205] on icon at bounding box center [207, 210] width 10 height 10
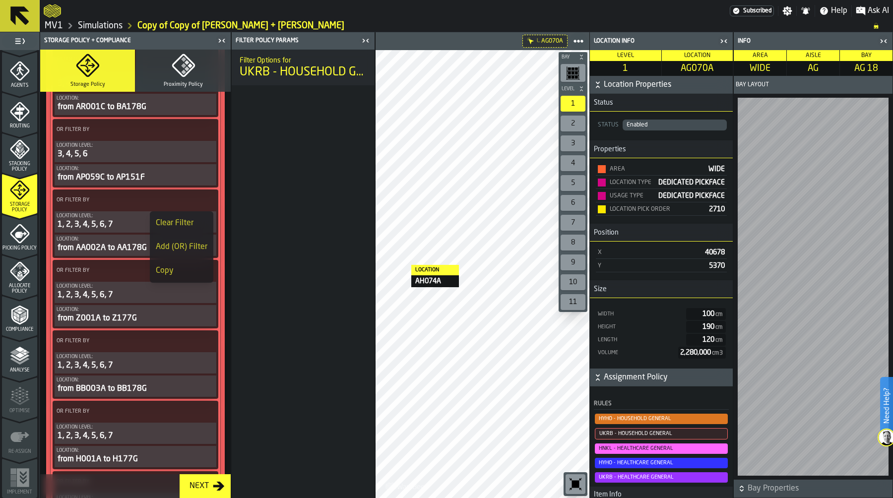
click at [193, 221] on div "Clear Filter" at bounding box center [182, 223] width 52 height 12
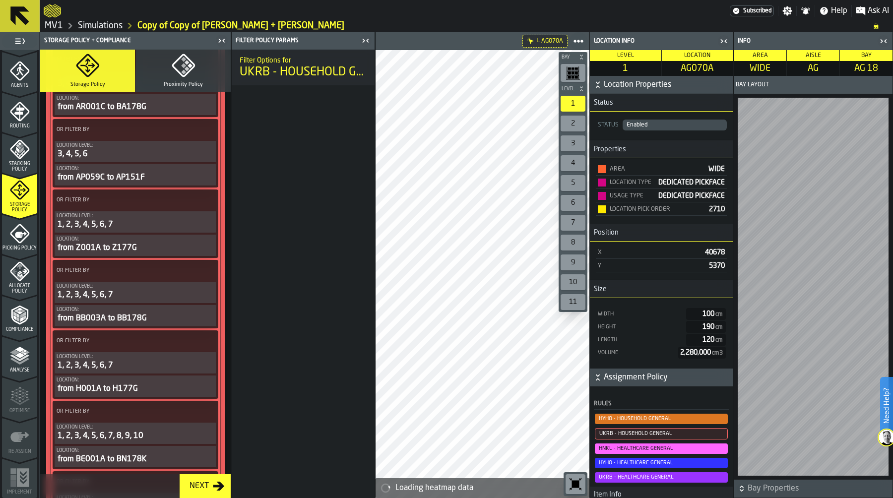
click at [206, 201] on circle at bounding box center [207, 200] width 2 height 2
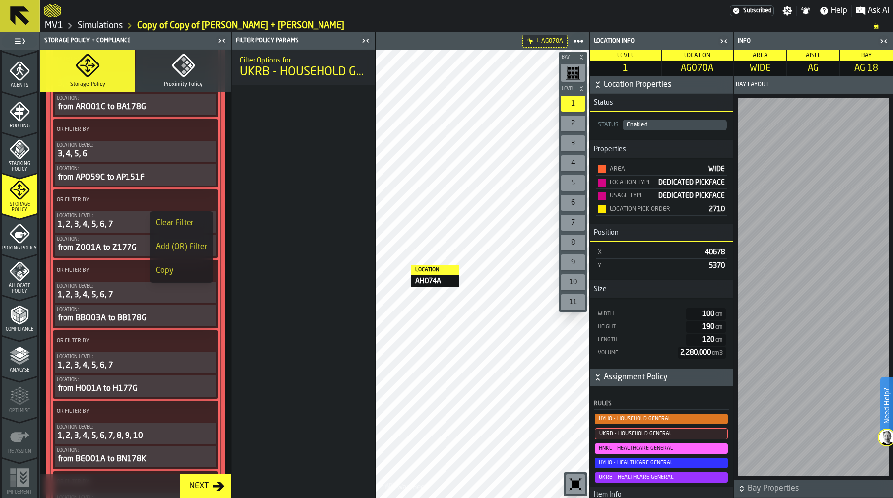
click at [184, 218] on div "Clear Filter" at bounding box center [182, 223] width 52 height 12
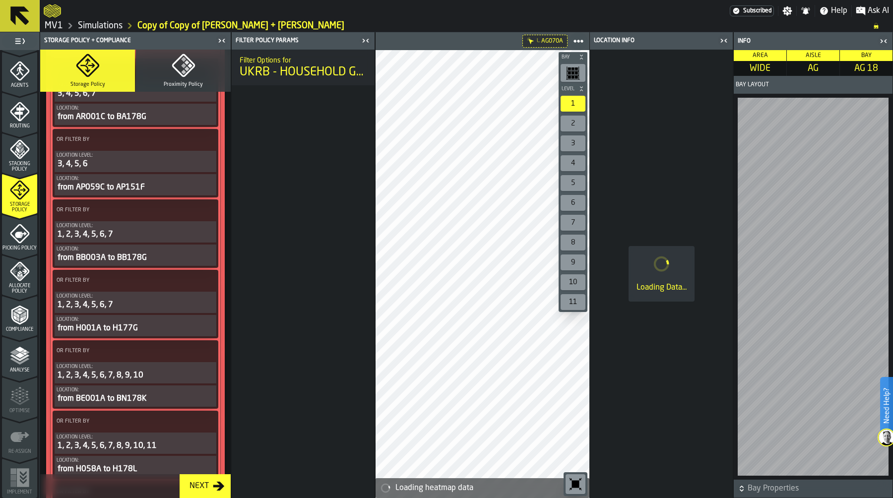
scroll to position [369, 0]
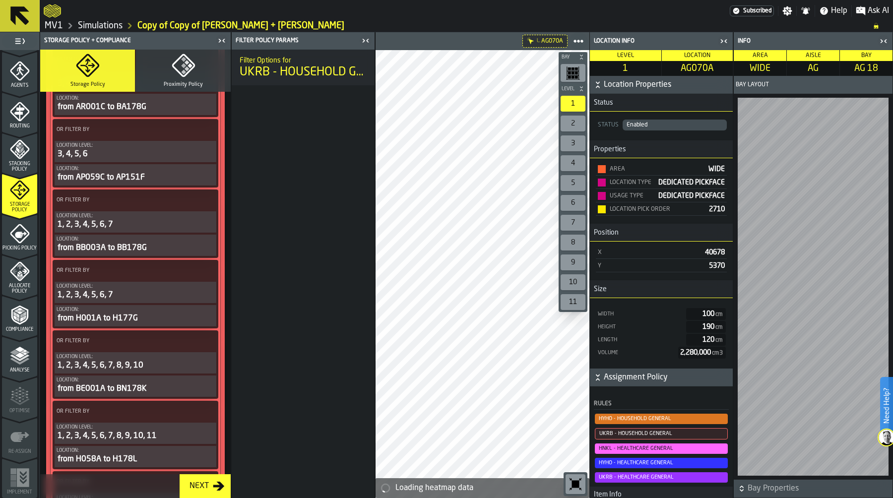
click at [207, 201] on icon at bounding box center [207, 201] width 10 height 10
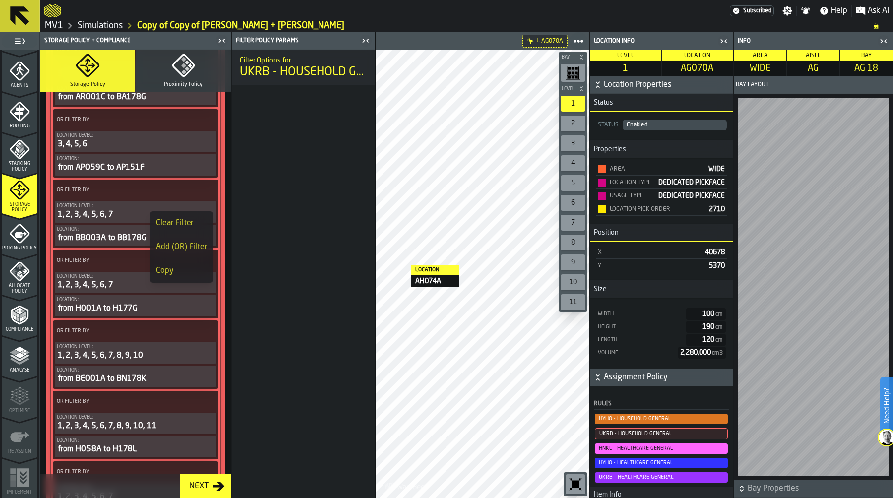
scroll to position [359, 0]
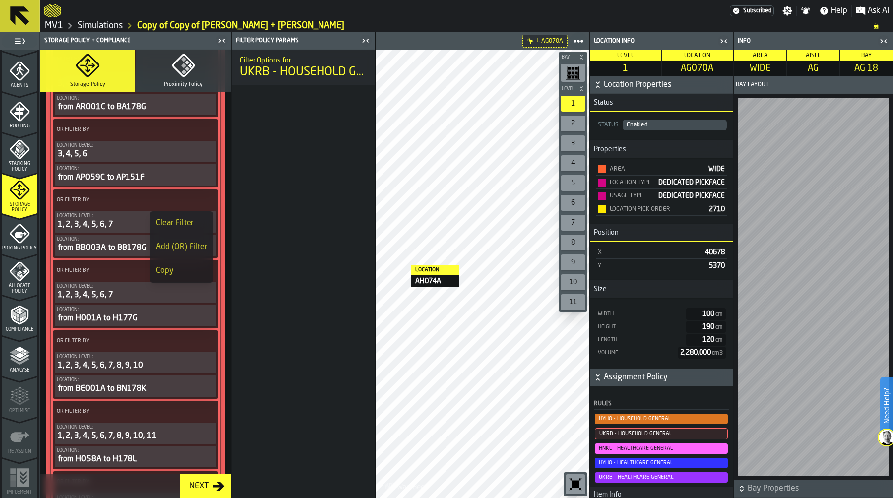
click at [191, 221] on div "Clear Filter" at bounding box center [182, 223] width 52 height 12
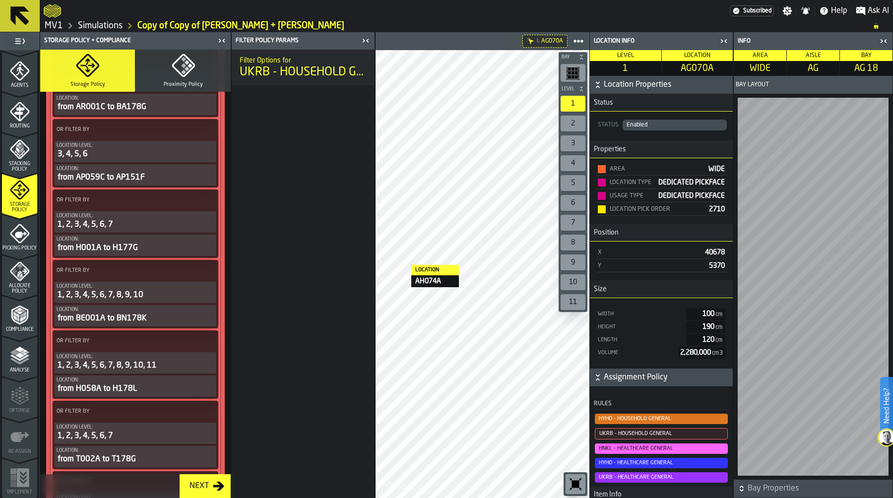
click at [208, 199] on icon at bounding box center [207, 201] width 10 height 10
click at [191, 224] on div "Clear Filter" at bounding box center [182, 223] width 52 height 12
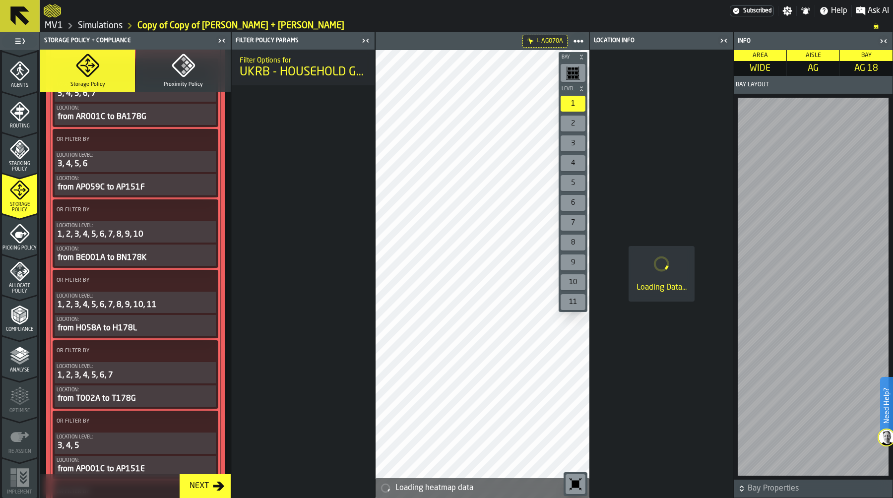
scroll to position [369, 0]
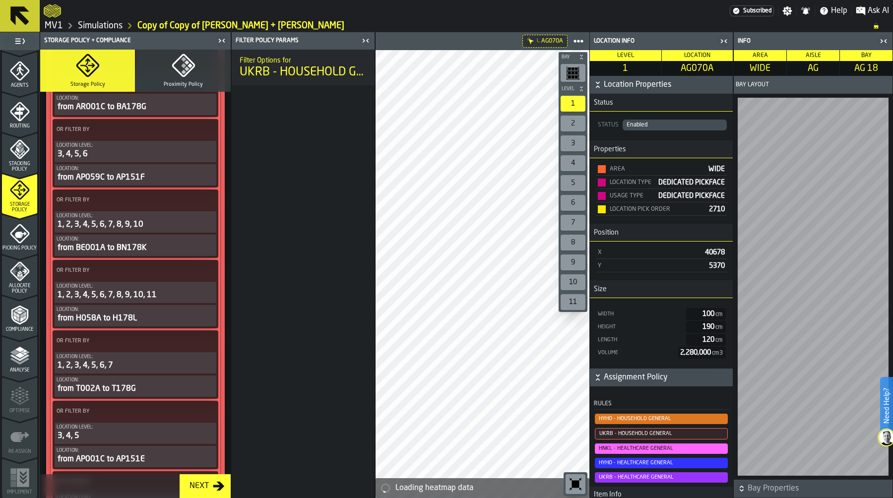
click at [206, 201] on icon at bounding box center [207, 201] width 10 height 10
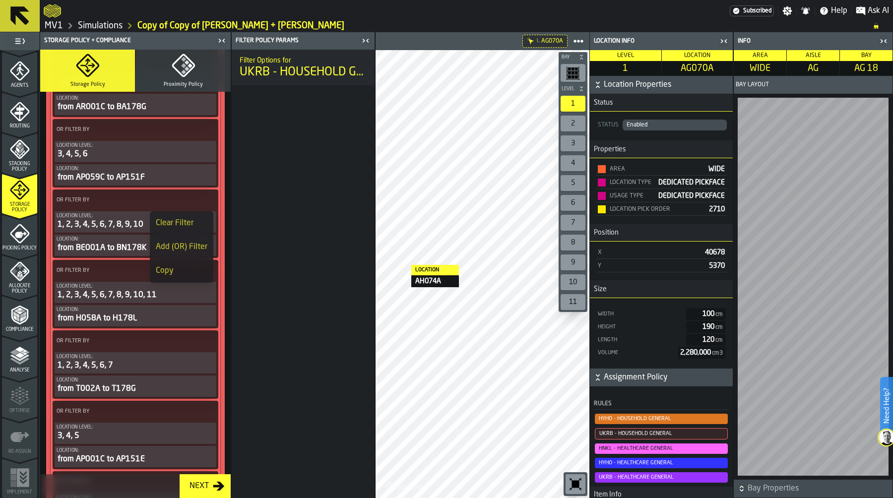
click at [193, 221] on div "Clear Filter" at bounding box center [182, 223] width 52 height 12
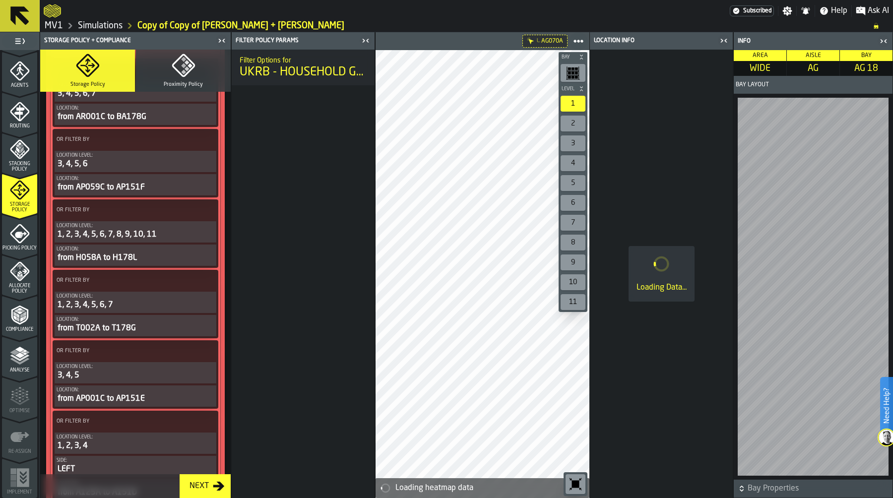
scroll to position [369, 0]
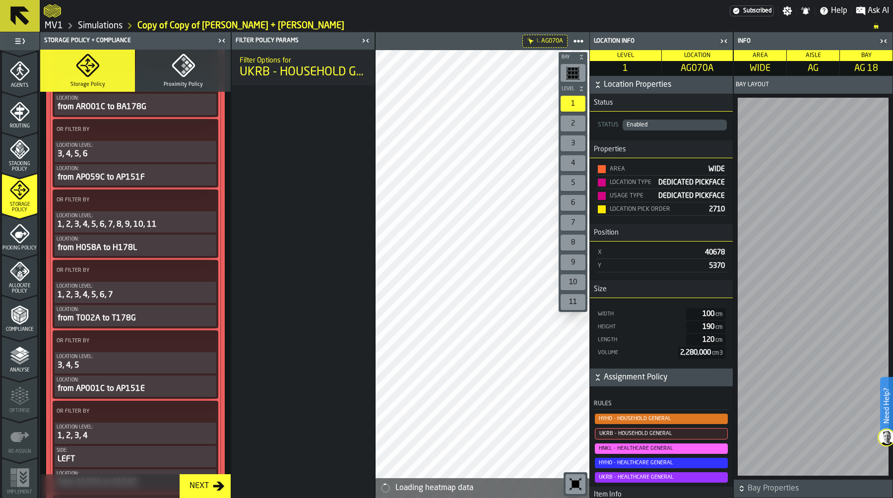
click at [206, 198] on circle at bounding box center [207, 197] width 2 height 2
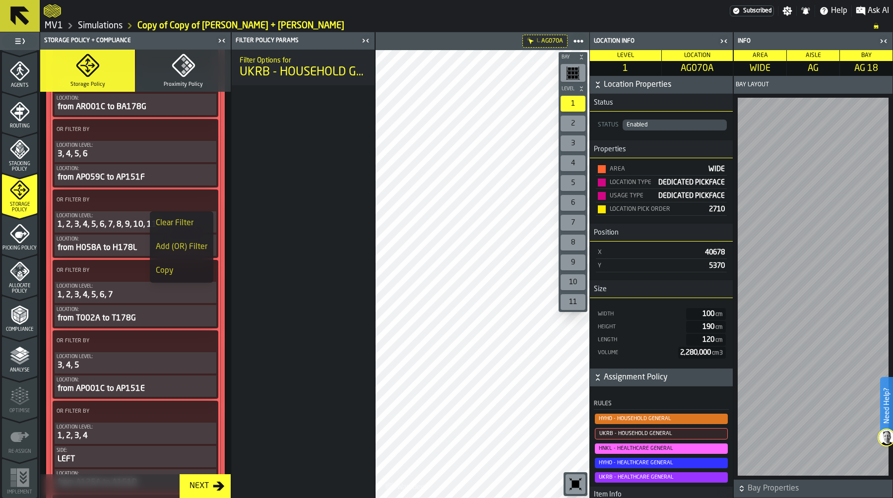
click at [187, 221] on div "Clear Filter" at bounding box center [182, 223] width 52 height 12
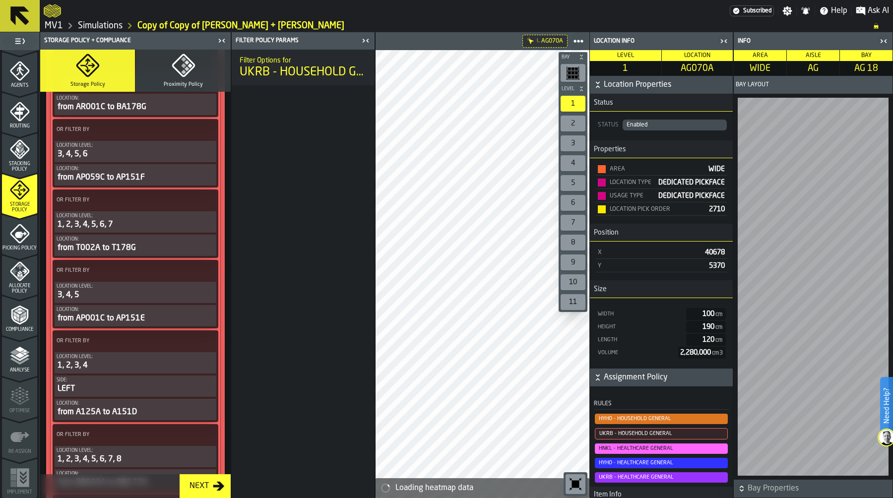
click at [202, 199] on icon at bounding box center [207, 201] width 10 height 10
click at [178, 223] on div "Clear Filter" at bounding box center [182, 223] width 52 height 12
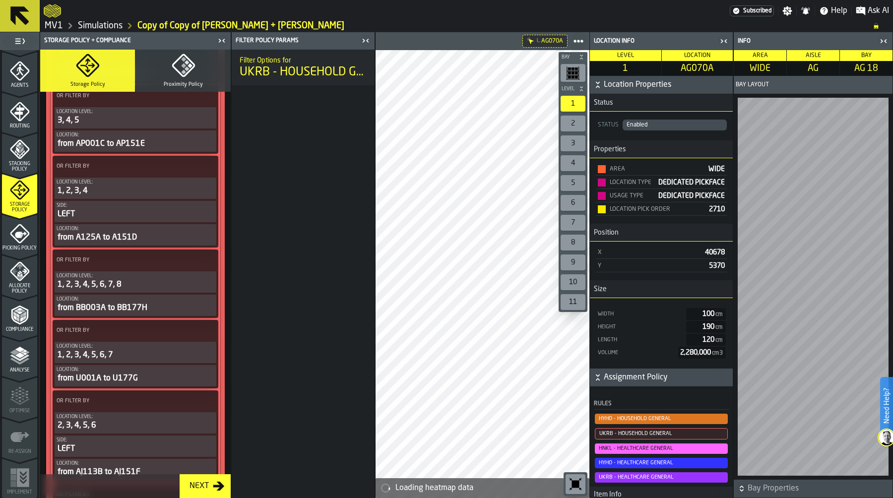
scroll to position [463, 0]
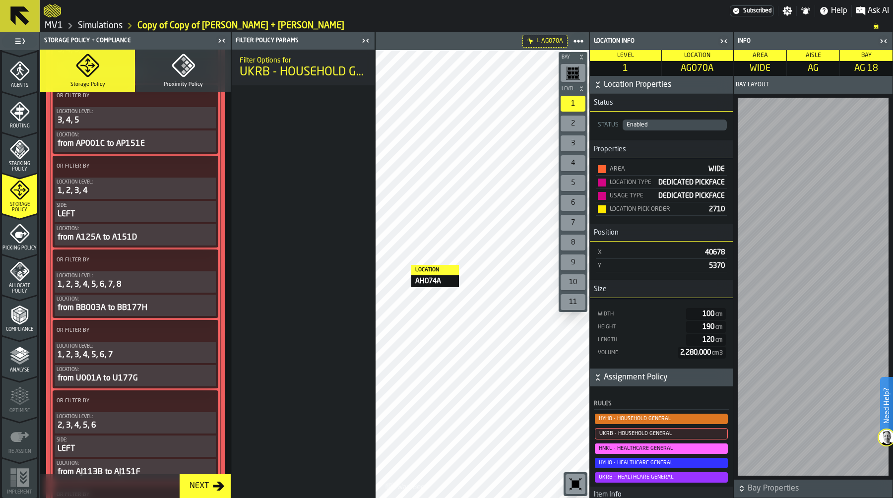
click at [204, 168] on icon at bounding box center [207, 167] width 10 height 10
click at [192, 188] on div "Clear Filter" at bounding box center [182, 191] width 52 height 12
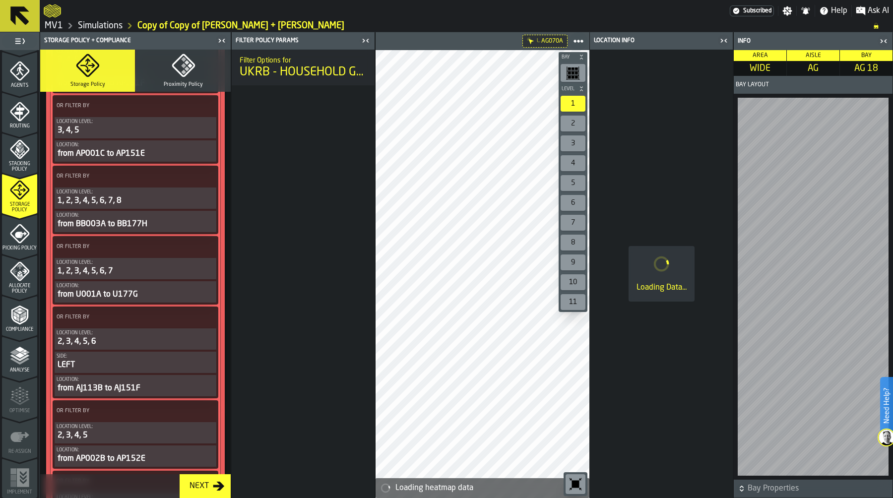
scroll to position [473, 0]
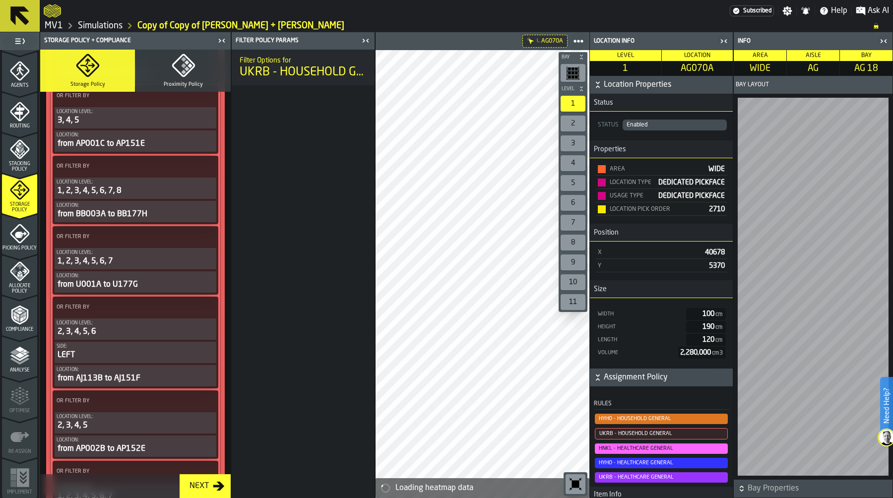
click at [202, 172] on icon at bounding box center [207, 167] width 10 height 10
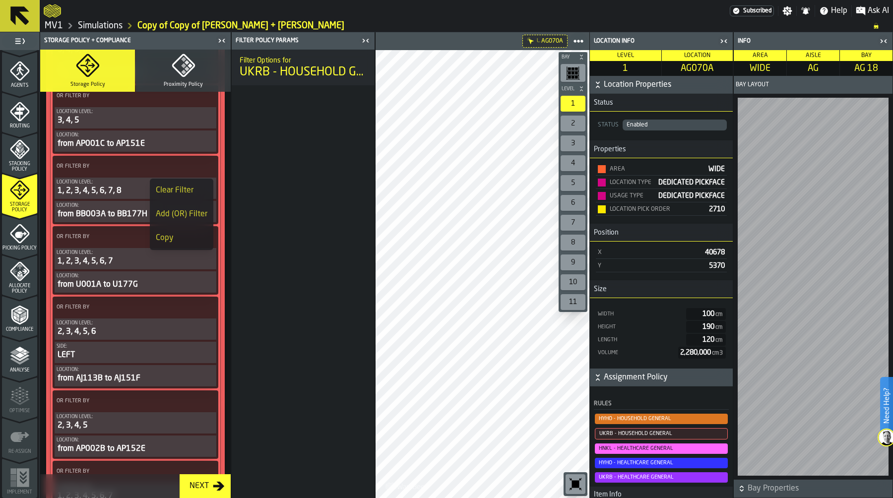
click at [187, 190] on div "Clear Filter" at bounding box center [182, 191] width 52 height 12
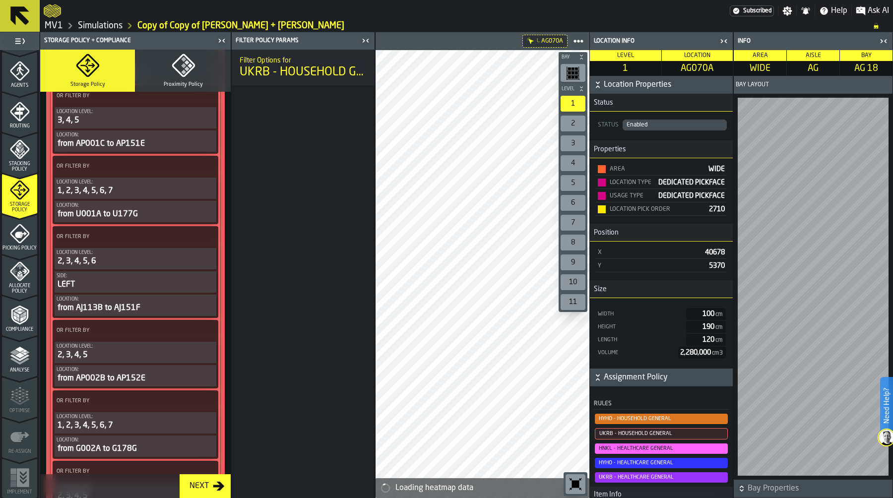
click at [202, 170] on icon at bounding box center [207, 167] width 10 height 10
click at [193, 190] on div "Clear Filter" at bounding box center [182, 191] width 52 height 12
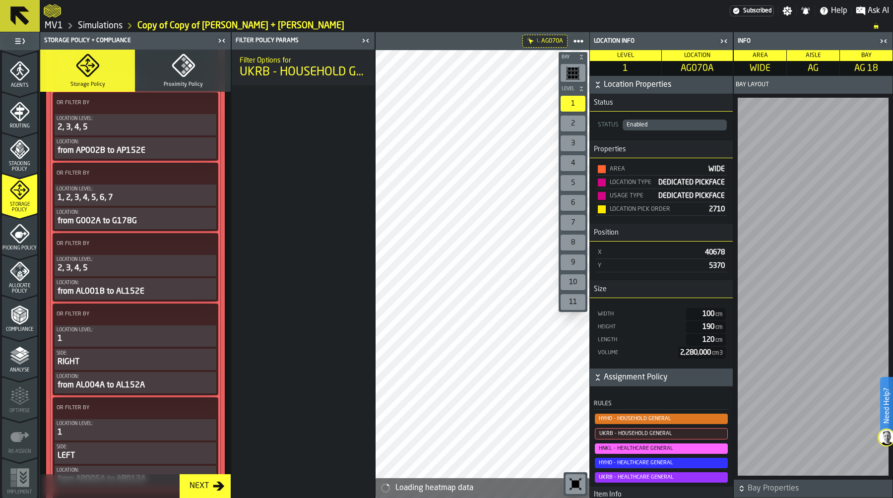
scroll to position [621, 0]
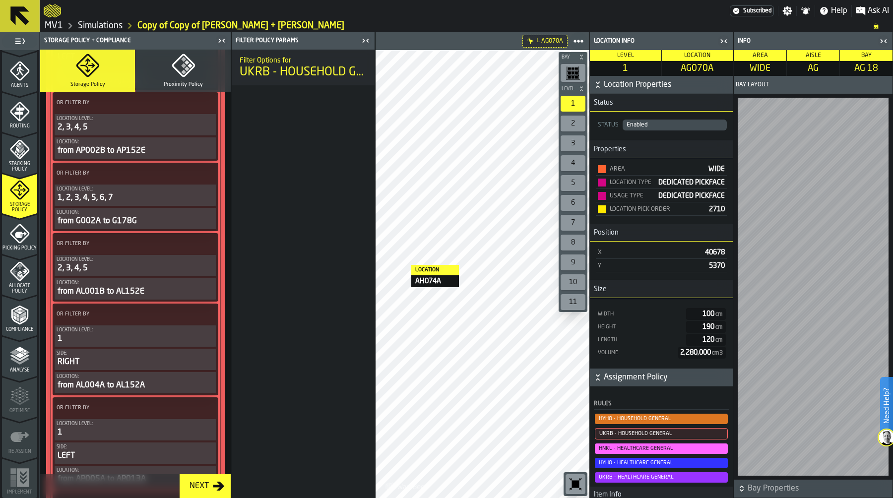
click at [207, 177] on icon at bounding box center [207, 174] width 10 height 10
click at [191, 198] on div "Clear Filter" at bounding box center [182, 200] width 52 height 12
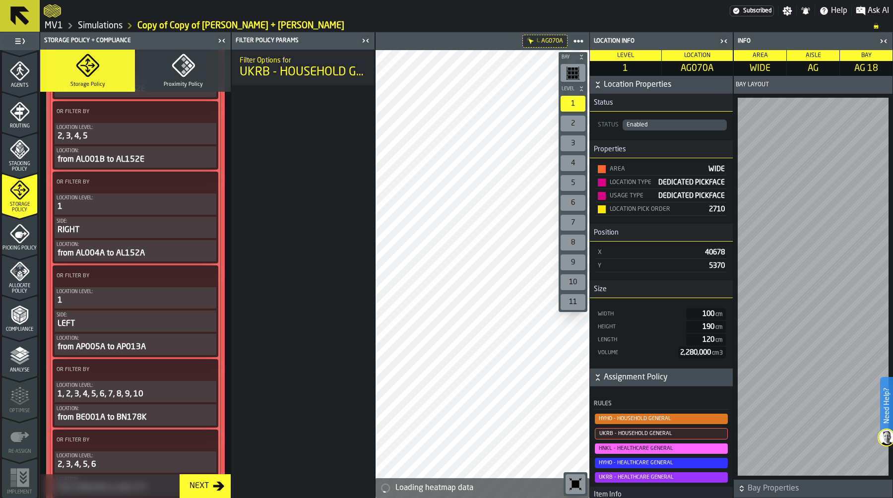
scroll to position [682, 0]
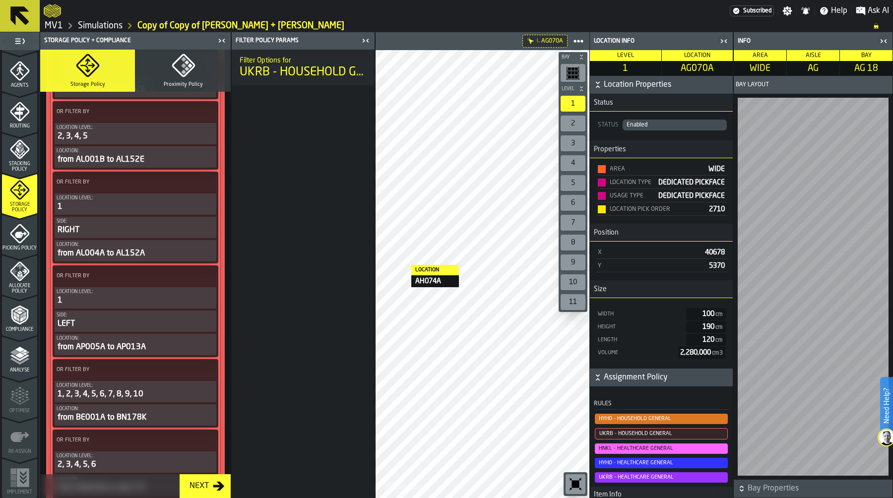
click at [207, 188] on icon at bounding box center [207, 183] width 10 height 10
click at [187, 208] on div "Clear Filter" at bounding box center [182, 210] width 52 height 12
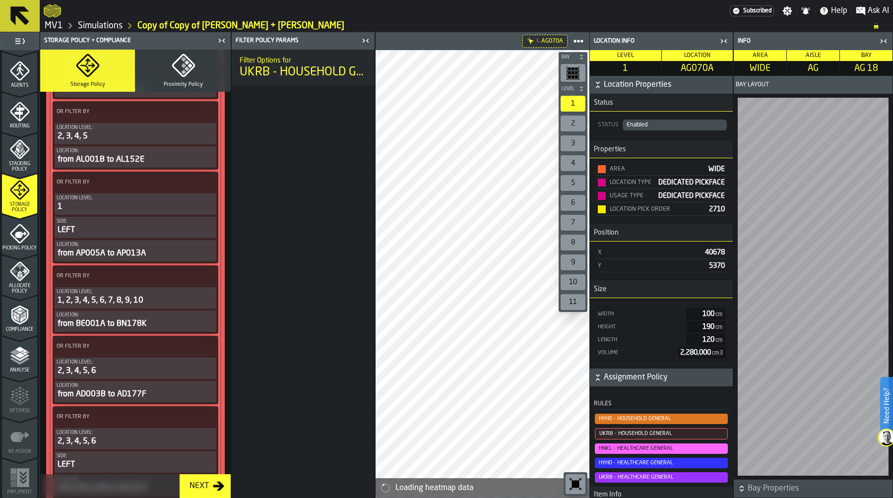
click at [205, 188] on icon at bounding box center [207, 183] width 10 height 10
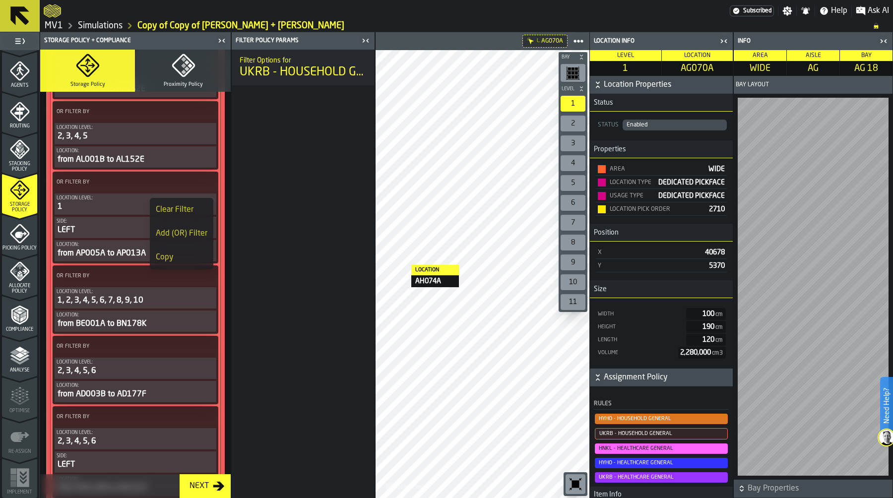
click at [190, 207] on div "Clear Filter" at bounding box center [182, 210] width 52 height 12
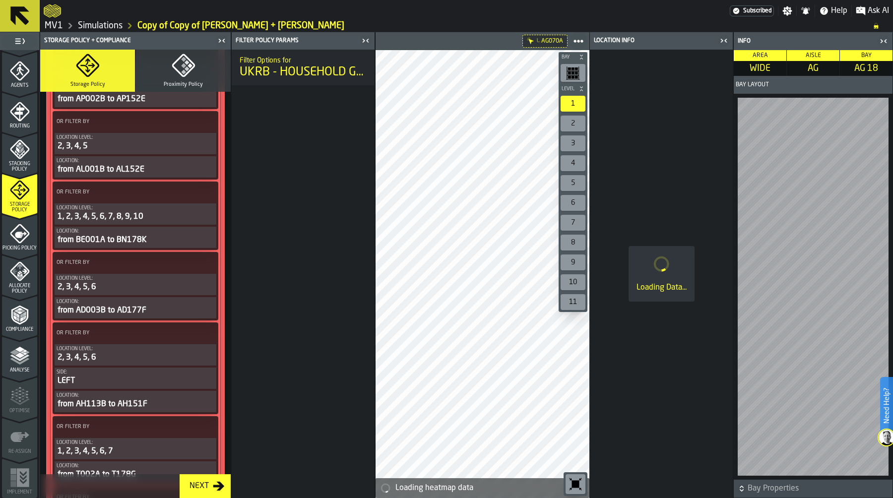
scroll to position [692, 0]
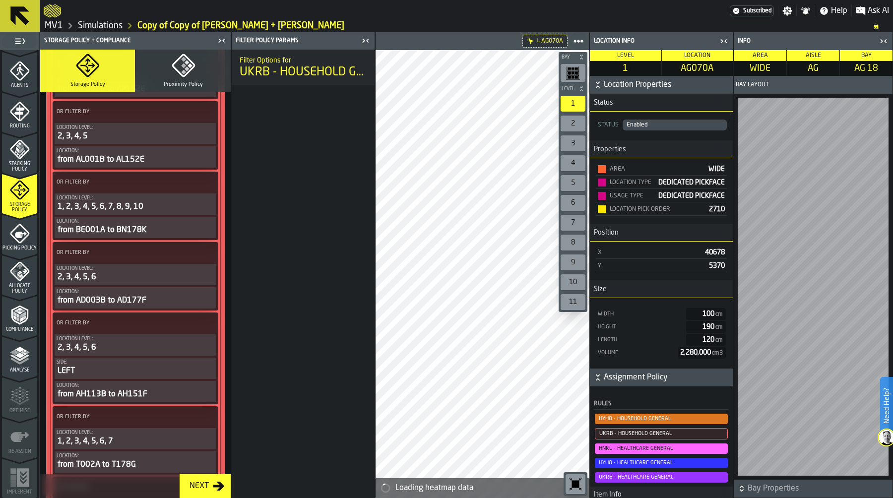
click at [206, 188] on icon at bounding box center [207, 183] width 10 height 10
click at [189, 207] on div "Clear Filter" at bounding box center [182, 210] width 52 height 12
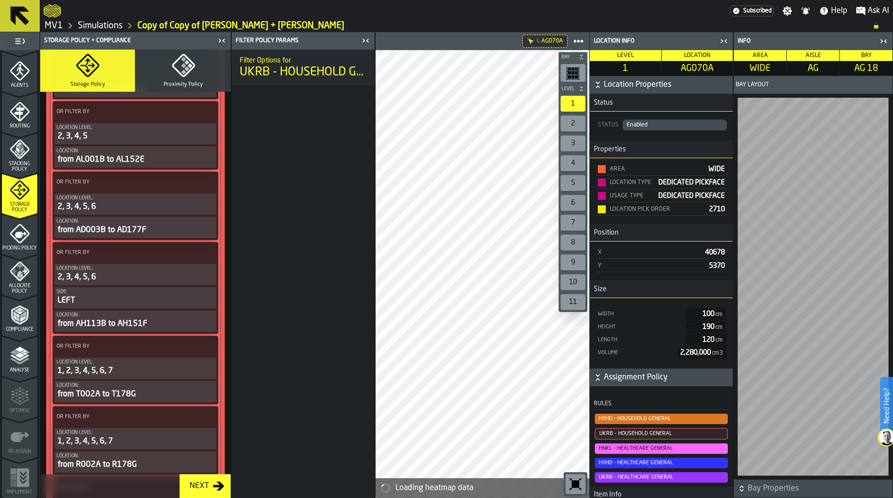
click at [206, 184] on circle at bounding box center [207, 182] width 2 height 2
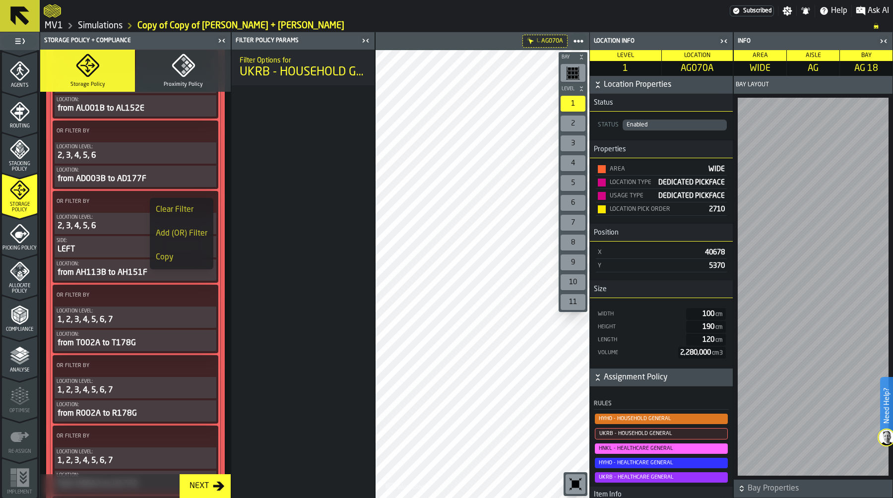
scroll to position [761, 0]
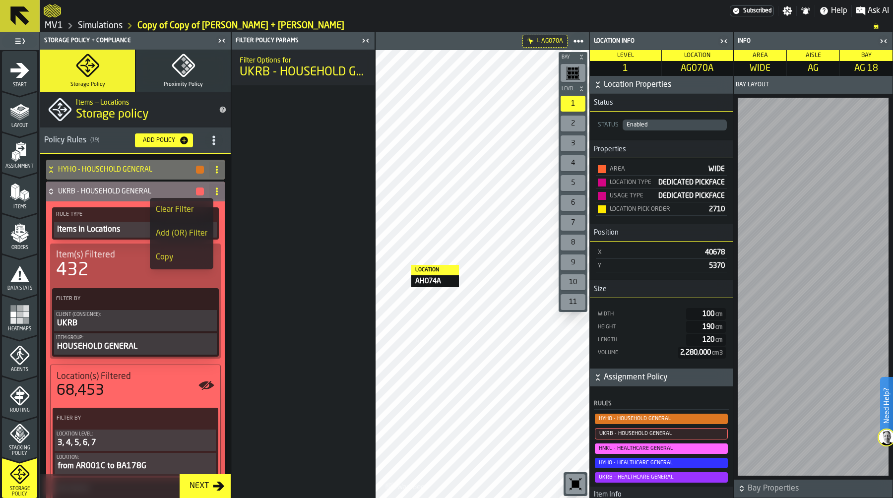
scroll to position [819, 0]
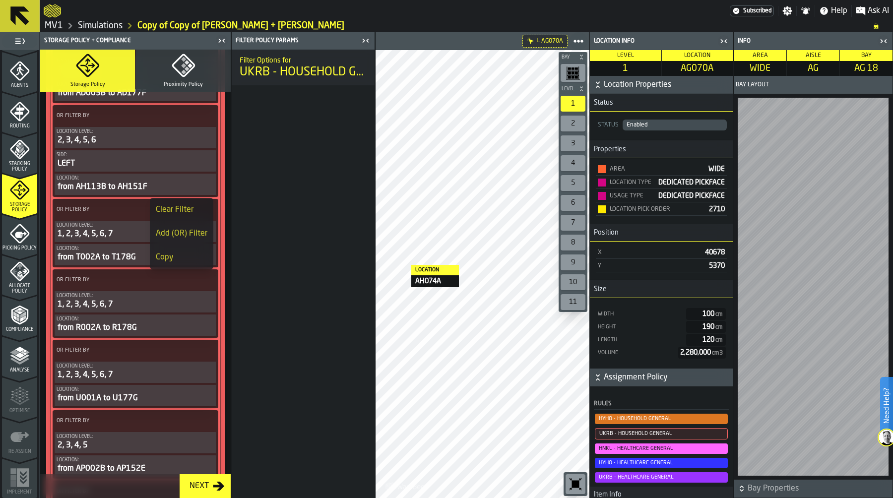
click at [113, 215] on label "OR Filter By" at bounding box center [127, 209] width 144 height 10
click at [110, 215] on label "OR Filter By" at bounding box center [127, 209] width 144 height 10
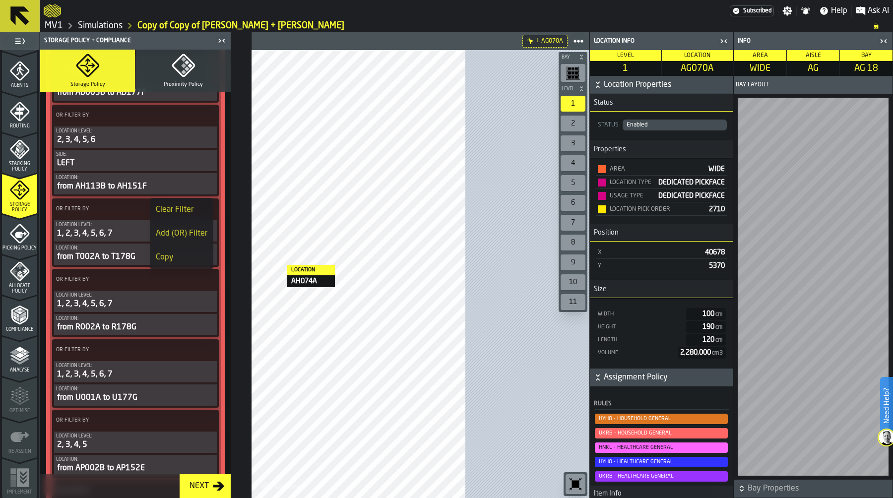
scroll to position [819, 0]
click at [122, 214] on label "OR Filter By" at bounding box center [126, 209] width 145 height 10
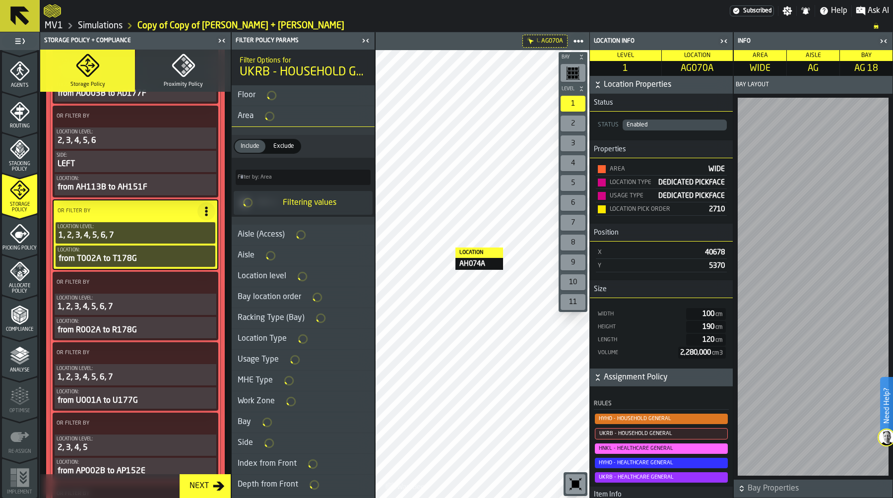
scroll to position [819, 0]
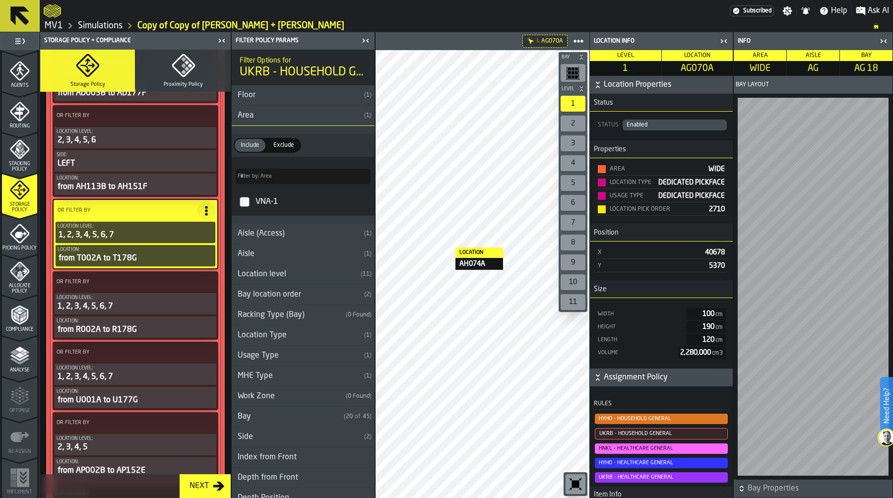
click at [201, 216] on icon at bounding box center [206, 211] width 10 height 10
click at [188, 238] on div "Clear Filter" at bounding box center [181, 241] width 52 height 12
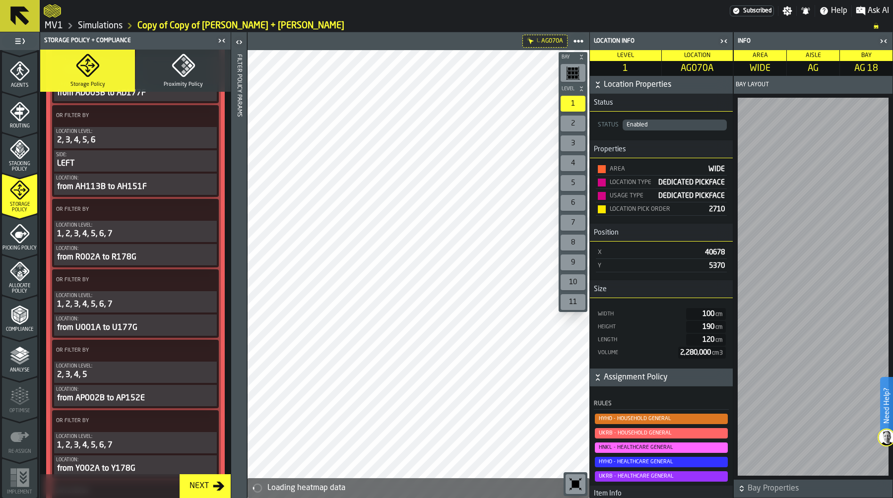
scroll to position [819, 0]
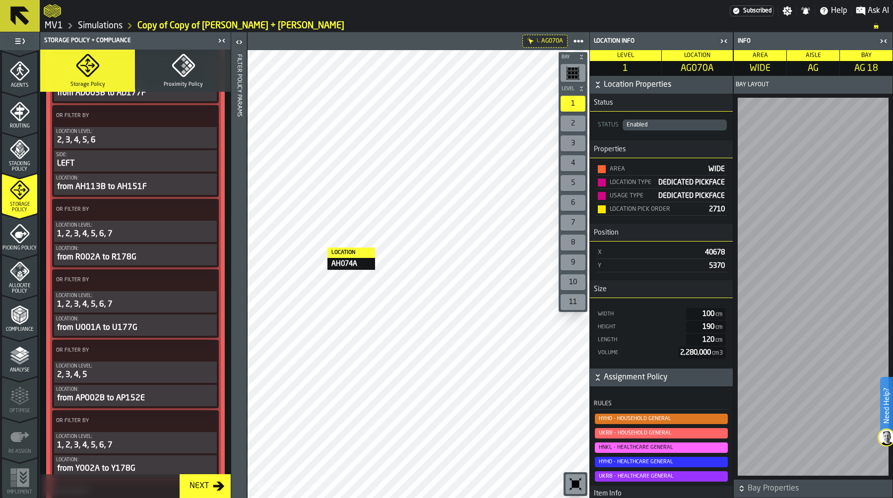
click at [203, 215] on icon at bounding box center [208, 210] width 10 height 10
click at [189, 234] on div "Clear Filter" at bounding box center [182, 240] width 52 height 12
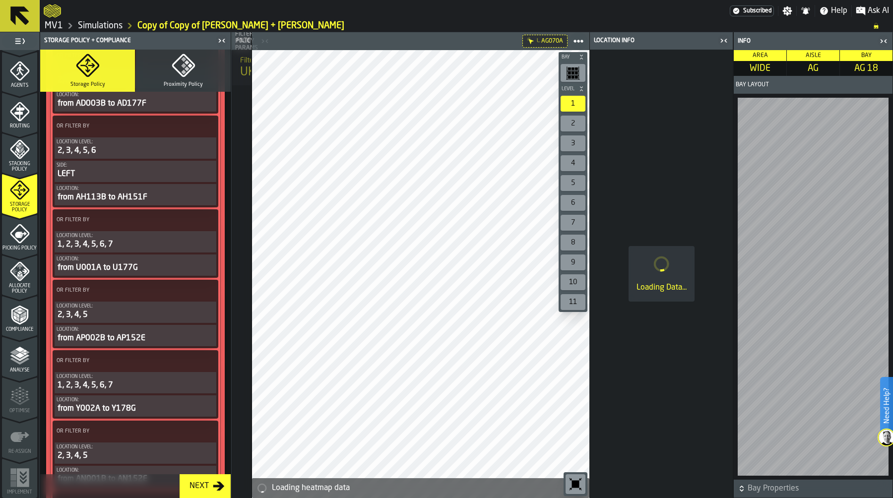
scroll to position [829, 0]
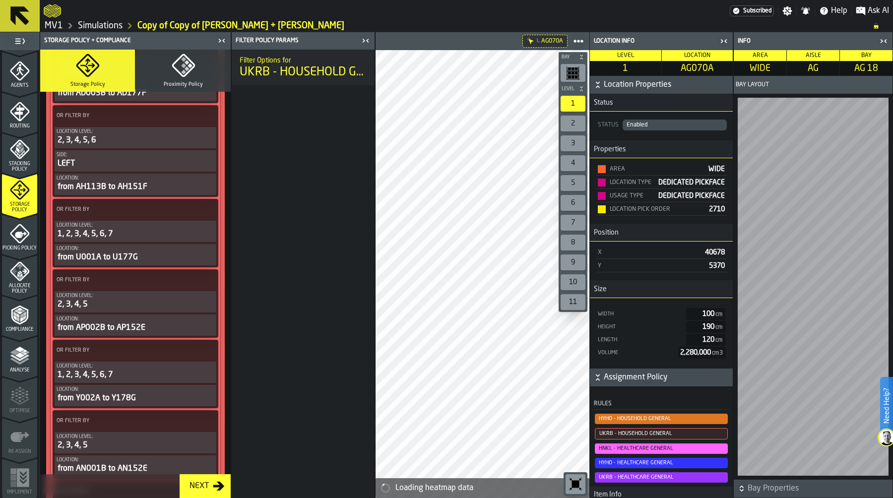
click at [202, 215] on icon at bounding box center [207, 210] width 10 height 10
click at [185, 240] on div "Clear Filter" at bounding box center [182, 240] width 52 height 12
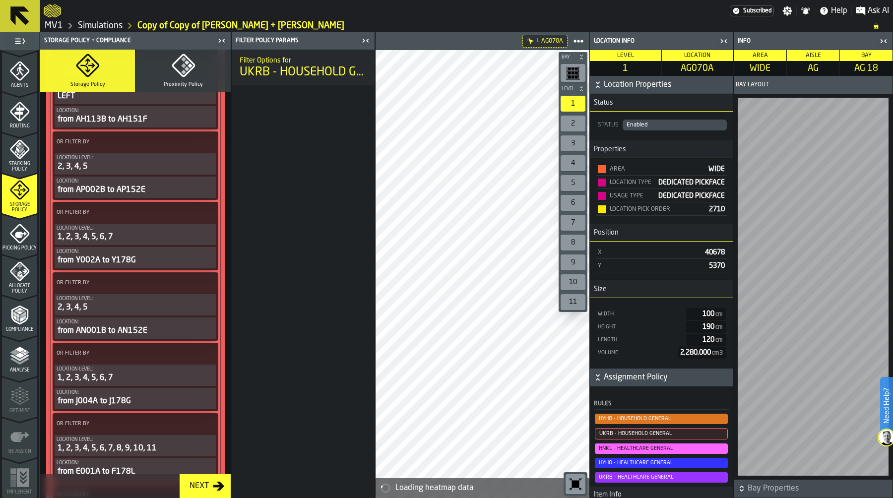
scroll to position [877, 0]
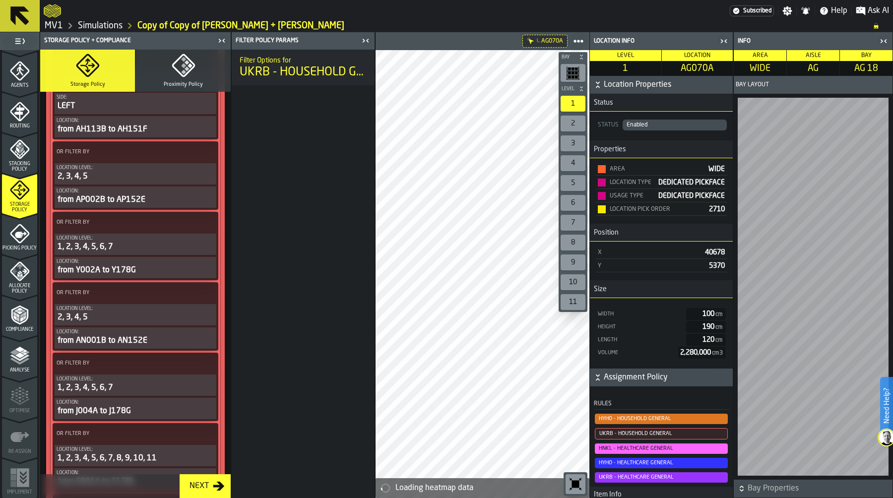
click at [206, 224] on circle at bounding box center [207, 222] width 2 height 2
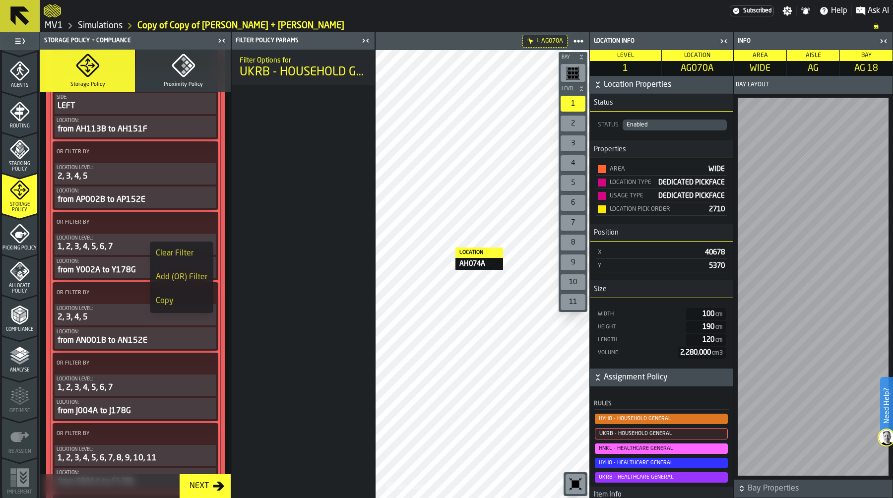
click at [183, 251] on div "Clear Filter" at bounding box center [182, 254] width 52 height 12
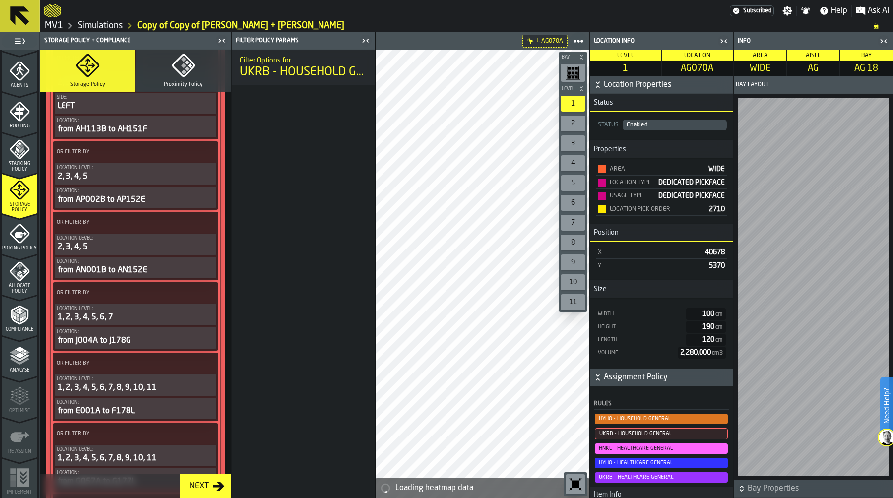
scroll to position [981, 0]
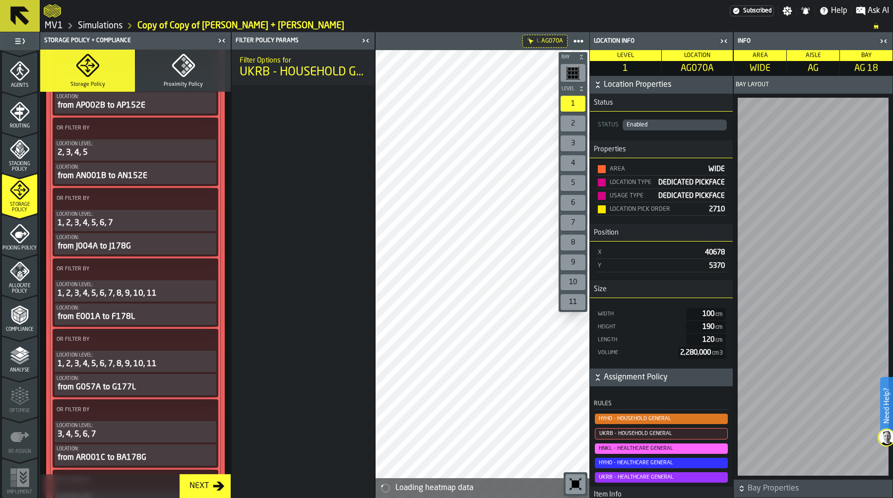
click at [206, 200] on circle at bounding box center [207, 198] width 2 height 2
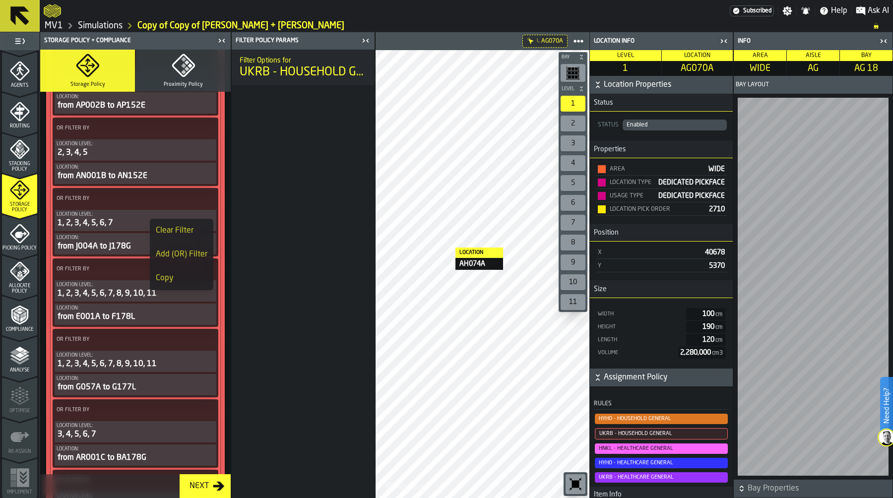
scroll to position [971, 0]
click at [183, 230] on div "Clear Filter" at bounding box center [182, 231] width 52 height 12
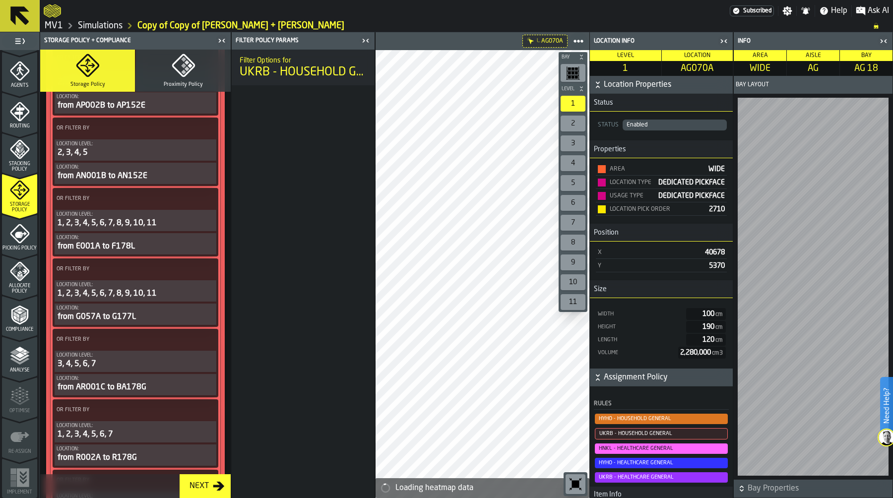
click at [206, 200] on circle at bounding box center [207, 198] width 2 height 2
click at [192, 227] on div "Clear Filter" at bounding box center [182, 231] width 52 height 12
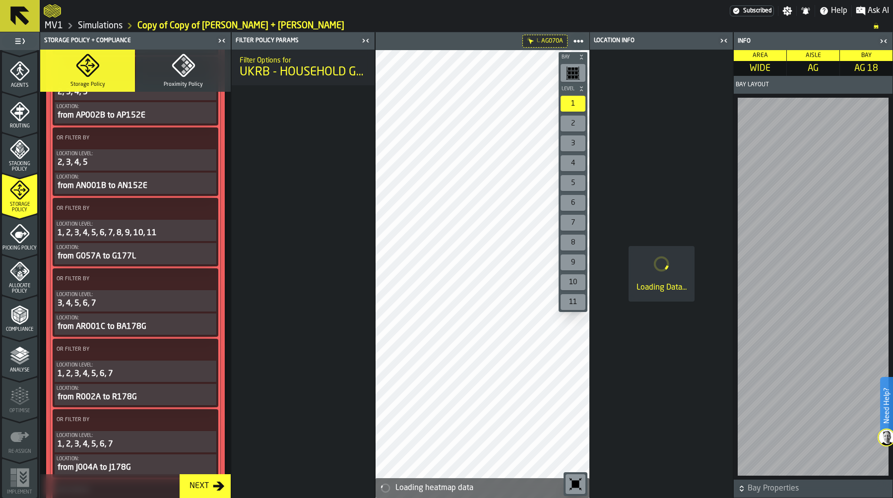
scroll to position [981, 0]
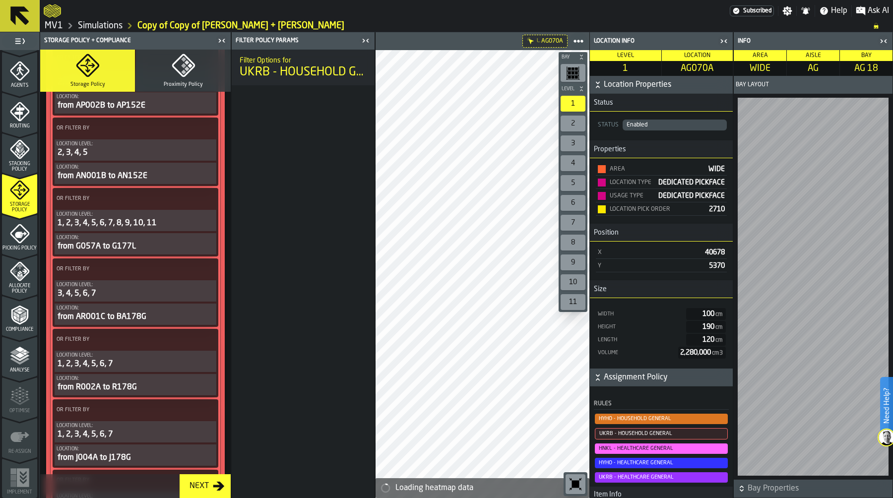
click at [202, 204] on icon at bounding box center [207, 199] width 10 height 10
click at [189, 226] on div "Clear Filter" at bounding box center [182, 231] width 52 height 12
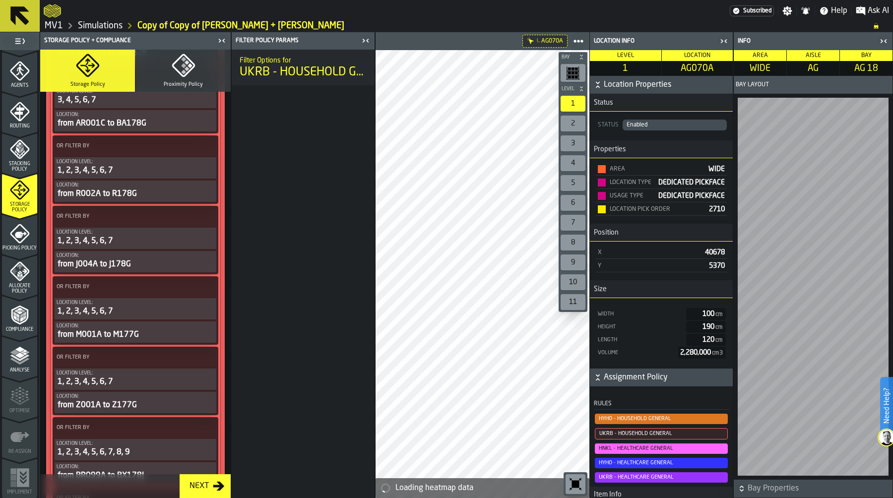
click at [208, 151] on icon at bounding box center [207, 146] width 10 height 10
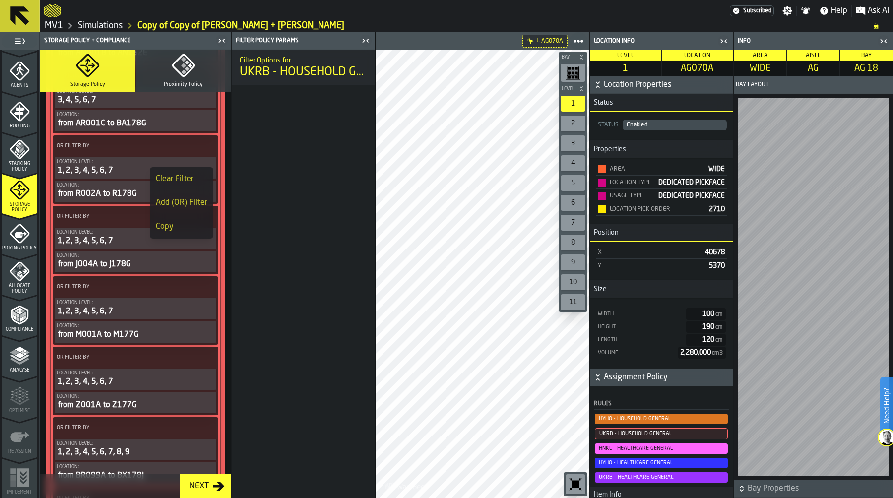
scroll to position [1094, 0]
click at [191, 172] on li "Clear Filter" at bounding box center [182, 179] width 64 height 24
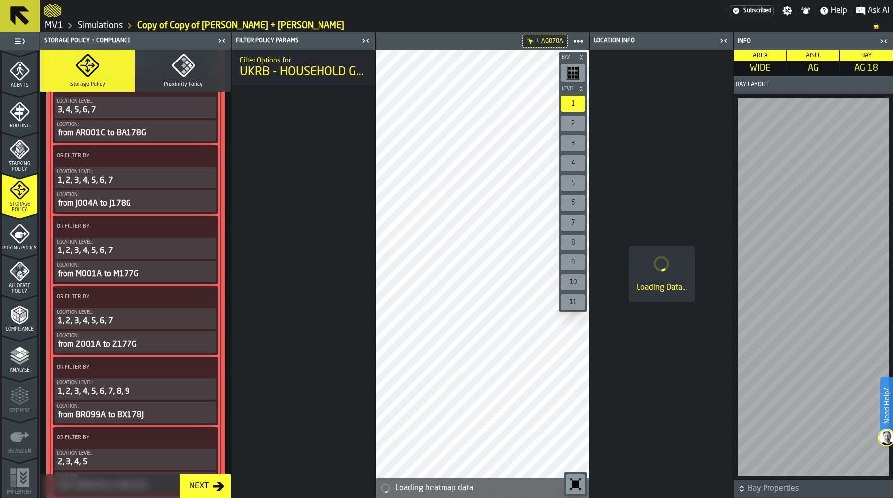
scroll to position [1104, 0]
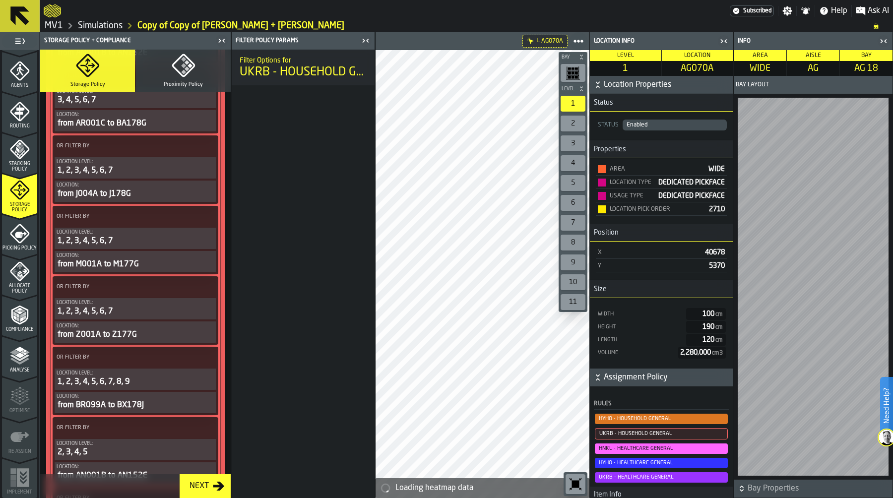
click at [202, 151] on icon at bounding box center [207, 146] width 10 height 10
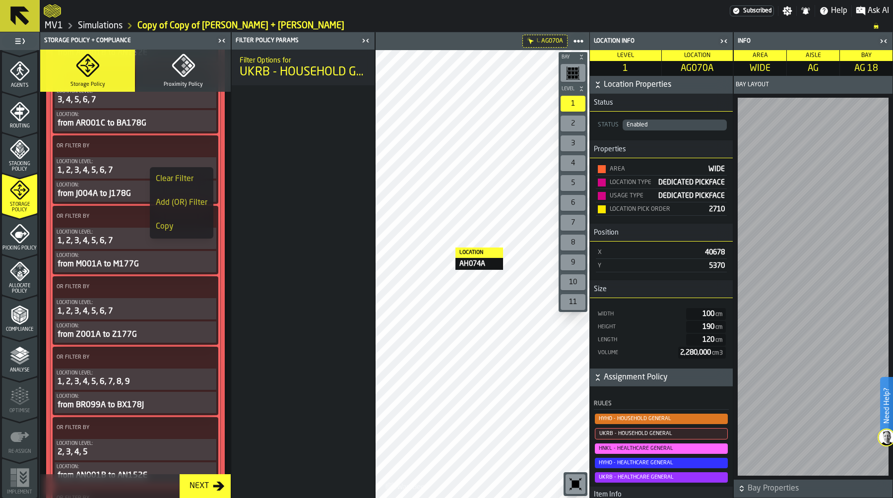
click at [188, 176] on div "Clear Filter" at bounding box center [182, 179] width 52 height 12
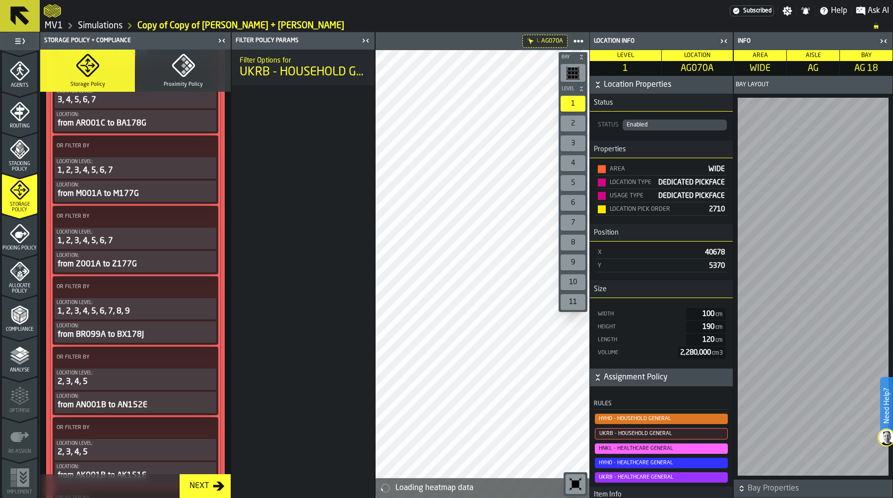
click at [205, 151] on icon at bounding box center [207, 146] width 10 height 10
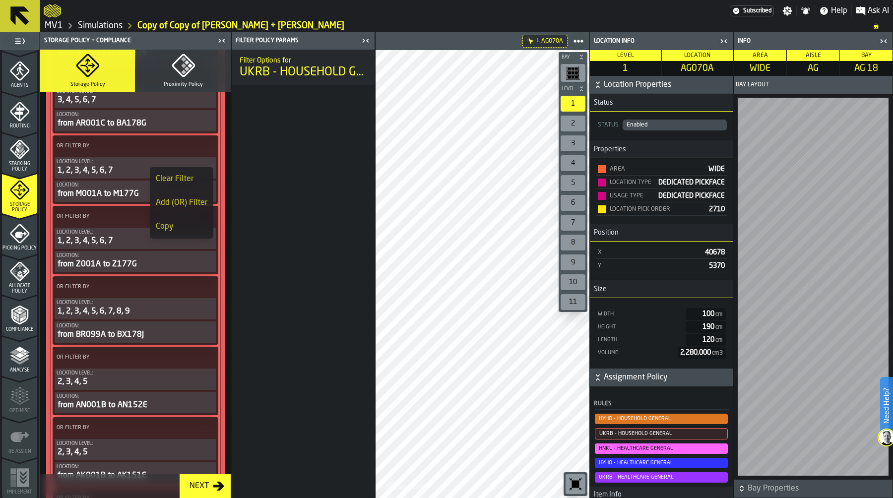
click at [196, 174] on div "Clear Filter" at bounding box center [182, 179] width 52 height 12
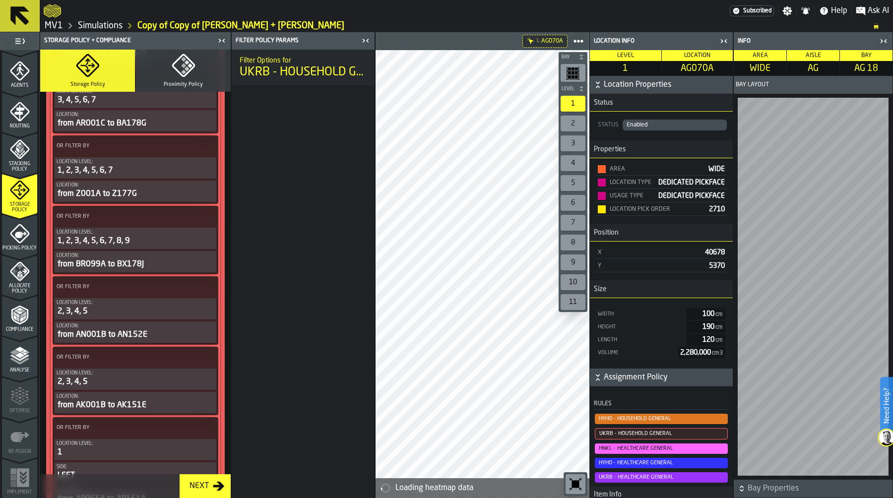
click at [203, 151] on icon at bounding box center [207, 146] width 10 height 10
click at [193, 176] on div "Clear Filter" at bounding box center [182, 179] width 52 height 12
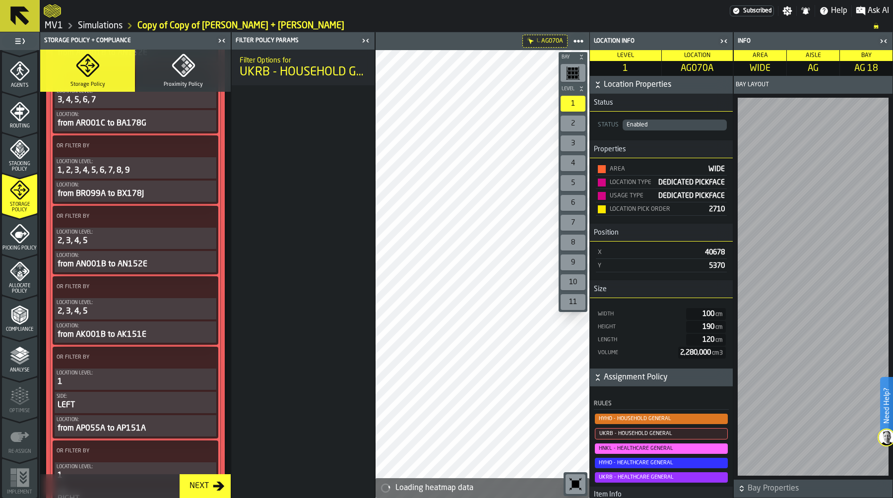
scroll to position [1094, 0]
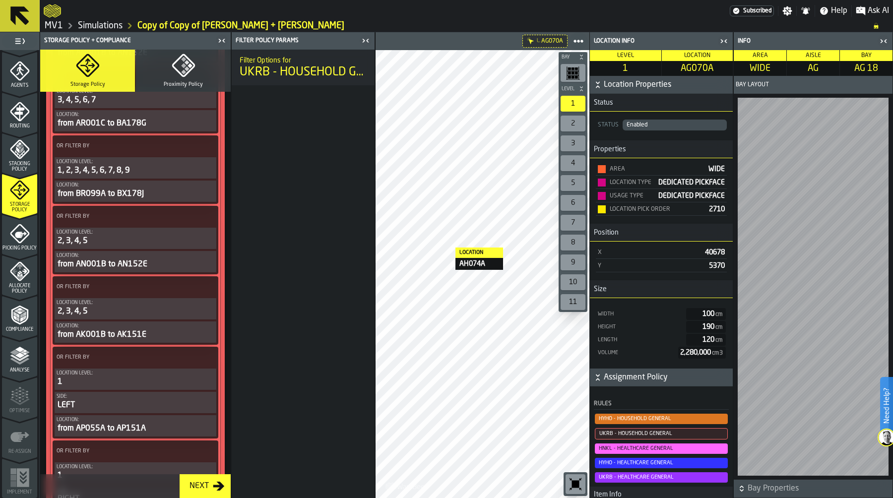
click at [206, 147] on circle at bounding box center [207, 146] width 2 height 2
click at [194, 176] on div "Clear Filter" at bounding box center [182, 179] width 52 height 12
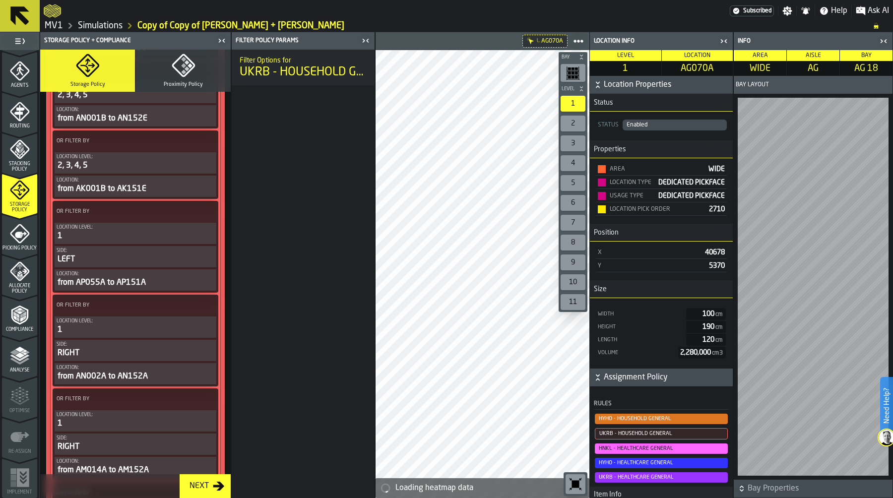
scroll to position [1199, 0]
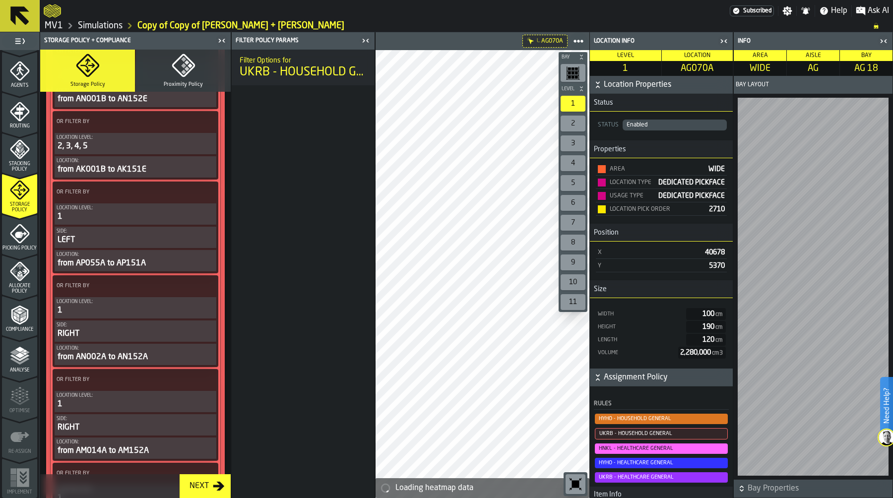
click at [202, 197] on icon at bounding box center [207, 193] width 10 height 10
click at [190, 229] on div "Clear Filter" at bounding box center [182, 227] width 52 height 12
click at [203, 197] on icon at bounding box center [207, 193] width 10 height 10
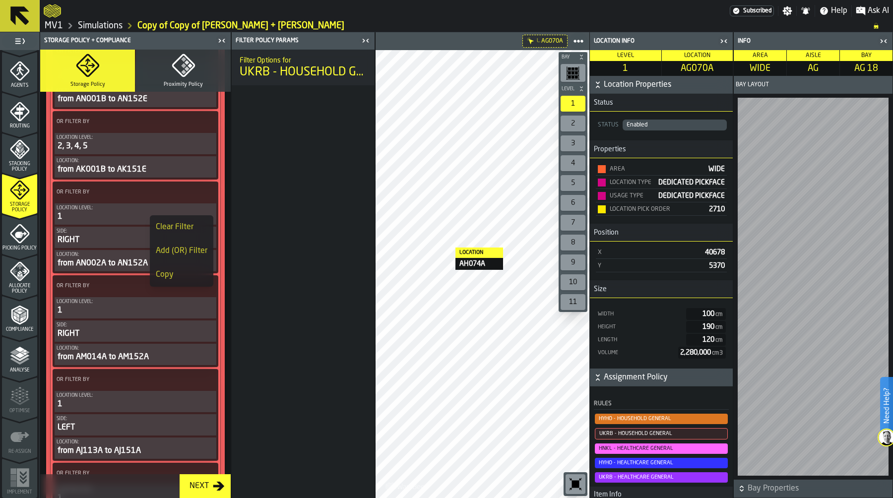
click at [187, 226] on div "Clear Filter" at bounding box center [182, 227] width 52 height 12
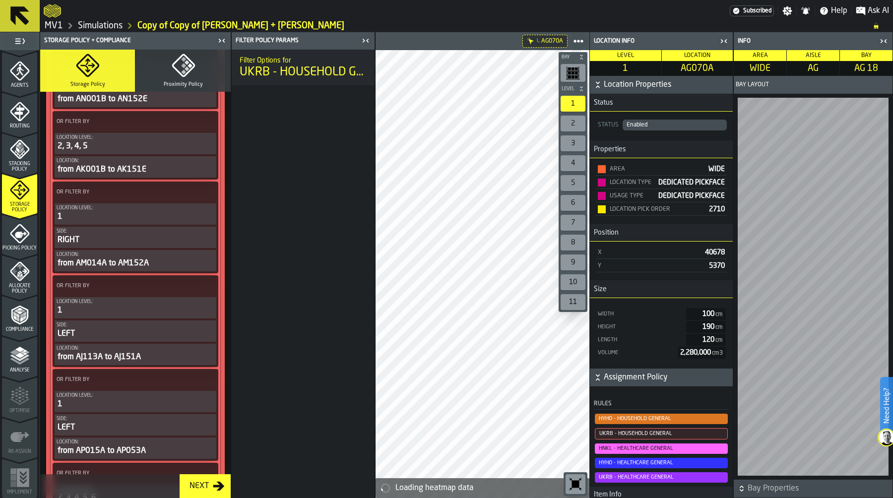
click at [199, 201] on span at bounding box center [207, 193] width 18 height 18
click at [184, 227] on div "Clear Filter" at bounding box center [182, 227] width 52 height 12
click at [206, 197] on icon at bounding box center [207, 193] width 10 height 10
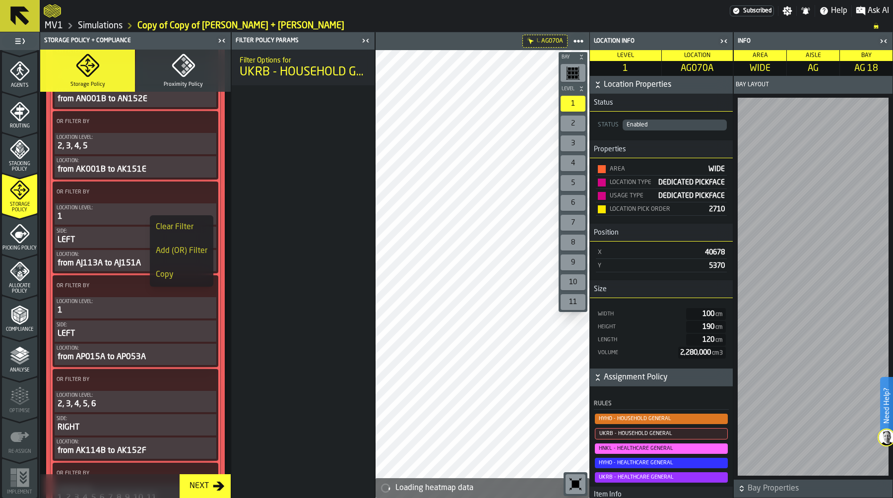
click at [195, 226] on div "Clear Filter" at bounding box center [182, 227] width 52 height 12
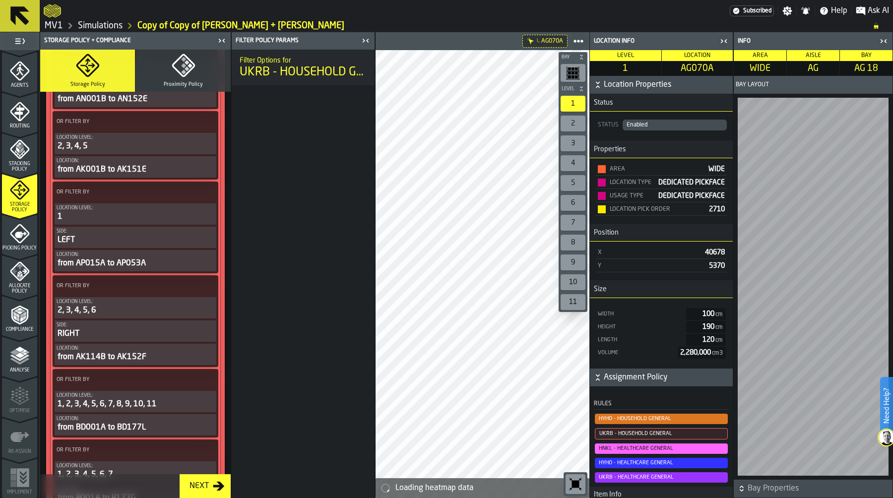
click at [205, 197] on icon at bounding box center [207, 193] width 10 height 10
click at [192, 225] on div "Clear Filter" at bounding box center [182, 227] width 52 height 12
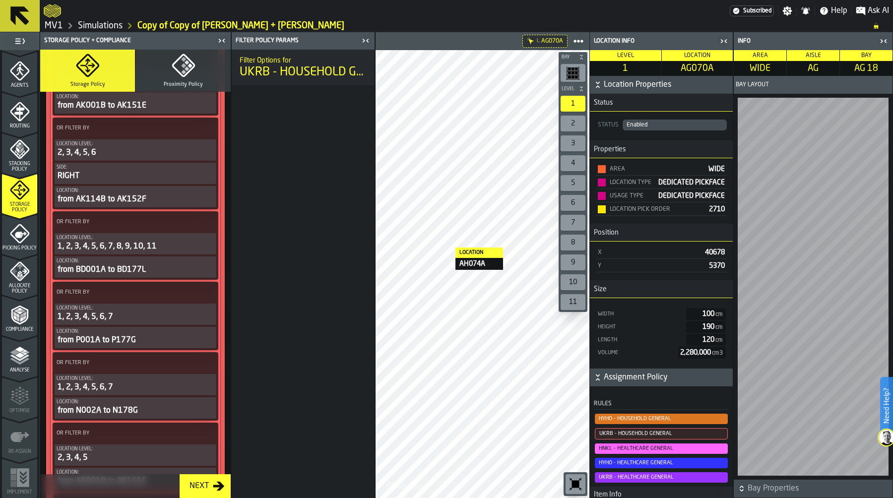
scroll to position [1289, 0]
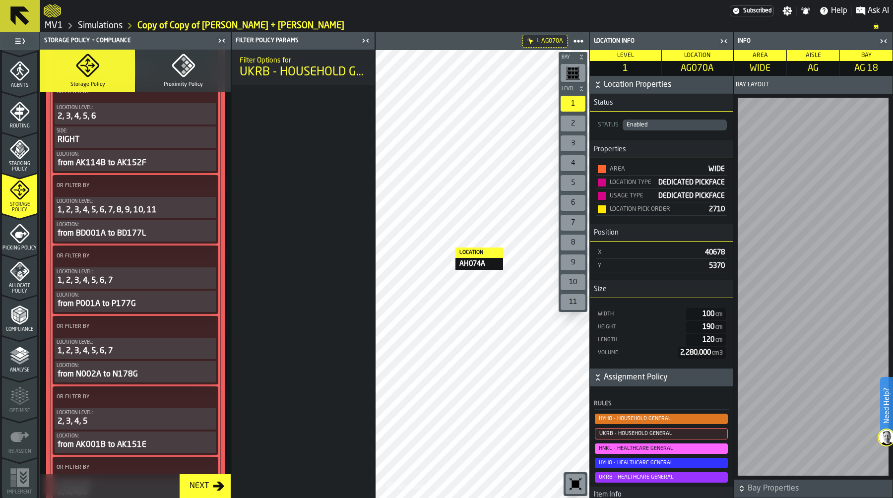
click at [207, 191] on icon at bounding box center [207, 186] width 10 height 10
click at [189, 223] on div "Clear Filter" at bounding box center [182, 222] width 52 height 12
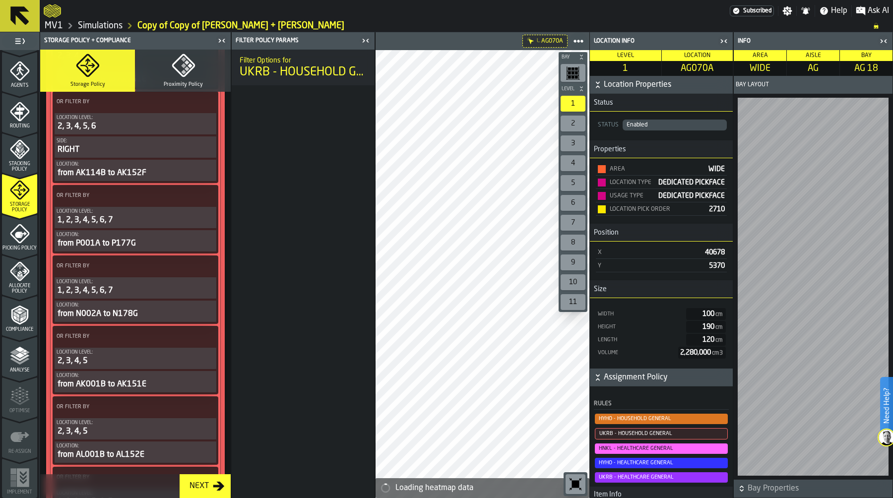
click at [198, 203] on span at bounding box center [207, 196] width 18 height 18
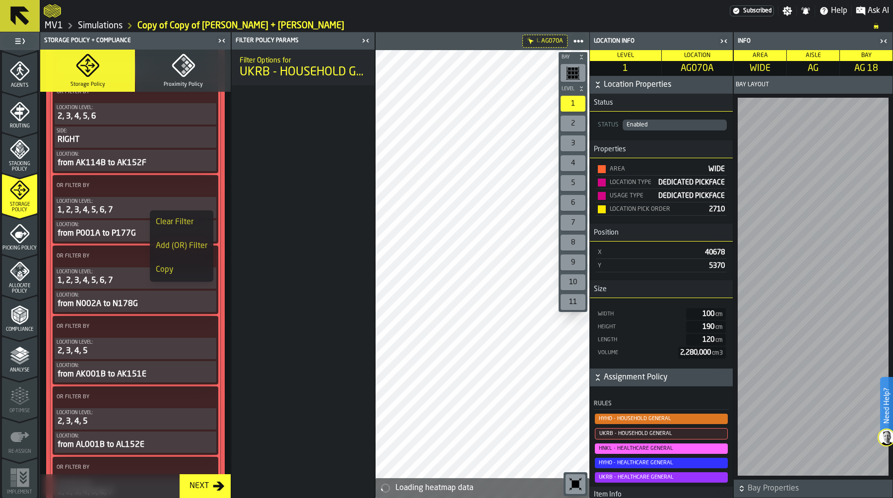
click at [193, 217] on div "Clear Filter" at bounding box center [182, 222] width 52 height 12
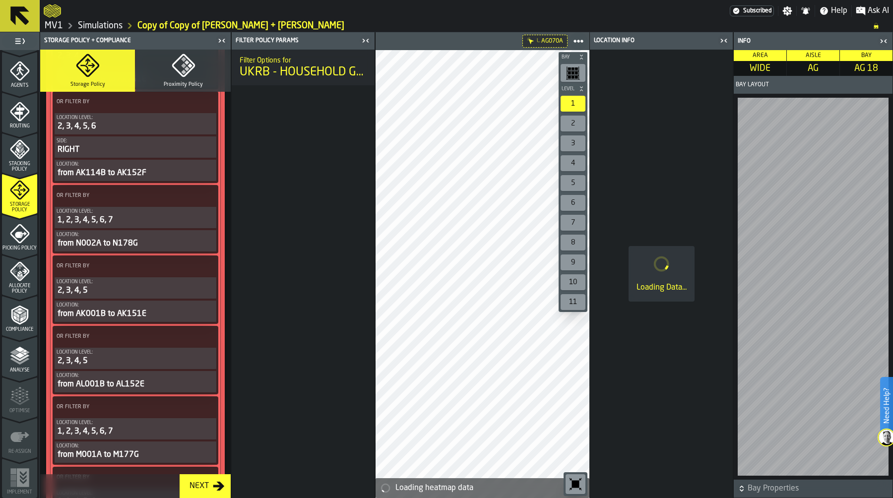
scroll to position [1299, 0]
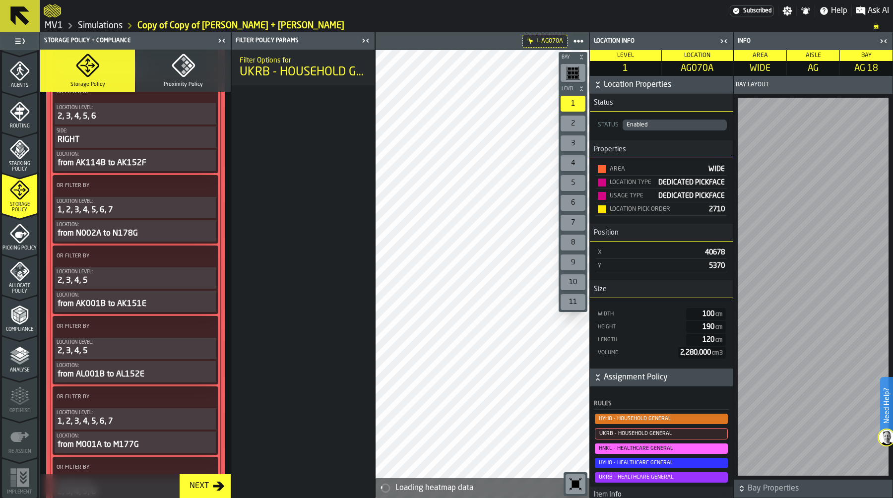
click at [207, 191] on icon at bounding box center [207, 186] width 10 height 10
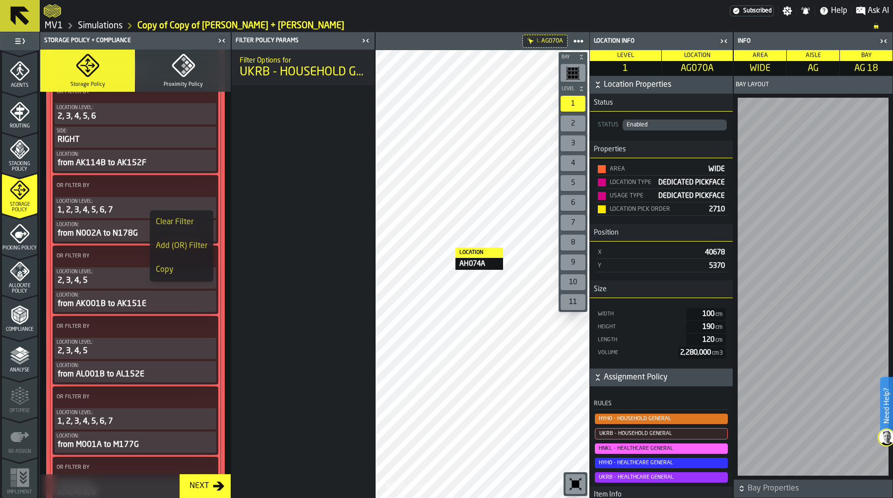
click at [187, 221] on div "Clear Filter" at bounding box center [182, 222] width 52 height 12
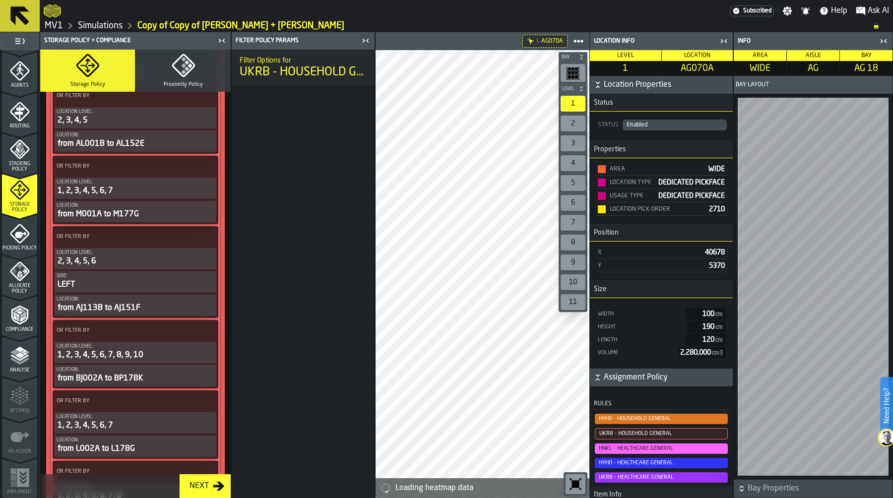
scroll to position [1440, 0]
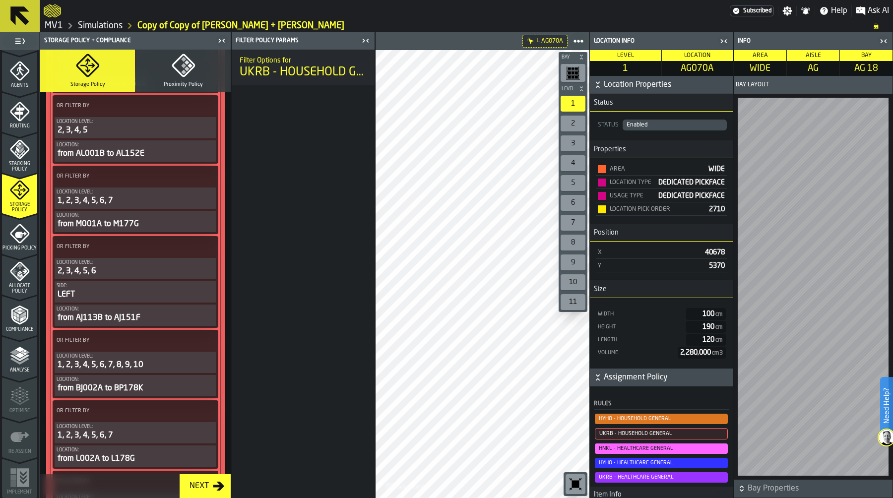
click at [205, 182] on icon at bounding box center [207, 177] width 10 height 10
click at [190, 213] on div "Clear Filter" at bounding box center [182, 215] width 52 height 12
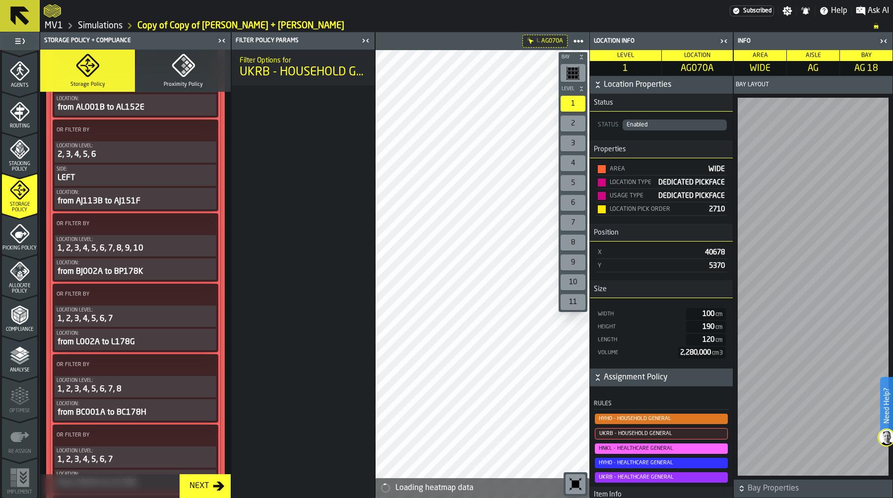
scroll to position [1519, 0]
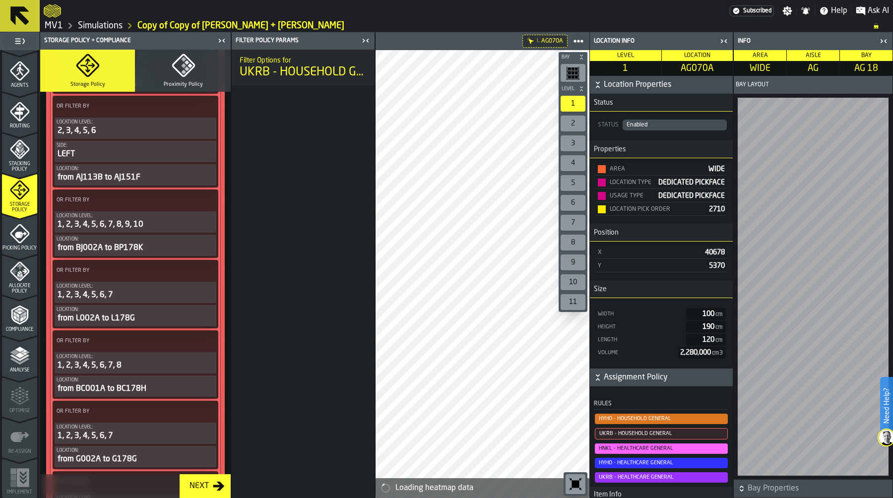
click at [208, 205] on icon at bounding box center [207, 201] width 10 height 10
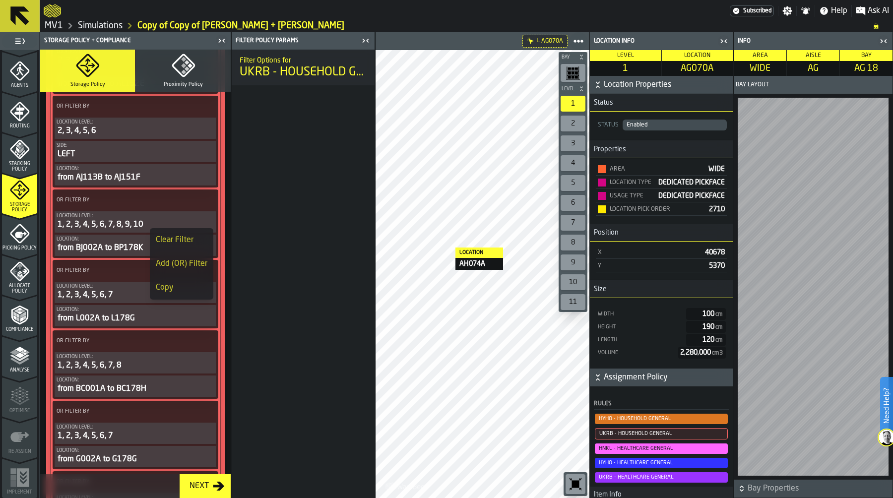
scroll to position [1510, 0]
click at [188, 240] on div "Clear Filter" at bounding box center [182, 240] width 52 height 12
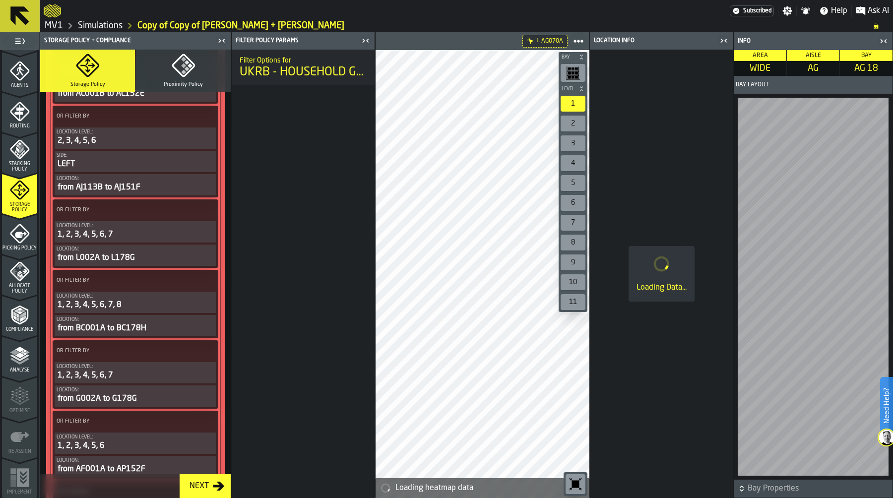
scroll to position [1519, 0]
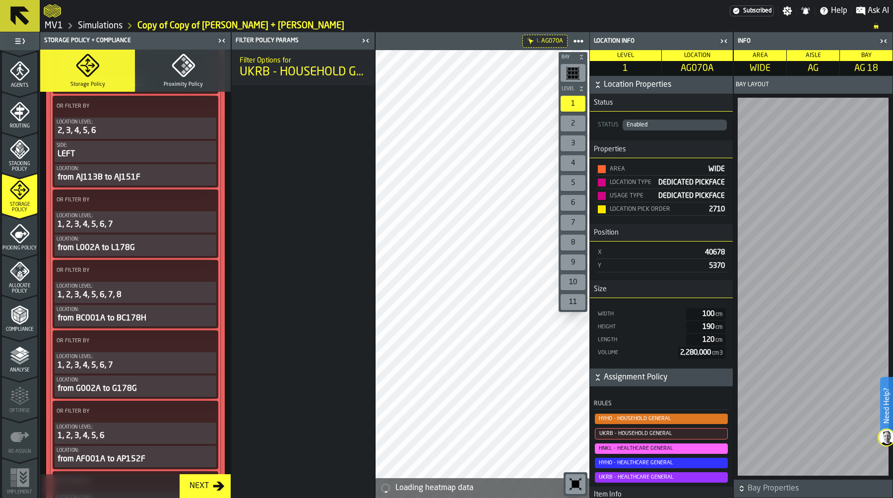
click at [207, 205] on icon at bounding box center [207, 201] width 10 height 10
click at [179, 240] on div "Clear Filter" at bounding box center [182, 240] width 52 height 12
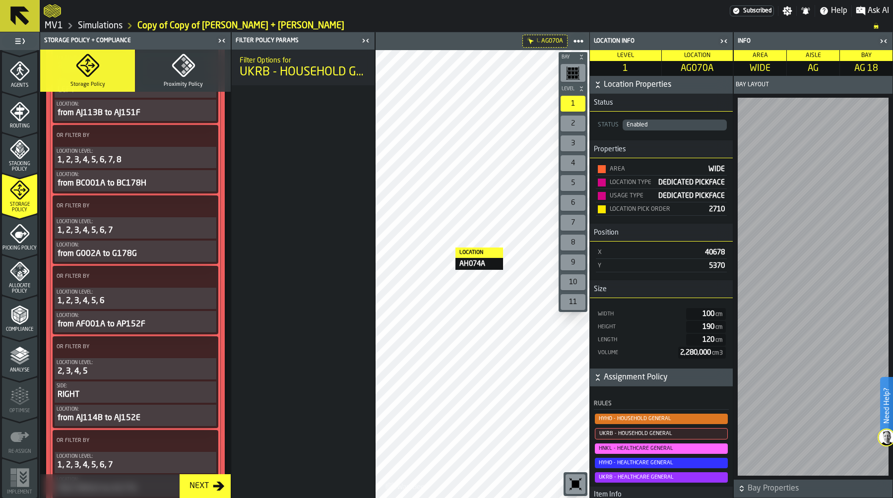
scroll to position [1574, 0]
click at [206, 140] on circle at bounding box center [207, 139] width 2 height 2
click at [195, 174] on div "Clear Filter" at bounding box center [182, 176] width 52 height 12
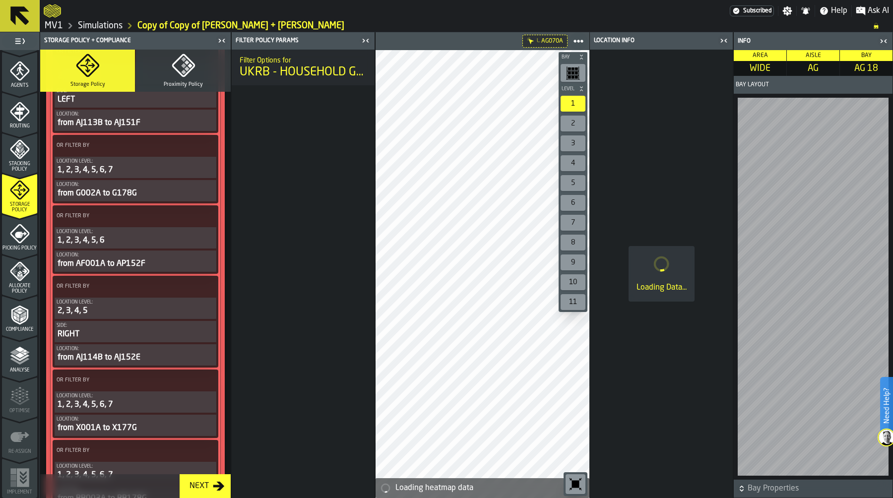
scroll to position [1584, 0]
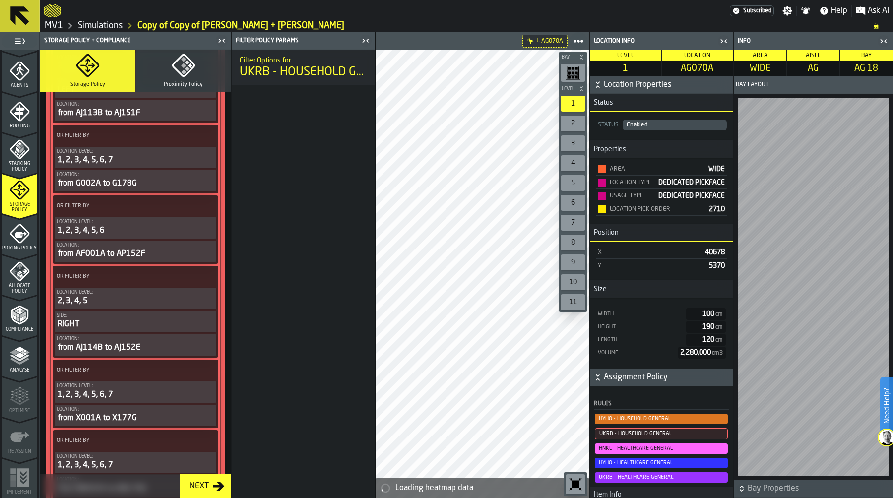
click at [207, 141] on icon at bounding box center [207, 136] width 10 height 10
click at [193, 174] on div "Clear Filter" at bounding box center [182, 176] width 52 height 12
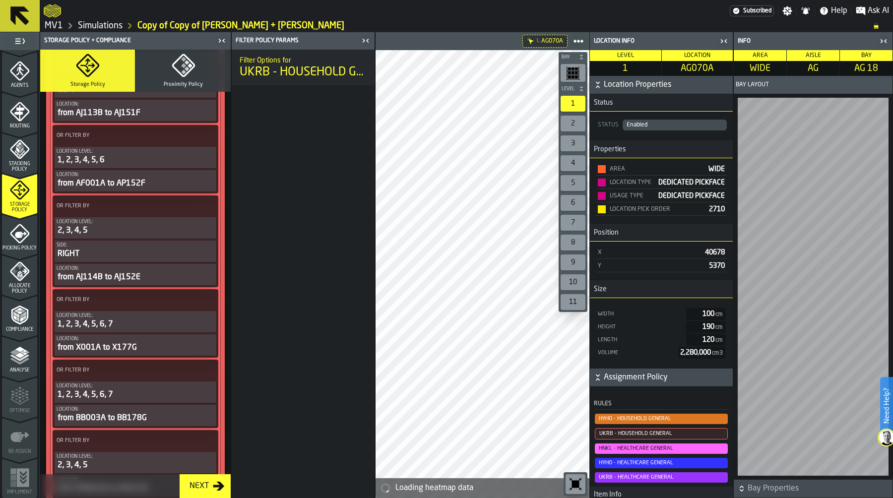
click at [202, 141] on icon at bounding box center [207, 136] width 10 height 10
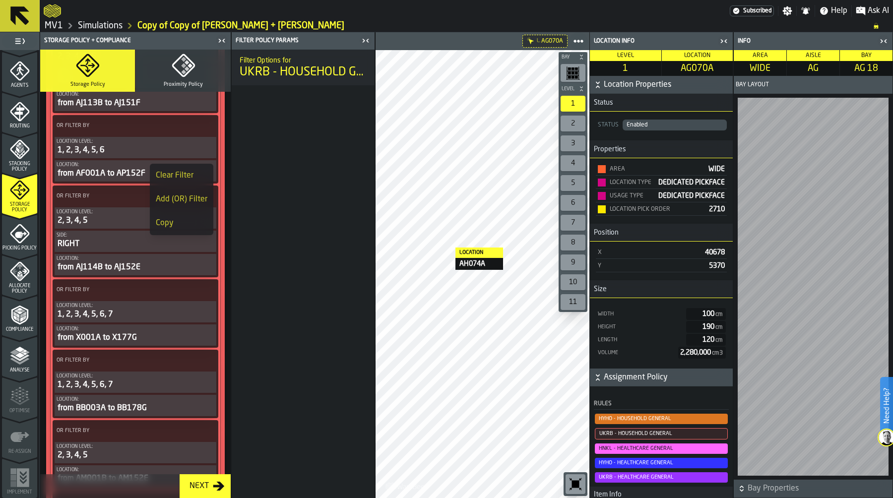
scroll to position [1574, 0]
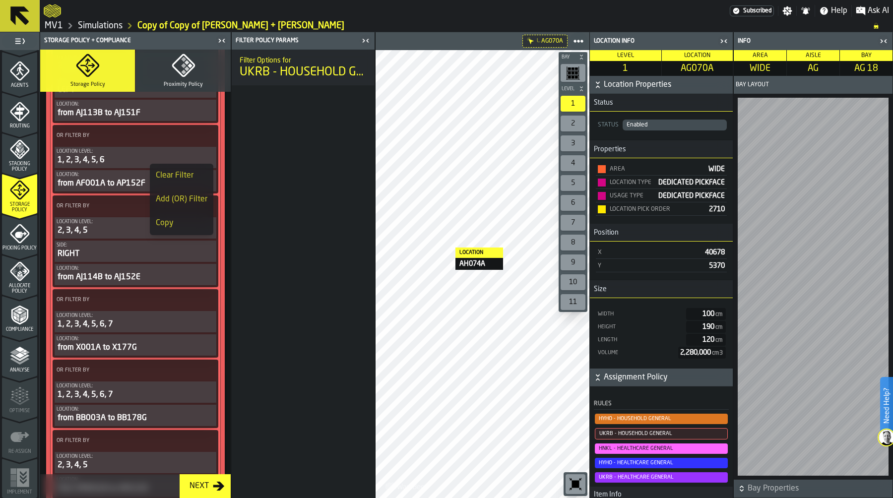
click at [258, 152] on div "Filter Options for UKRB - HOUSEHOLD GENERAL" at bounding box center [303, 274] width 143 height 449
click at [206, 137] on circle at bounding box center [207, 135] width 2 height 2
click at [297, 186] on div "Filter Options for UKRB - HOUSEHOLD GENERAL" at bounding box center [303, 274] width 143 height 449
click at [207, 141] on icon at bounding box center [207, 136] width 10 height 10
click at [185, 174] on div "Clear Filter" at bounding box center [182, 176] width 52 height 12
